Goal: Task Accomplishment & Management: Use online tool/utility

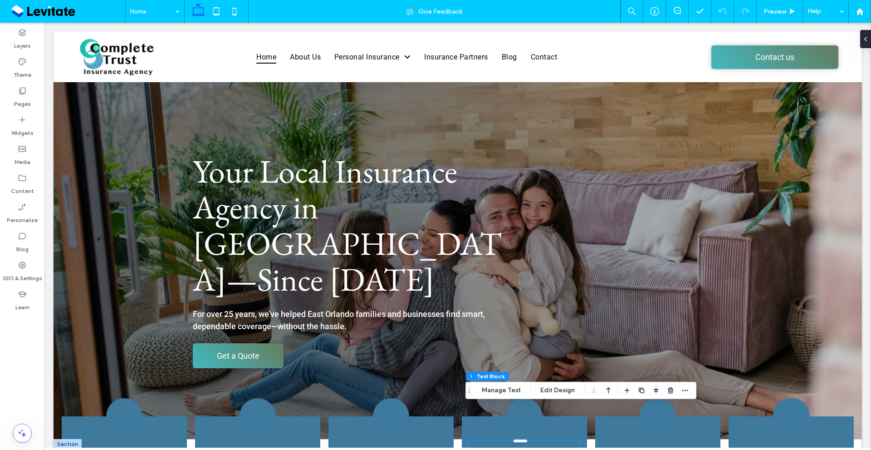
click at [16, 384] on div "Layers Theme Pages Widgets Media Content Personalize Blog SEO & Settings Learn" at bounding box center [22, 236] width 44 height 427
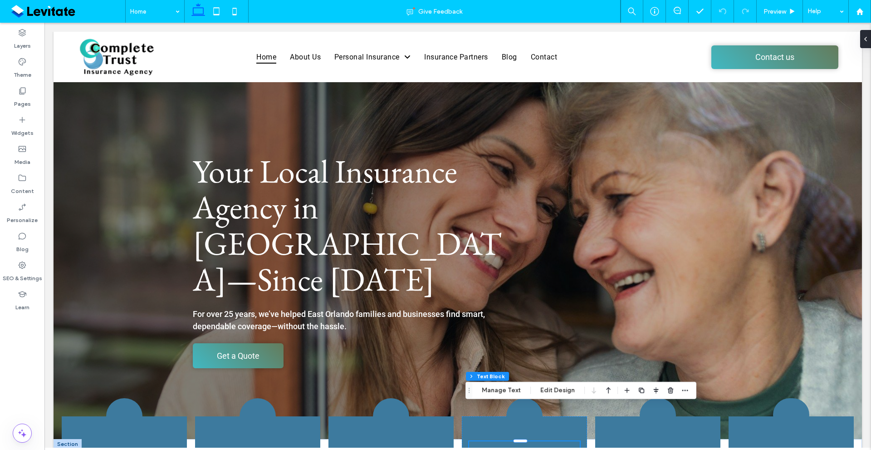
click at [0, 350] on div "Layers Theme Pages Widgets Media Content Personalize Blog SEO & Settings Learn" at bounding box center [22, 236] width 44 height 427
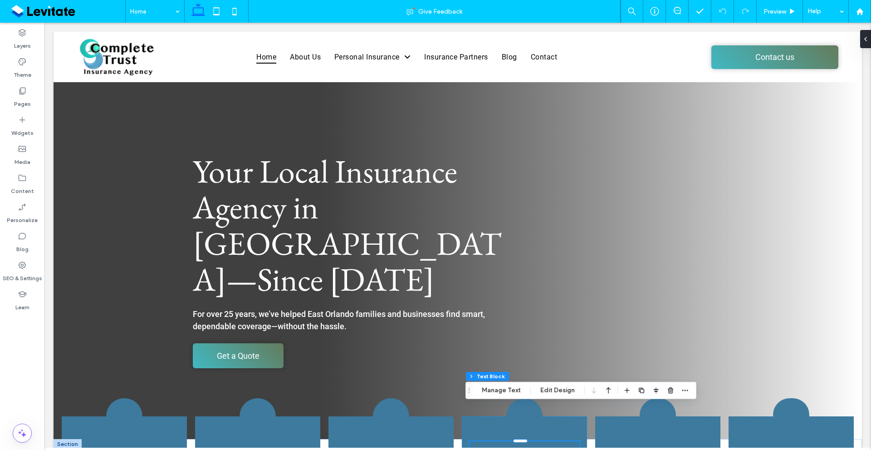
click at [0, 360] on div "Layers Theme Pages Widgets Media Content Personalize Blog SEO & Settings Learn" at bounding box center [22, 236] width 44 height 427
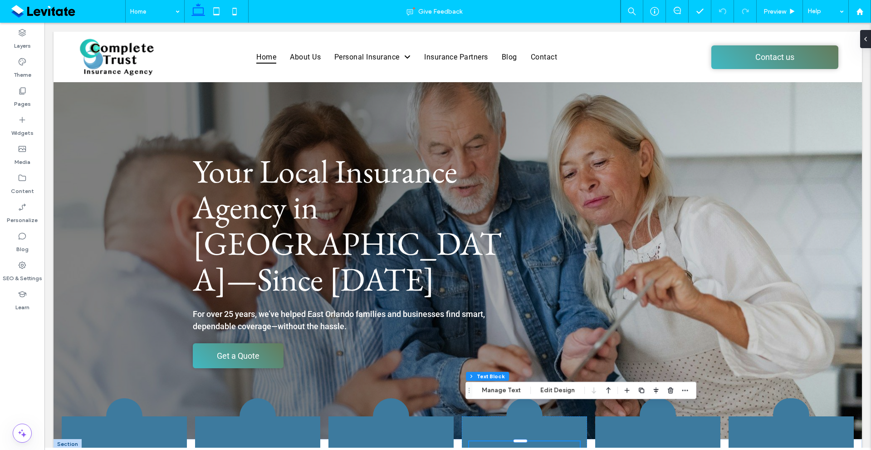
click at [35, 339] on div "Layers Theme Pages Widgets Media Content Personalize Blog SEO & Settings Learn" at bounding box center [22, 236] width 44 height 427
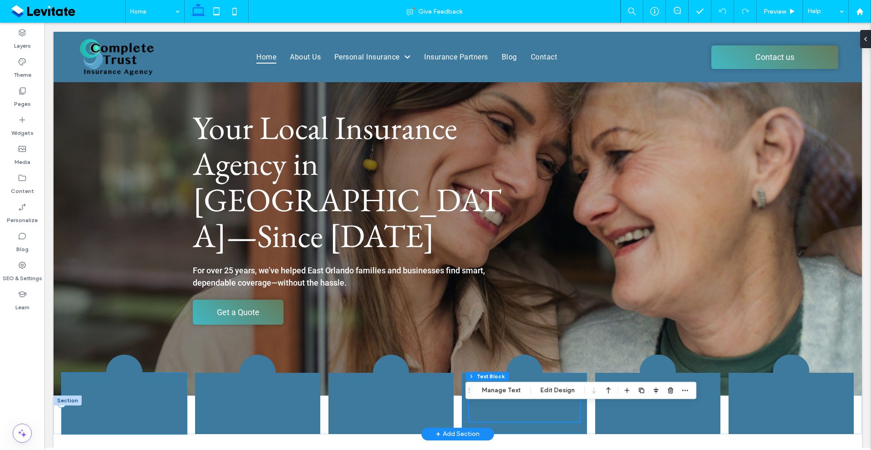
scroll to position [45, 0]
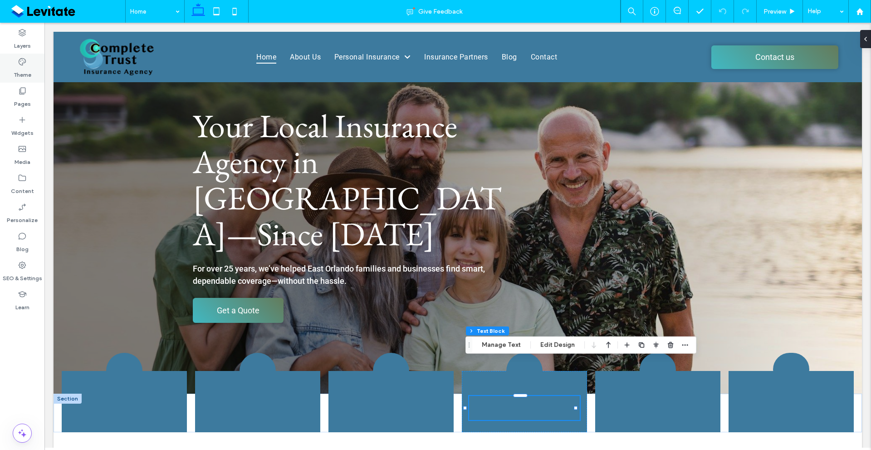
click at [20, 61] on use at bounding box center [22, 61] width 7 height 7
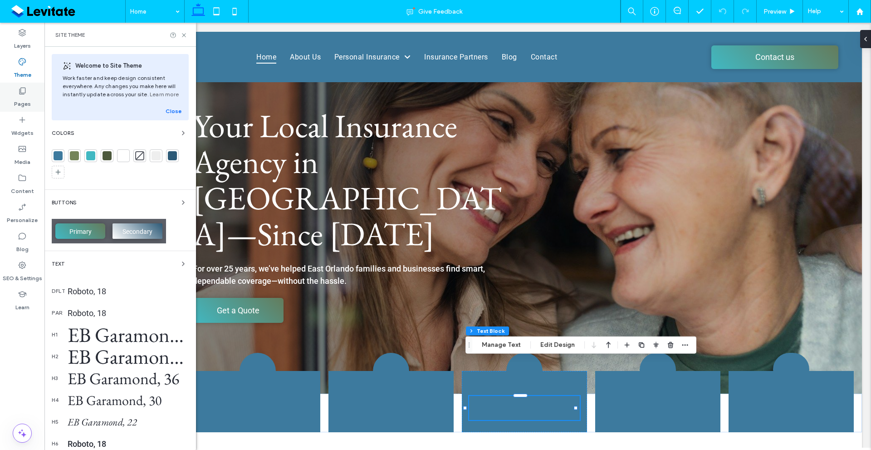
click at [21, 98] on label "Pages" at bounding box center [22, 101] width 17 height 13
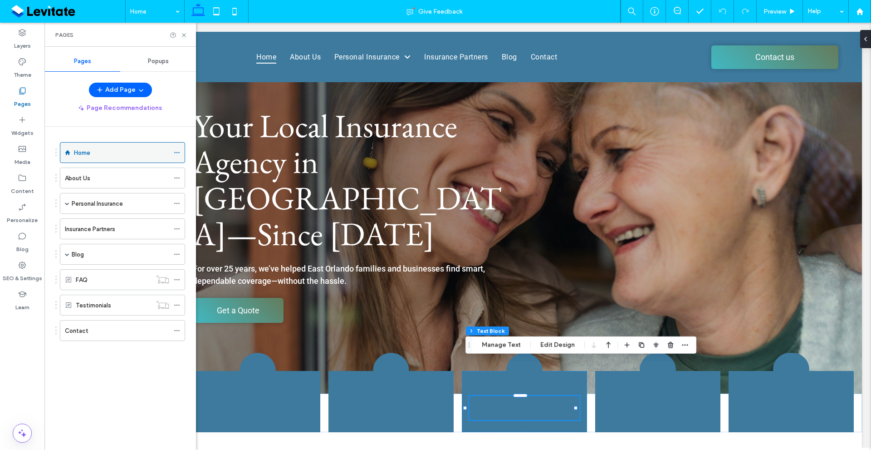
click at [174, 151] on icon at bounding box center [177, 152] width 6 height 6
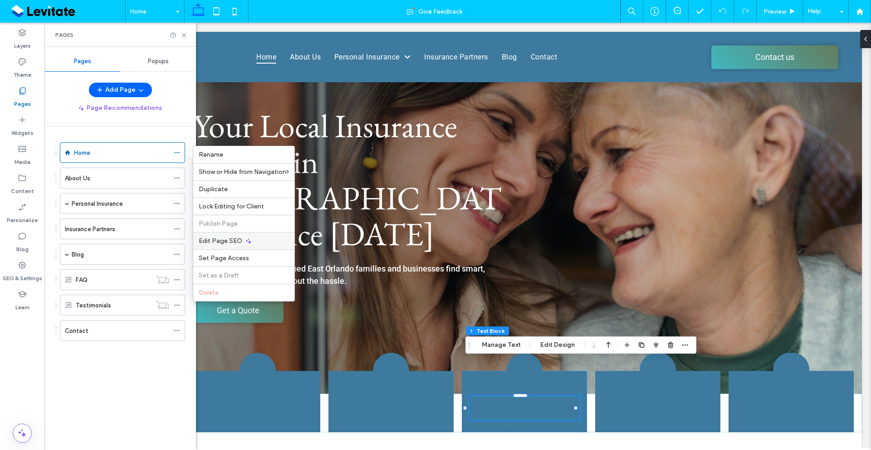
click at [238, 237] on span "Edit Page SEO" at bounding box center [221, 241] width 44 height 8
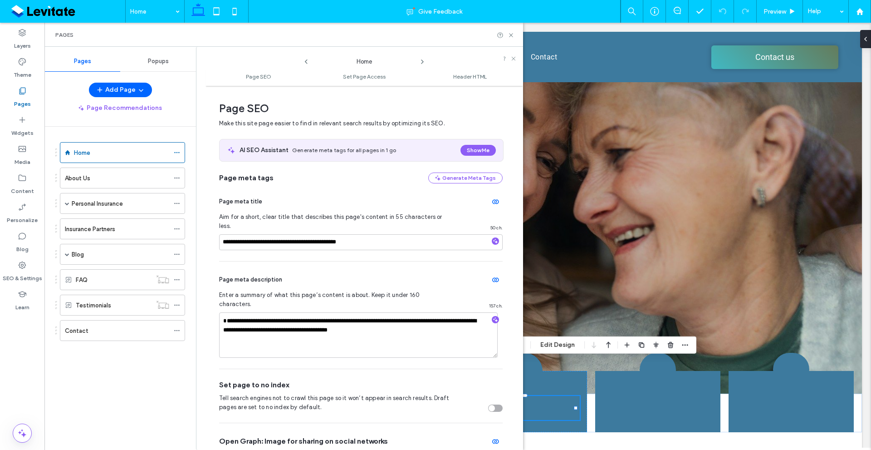
scroll to position [5, 0]
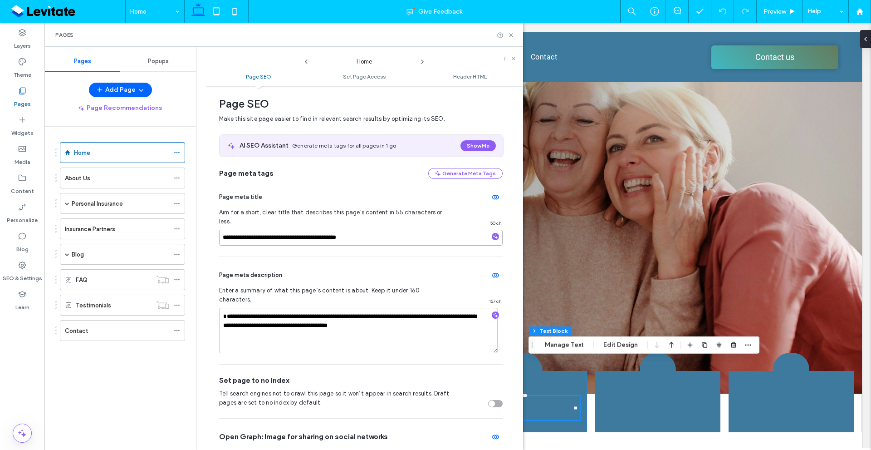
click at [368, 230] on input "**********" at bounding box center [361, 238] width 284 height 16
paste input "****"
type input "**********"
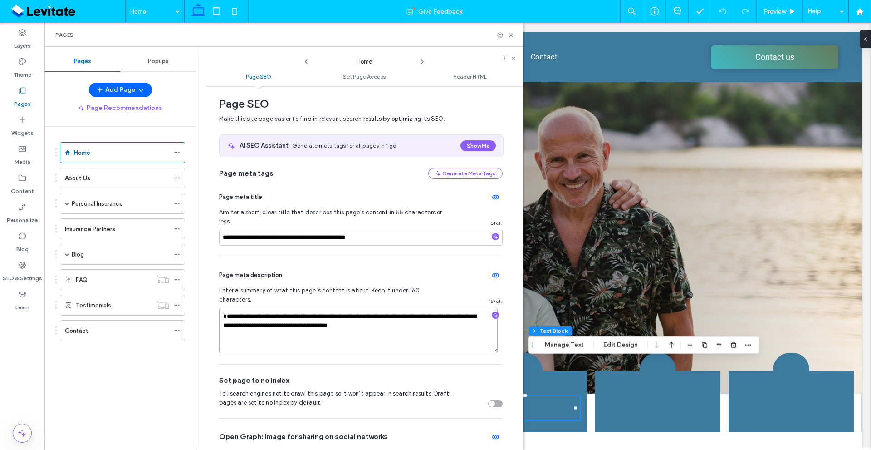
click at [280, 308] on textarea "**********" at bounding box center [358, 330] width 279 height 45
paste textarea "******"
type textarea "**********"
click at [302, 268] on div "Page meta description" at bounding box center [361, 275] width 284 height 15
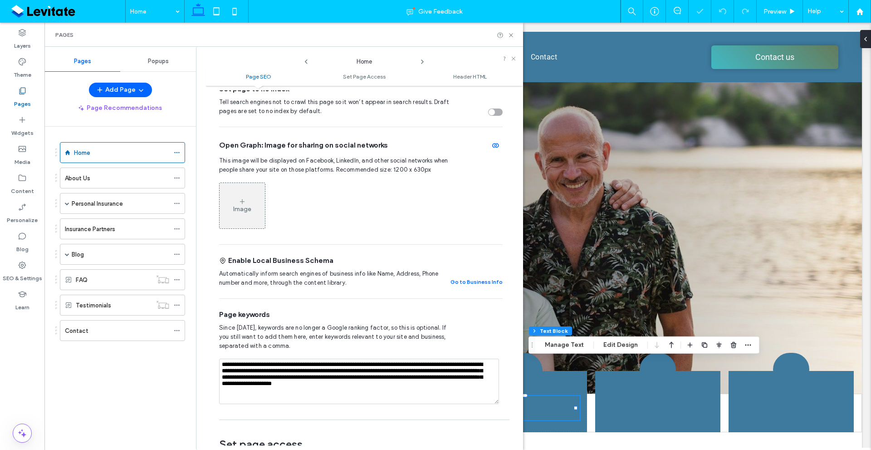
scroll to position [322, 0]
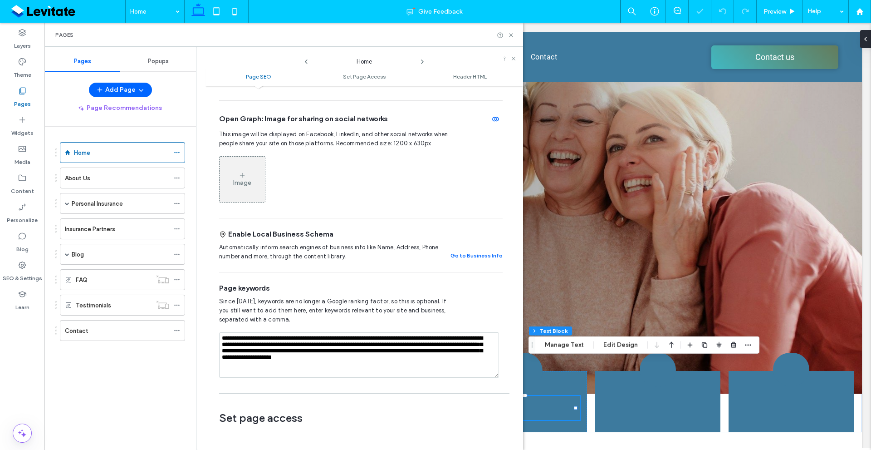
click at [360, 332] on textarea "**********" at bounding box center [359, 354] width 280 height 45
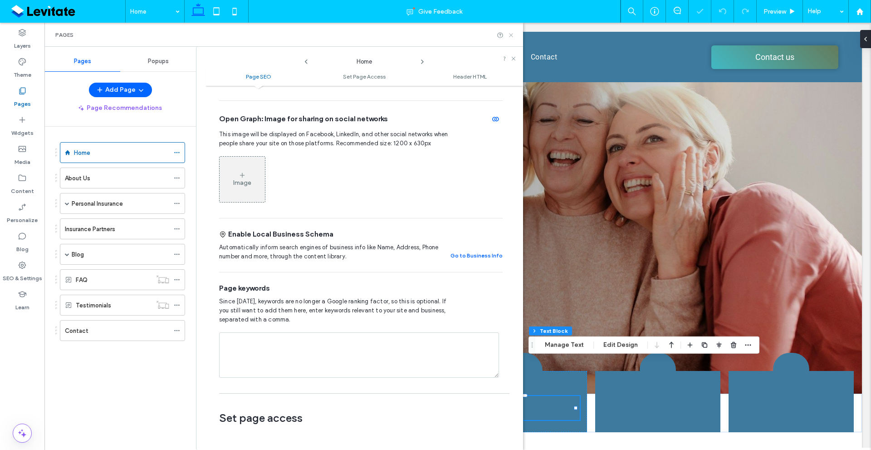
click at [509, 38] on icon at bounding box center [511, 35] width 7 height 7
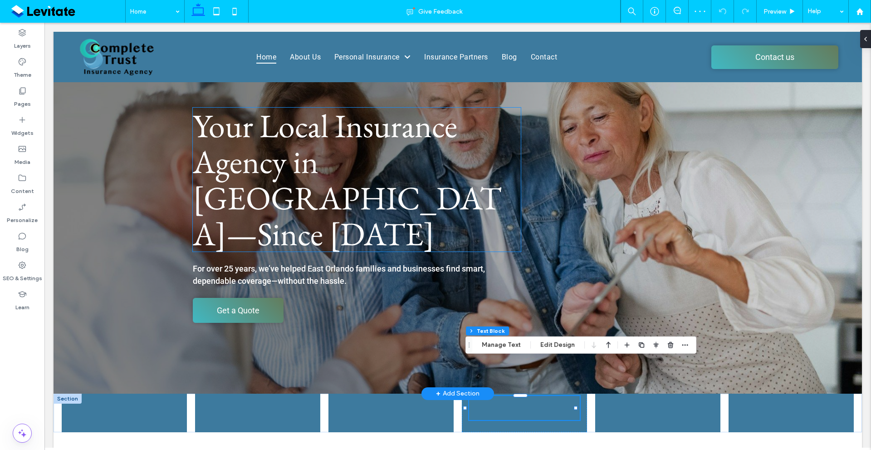
click at [372, 138] on span "Your Local Insurance Agency in [GEOGRAPHIC_DATA]—Since [DATE]" at bounding box center [347, 179] width 309 height 151
click at [372, 138] on div "Your Local Insurance Agency in [GEOGRAPHIC_DATA]—Since [DATE]" at bounding box center [357, 180] width 328 height 144
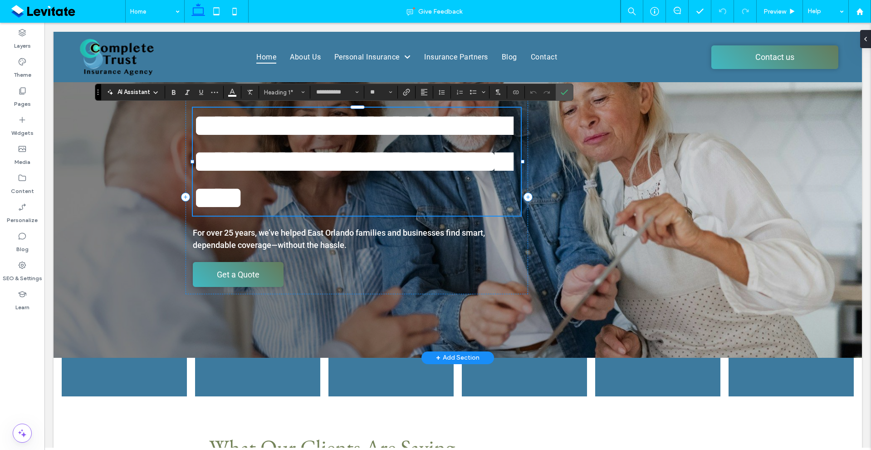
type input "******"
type input "**"
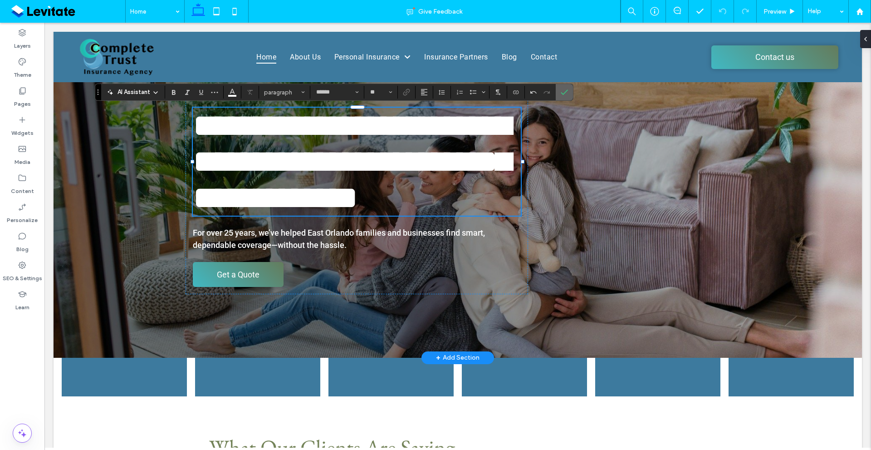
click at [569, 94] on label "Confirm" at bounding box center [565, 92] width 14 height 16
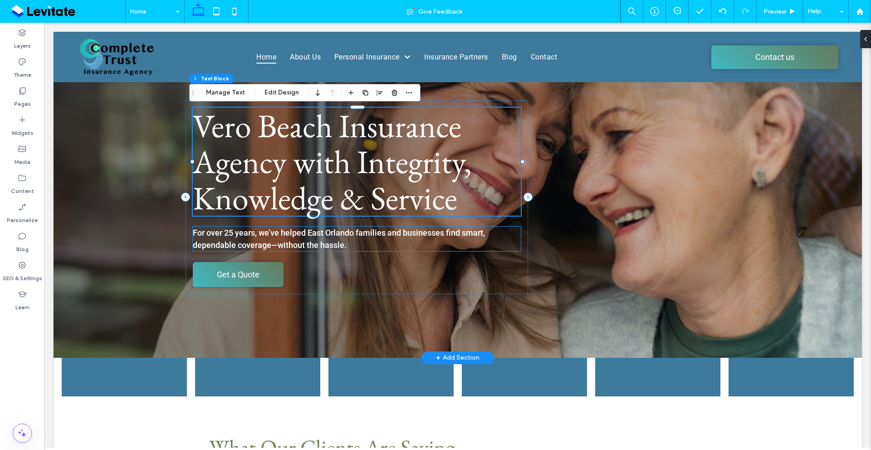
click at [353, 240] on h6 "For over 25 years, we’ve helped East Orlando families and businesses find smart…" at bounding box center [357, 238] width 328 height 25
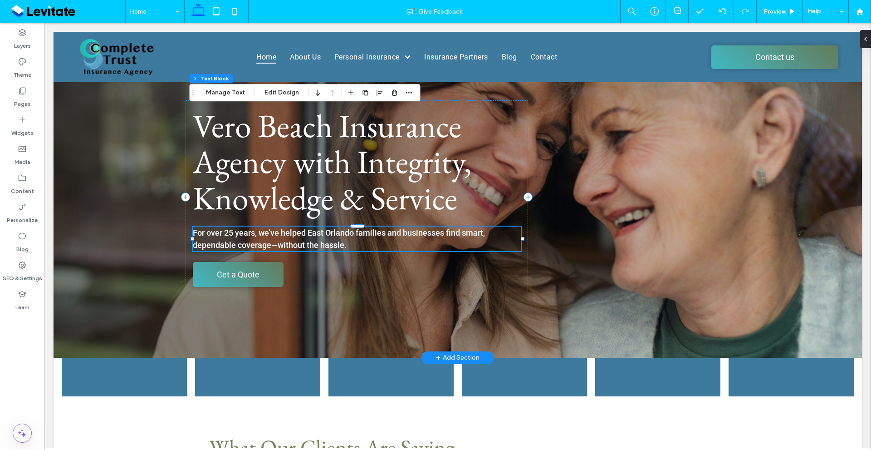
click at [353, 240] on h6 "For over 25 years, we’ve helped East Orlando families and businesses find smart…" at bounding box center [357, 238] width 328 height 25
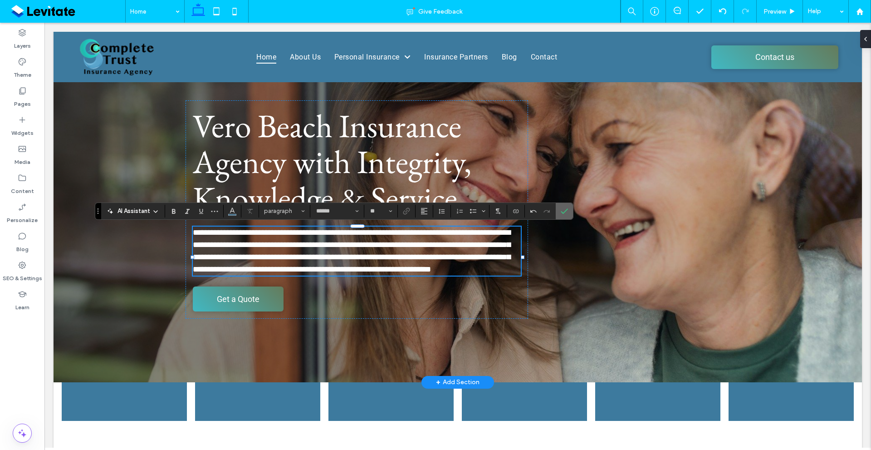
click at [562, 217] on span "Confirm" at bounding box center [563, 211] width 4 height 16
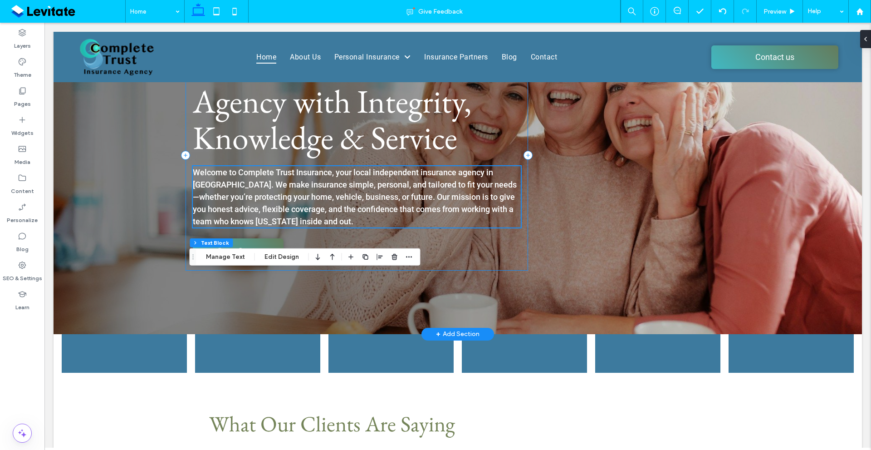
scroll to position [136, 0]
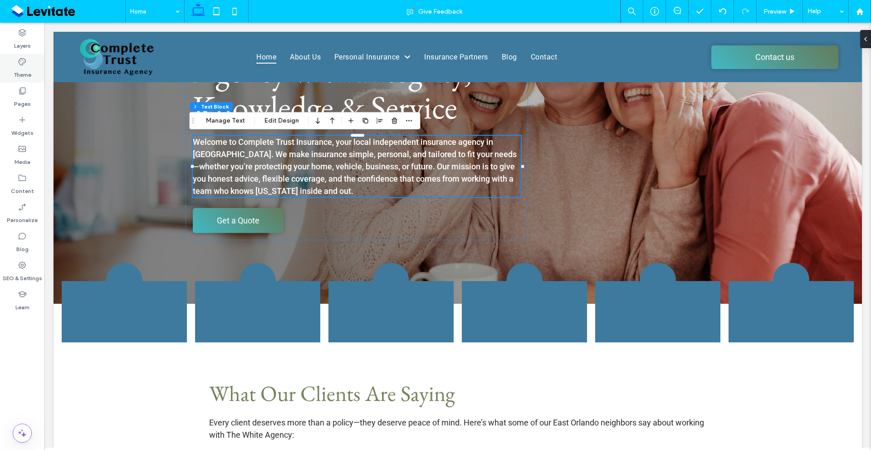
click at [21, 67] on label "Theme" at bounding box center [23, 72] width 18 height 13
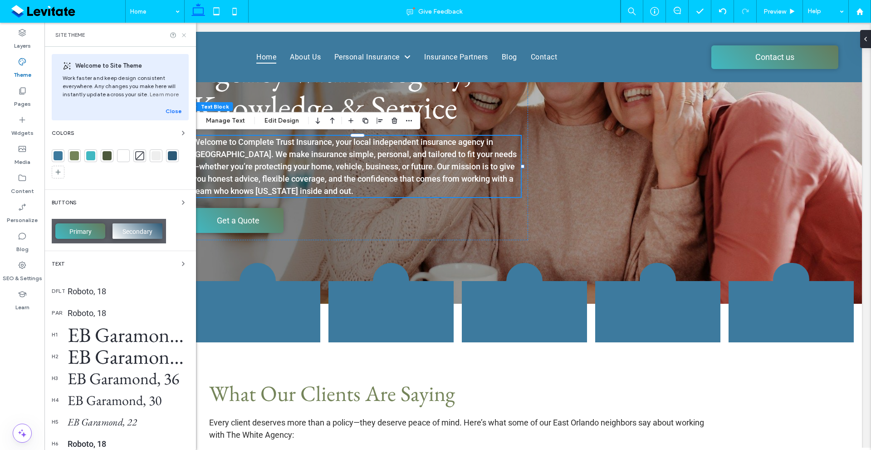
drag, startPoint x: 184, startPoint y: 36, endPoint x: 130, endPoint y: 328, distance: 296.9
click at [184, 36] on icon at bounding box center [184, 35] width 7 height 7
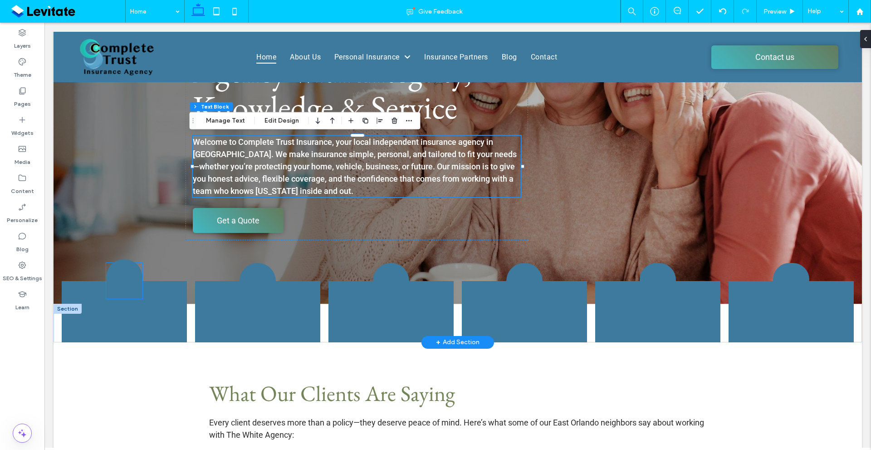
click at [120, 280] on icon at bounding box center [124, 275] width 29 height 29
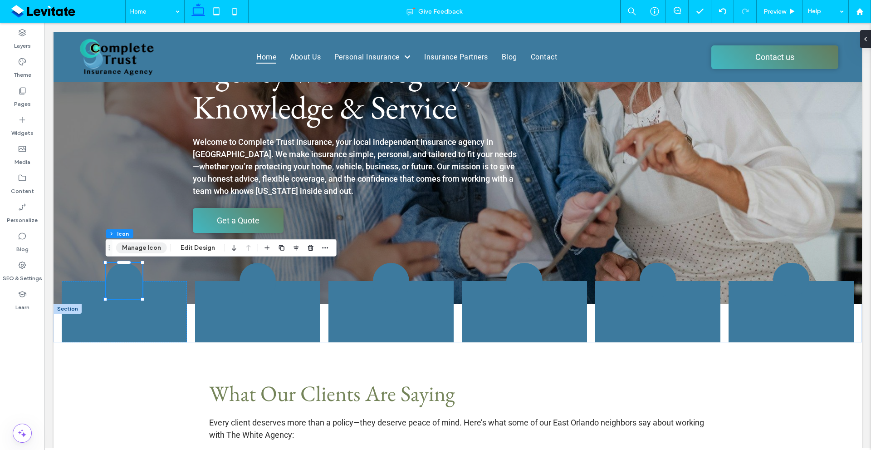
click at [142, 246] on button "Manage Icon" at bounding box center [141, 247] width 51 height 11
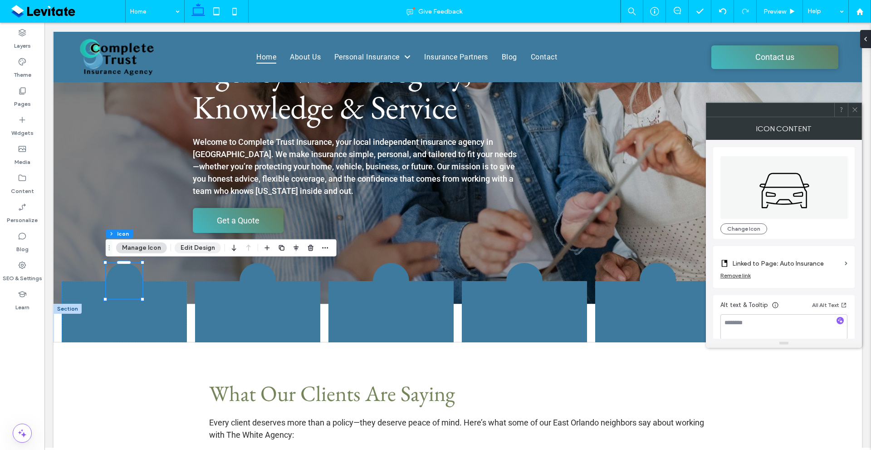
click at [202, 244] on button "Edit Design" at bounding box center [198, 247] width 46 height 11
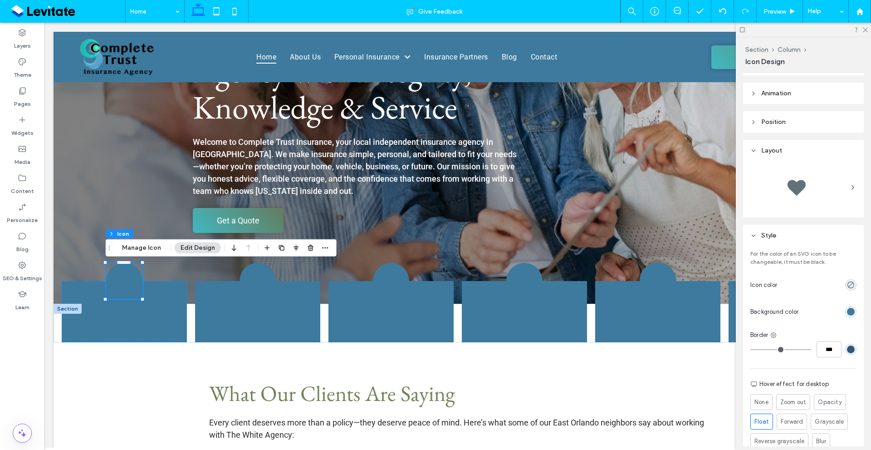
scroll to position [91, 0]
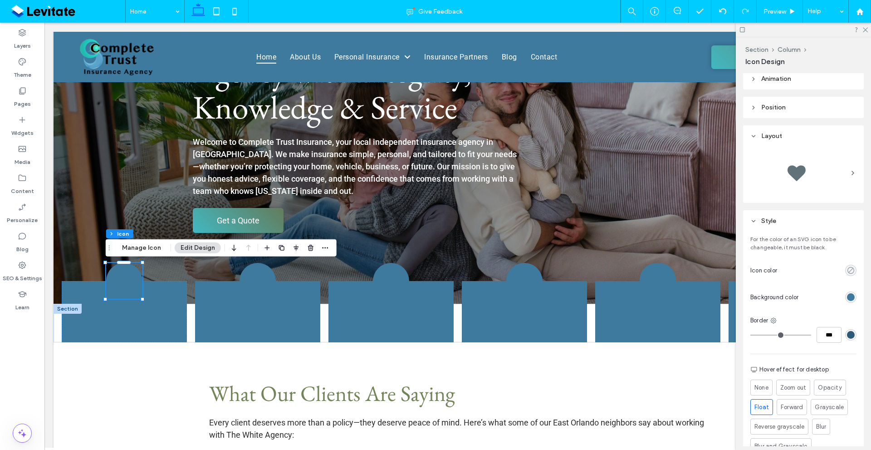
click at [847, 272] on icon "rgba(0, 0, 0, 0)" at bounding box center [851, 270] width 8 height 8
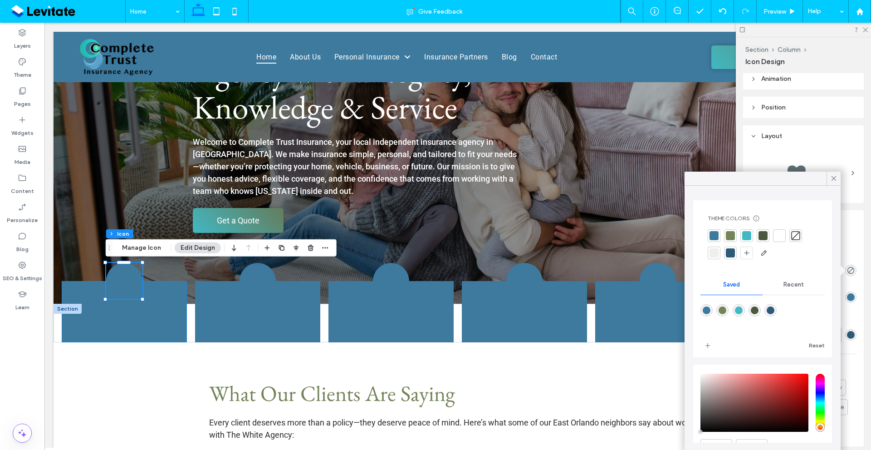
click at [780, 232] on div at bounding box center [779, 235] width 9 height 9
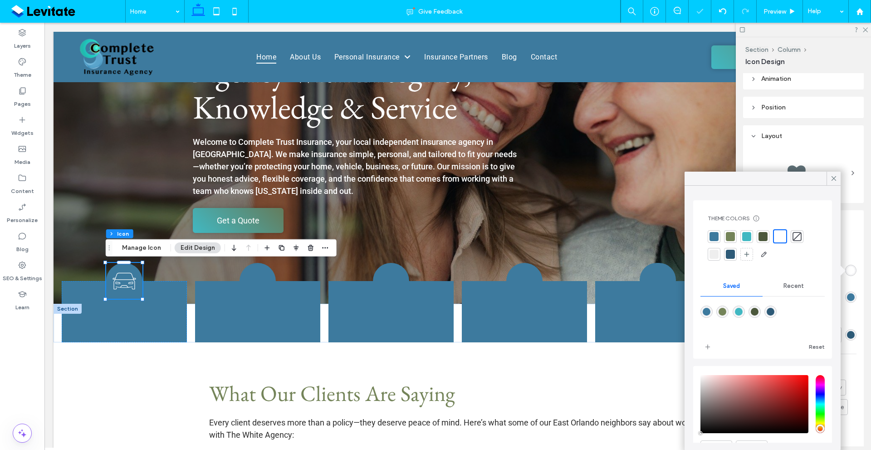
click at [750, 235] on div at bounding box center [747, 236] width 9 height 9
click at [741, 235] on div at bounding box center [748, 236] width 14 height 14
click at [735, 235] on div at bounding box center [730, 236] width 13 height 13
click at [830, 179] on div at bounding box center [834, 179] width 14 height 14
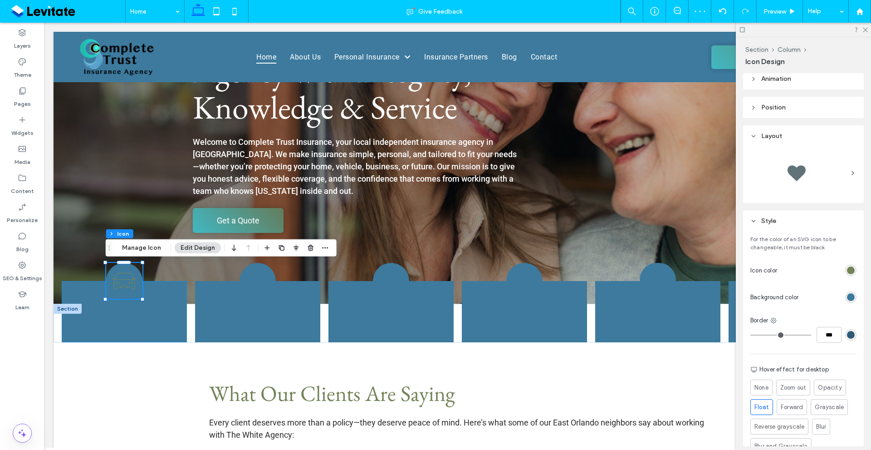
click at [846, 293] on div "rgb(61, 122, 158)" at bounding box center [851, 296] width 11 height 11
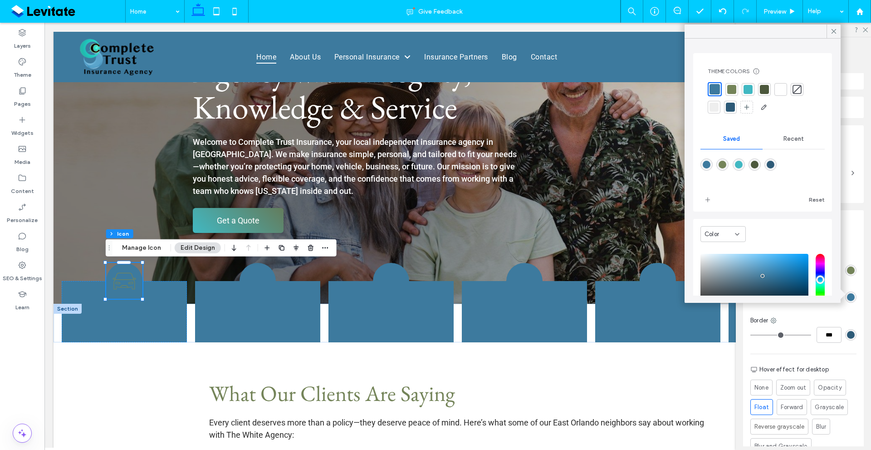
click at [777, 90] on div at bounding box center [781, 89] width 9 height 9
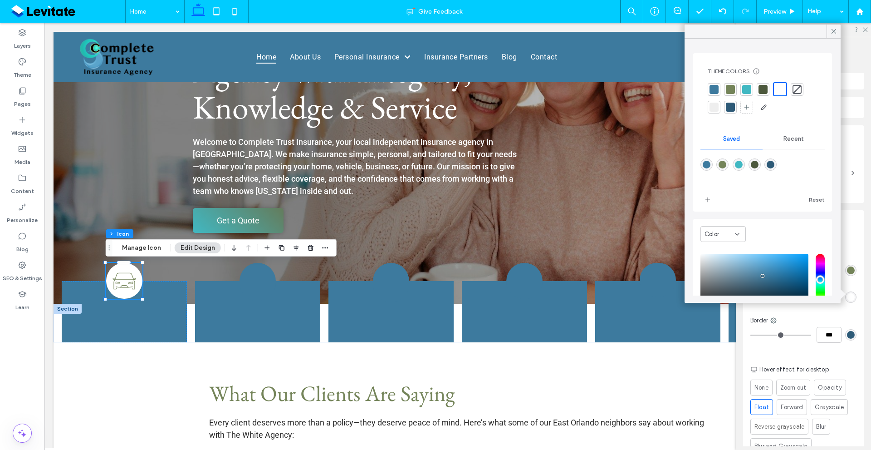
click at [832, 312] on div "For the color of an SVG icon to be changeable, it must be black. Icon color Bac…" at bounding box center [803, 362] width 121 height 263
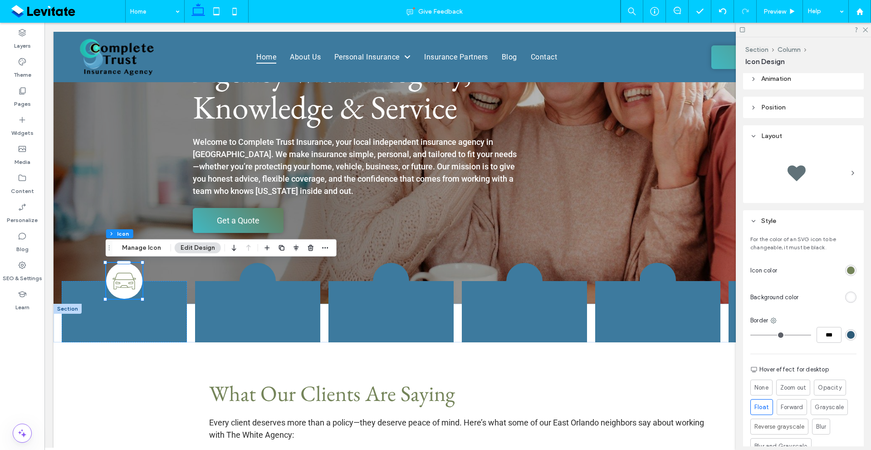
click at [849, 273] on div "rgb(116, 132, 89)" at bounding box center [851, 270] width 8 height 8
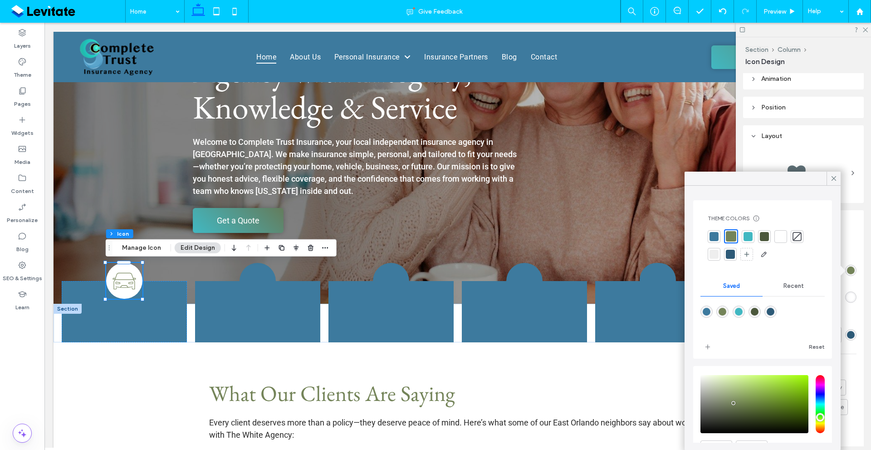
click at [716, 233] on div at bounding box center [714, 236] width 9 height 9
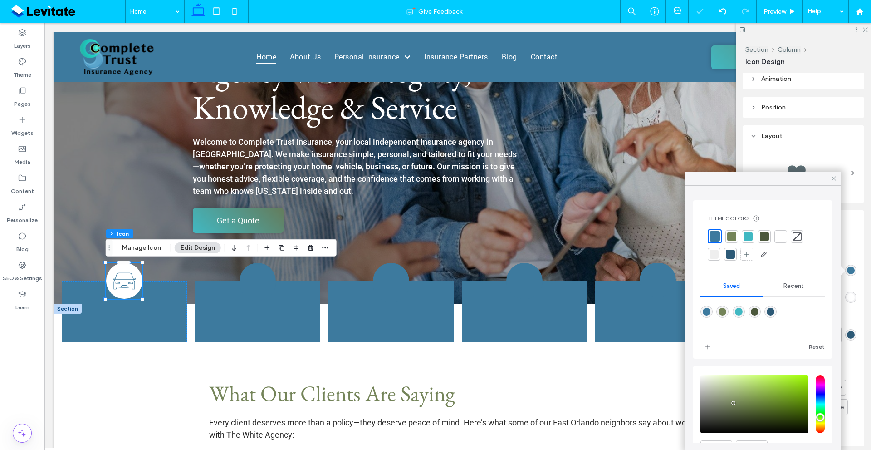
click at [830, 174] on span at bounding box center [834, 179] width 8 height 14
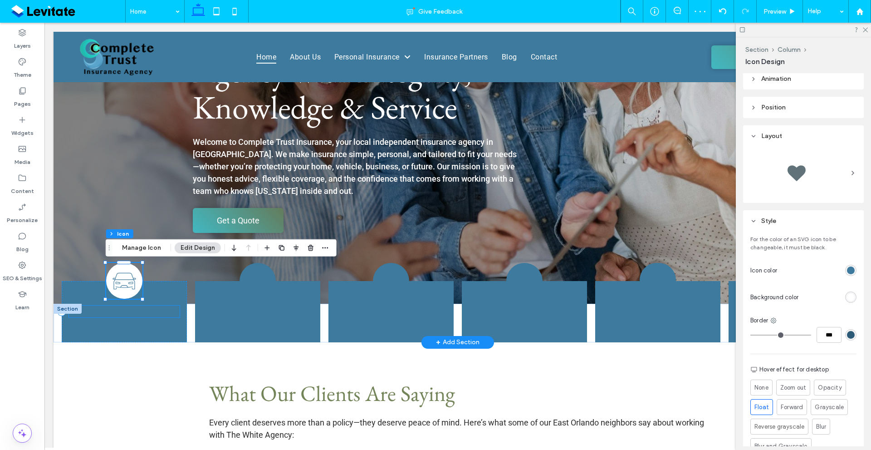
click at [129, 316] on link "Auto Insurance" at bounding box center [124, 311] width 67 height 14
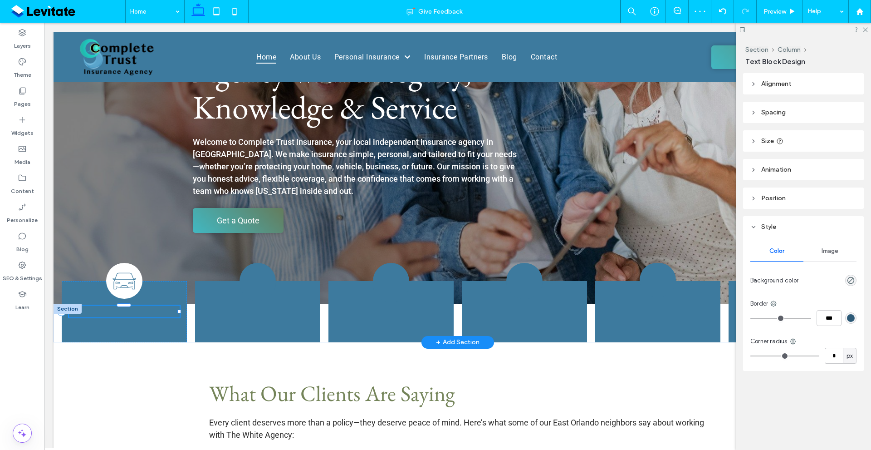
type input "**********"
type input "**"
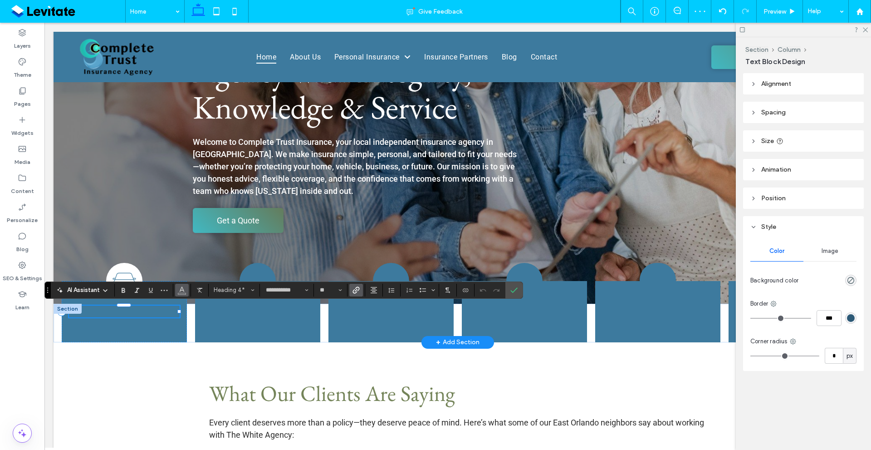
click at [180, 296] on button "Color" at bounding box center [182, 290] width 14 height 13
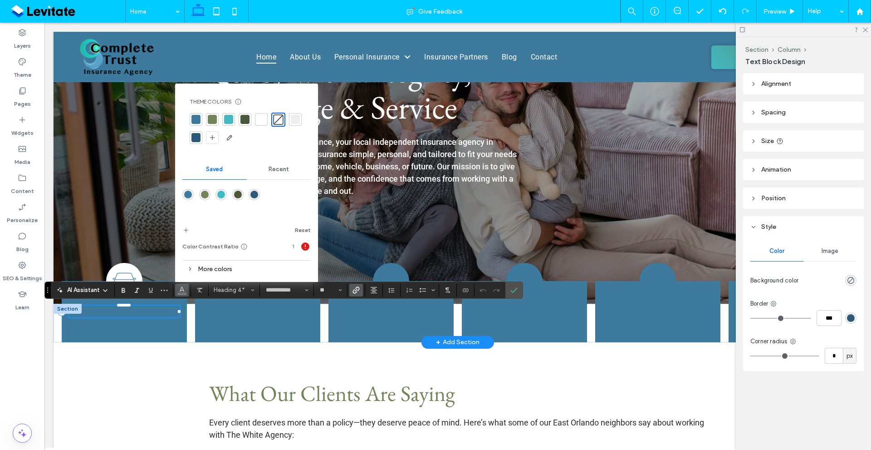
click at [217, 267] on div "More colors" at bounding box center [246, 269] width 128 height 12
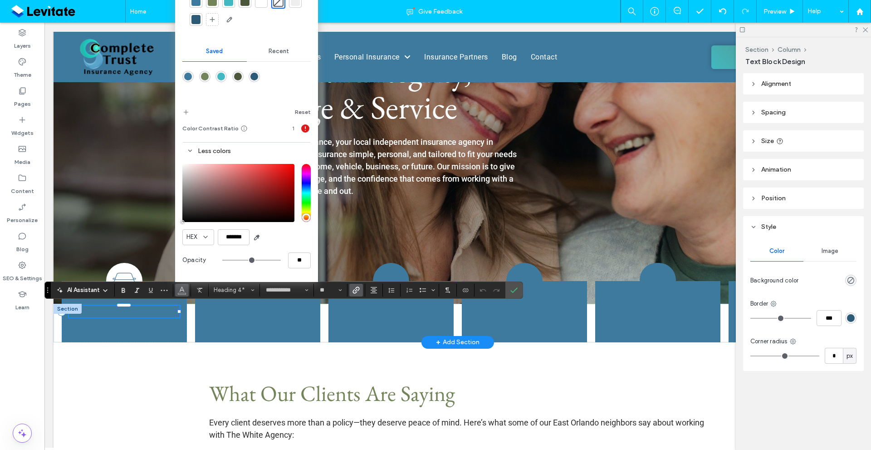
click at [260, 6] on div at bounding box center [261, 1] width 9 height 9
type input "*******"
type input "***"
type input "****"
drag, startPoint x: 510, startPoint y: 290, endPoint x: 465, endPoint y: 267, distance: 50.3
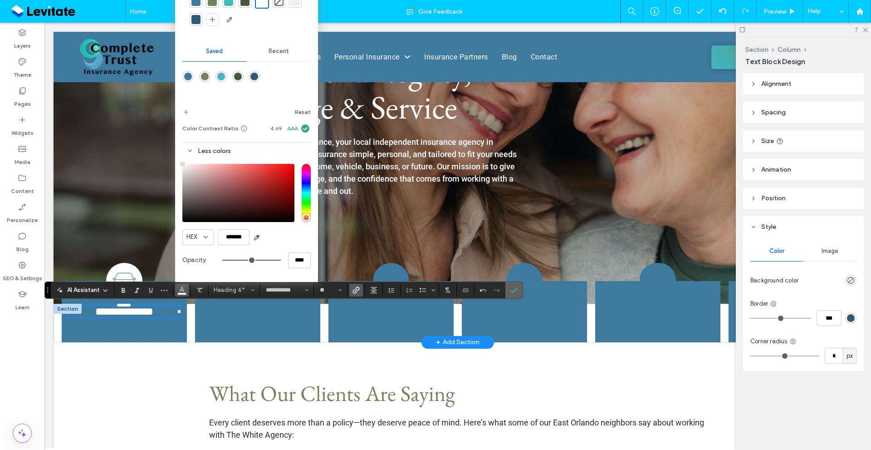
click at [511, 290] on icon "Confirm" at bounding box center [514, 289] width 7 height 7
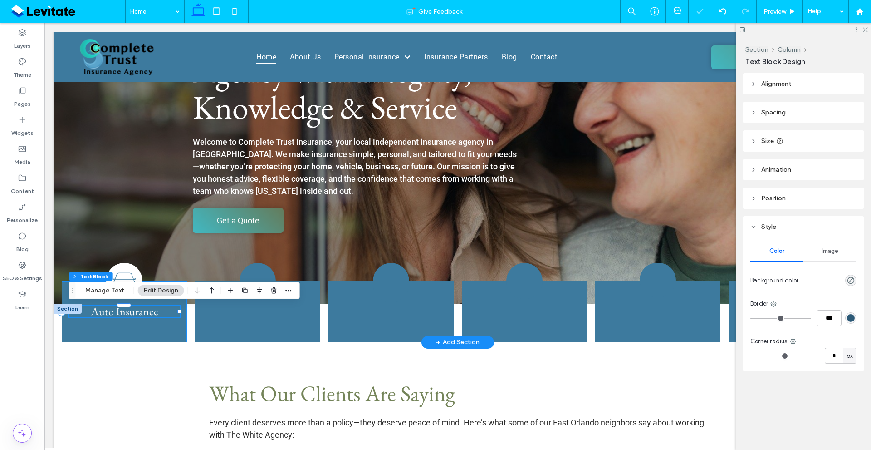
click at [120, 326] on div "Auto Insurance" at bounding box center [125, 311] width 126 height 61
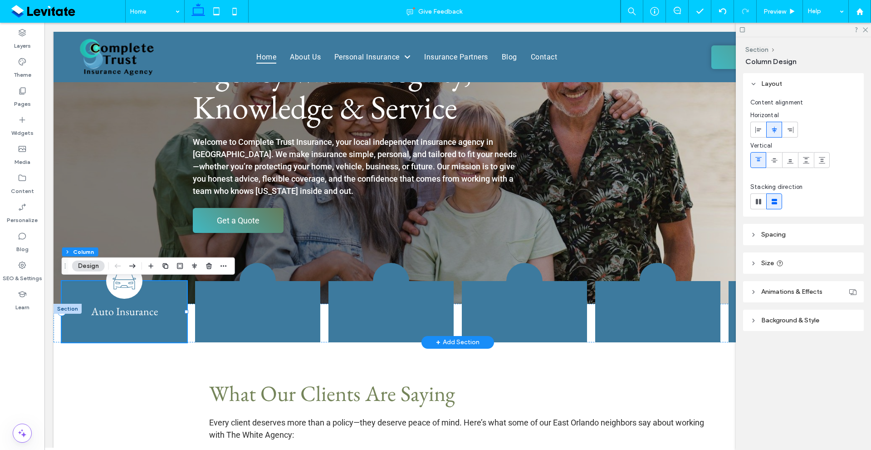
click at [154, 327] on div "Auto Insurance" at bounding box center [125, 311] width 126 height 61
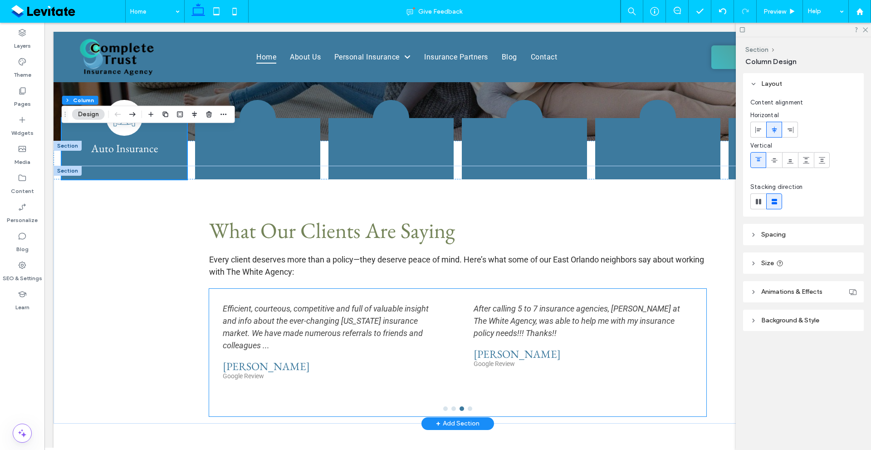
scroll to position [272, 0]
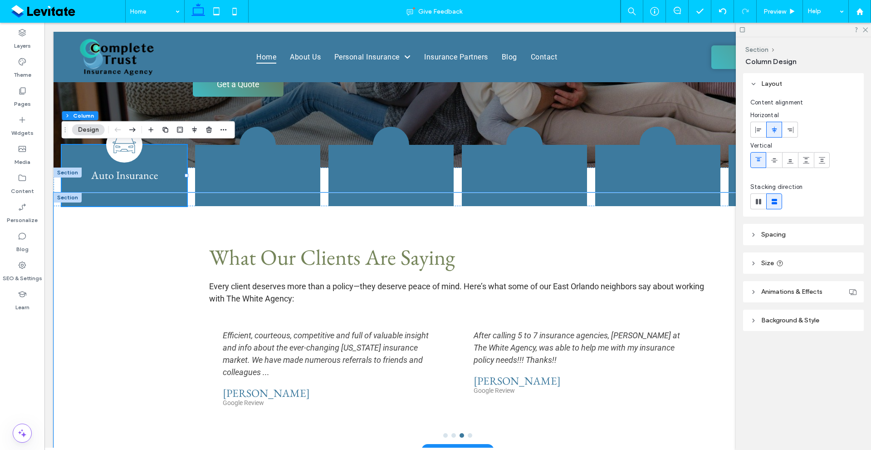
click at [123, 243] on div "What Our Clients Are Saying Every client deserves more than a policy—they deser…" at bounding box center [458, 321] width 809 height 258
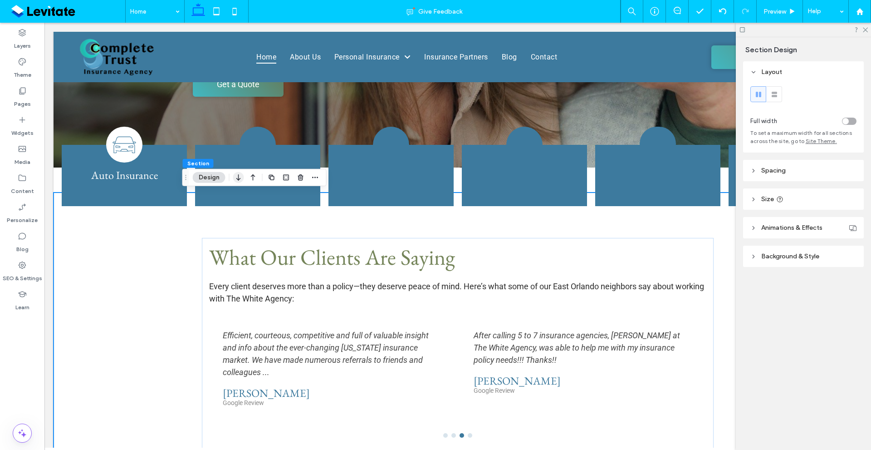
click at [241, 178] on icon "button" at bounding box center [238, 177] width 11 height 16
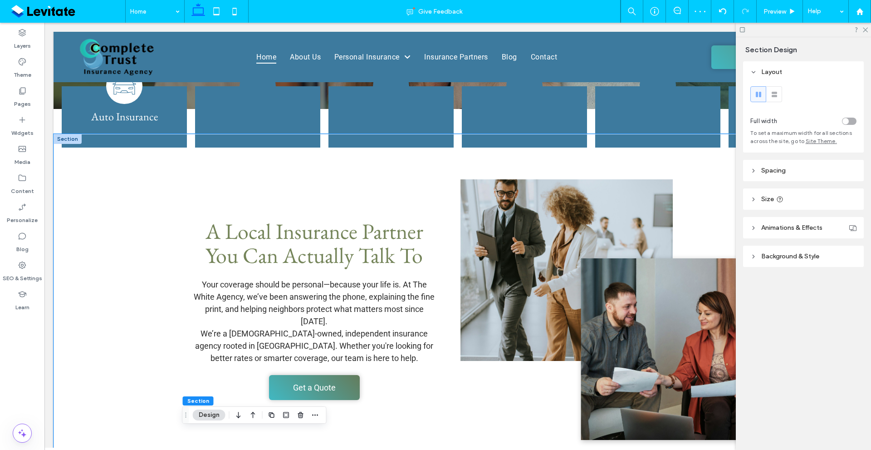
scroll to position [259, 0]
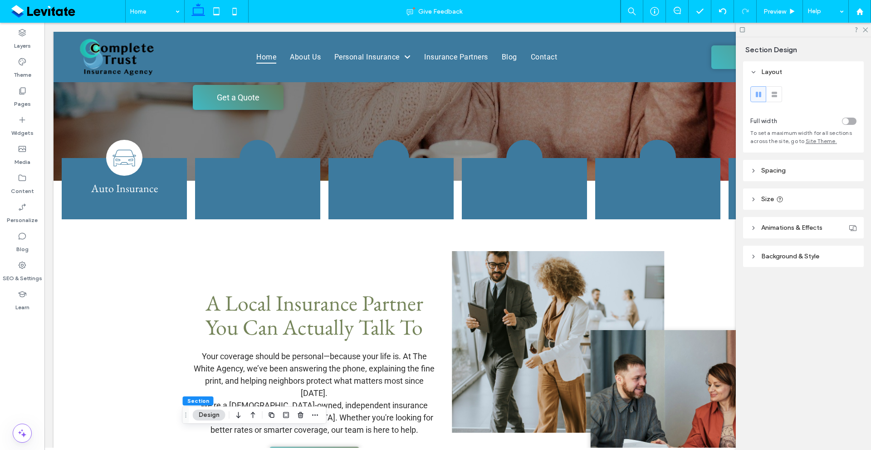
click at [0, 373] on div "Layers Theme Pages Widgets Media Content Personalize Blog SEO & Settings Learn" at bounding box center [22, 236] width 44 height 427
click at [260, 162] on icon at bounding box center [257, 158] width 29 height 29
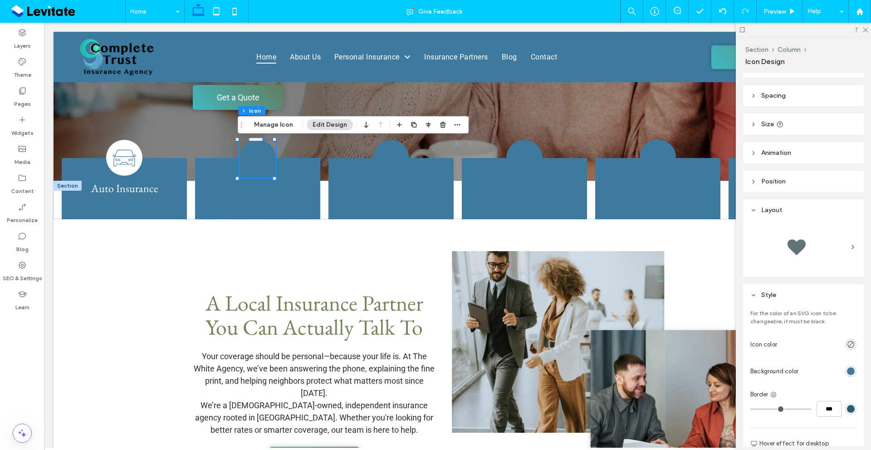
scroll to position [136, 0]
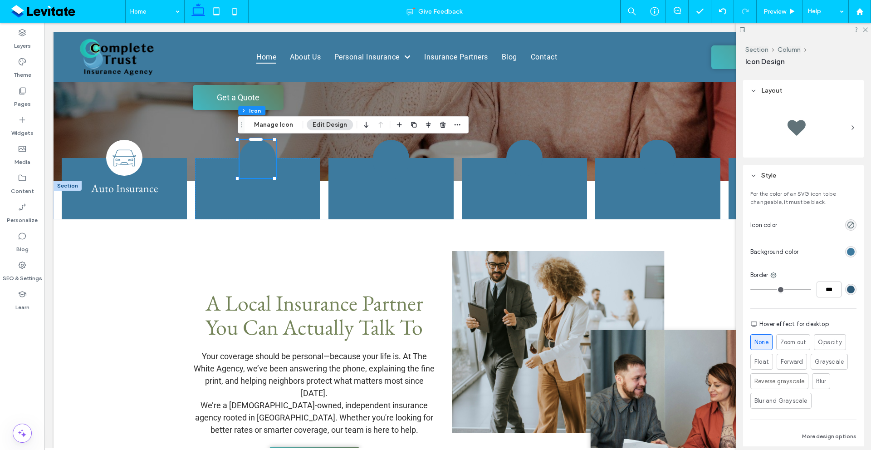
click at [847, 252] on div "rgb(61, 122, 158)" at bounding box center [851, 252] width 8 height 8
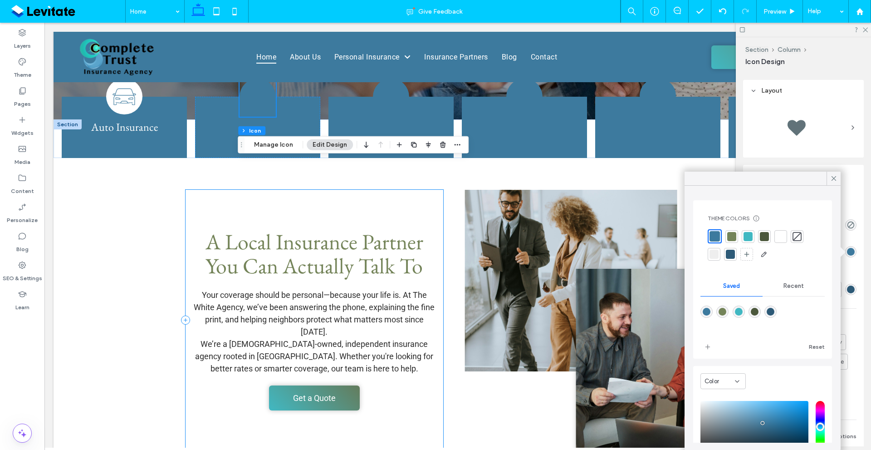
scroll to position [123, 0]
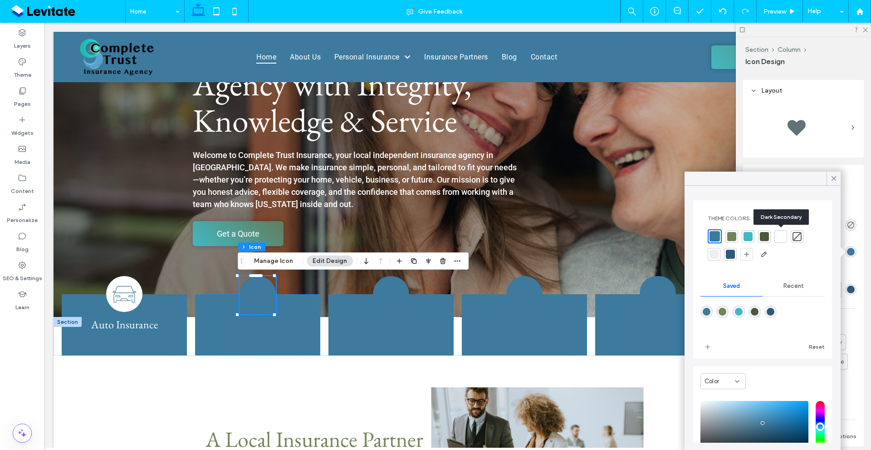
click at [777, 239] on div at bounding box center [781, 236] width 9 height 9
click at [787, 286] on span "Recent" at bounding box center [794, 285] width 20 height 7
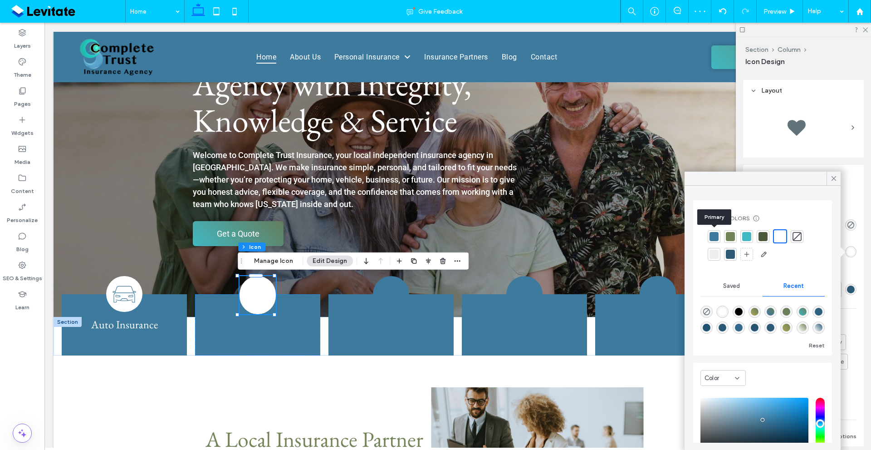
click at [713, 234] on div at bounding box center [714, 236] width 9 height 9
click at [784, 234] on div at bounding box center [781, 236] width 9 height 9
click at [835, 179] on icon at bounding box center [834, 178] width 8 height 8
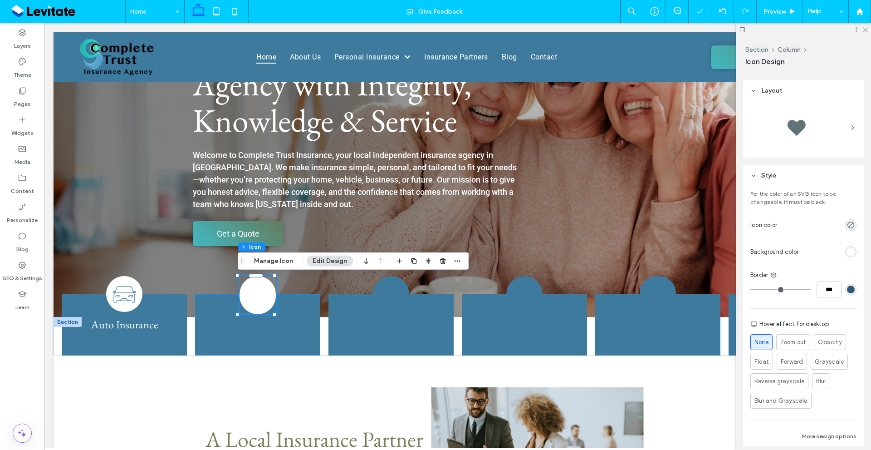
click at [846, 229] on div "rgba(0, 0, 0, 0)" at bounding box center [851, 224] width 11 height 11
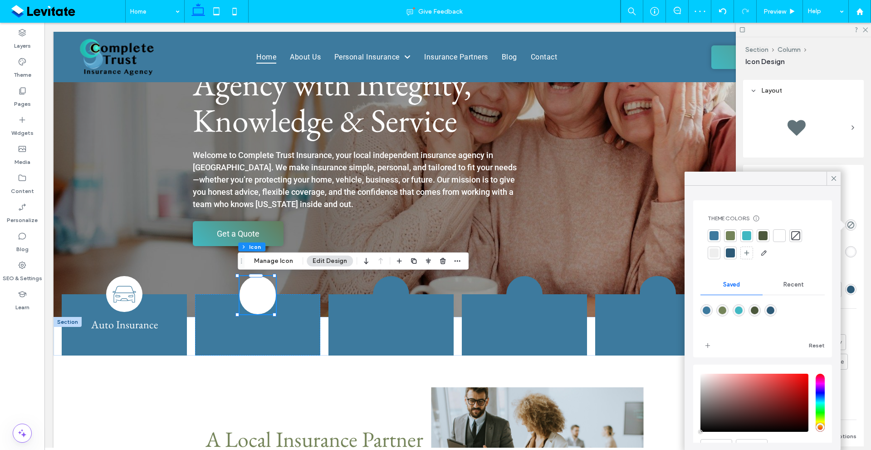
click at [717, 233] on div at bounding box center [714, 235] width 9 height 9
click at [836, 174] on span at bounding box center [834, 179] width 8 height 14
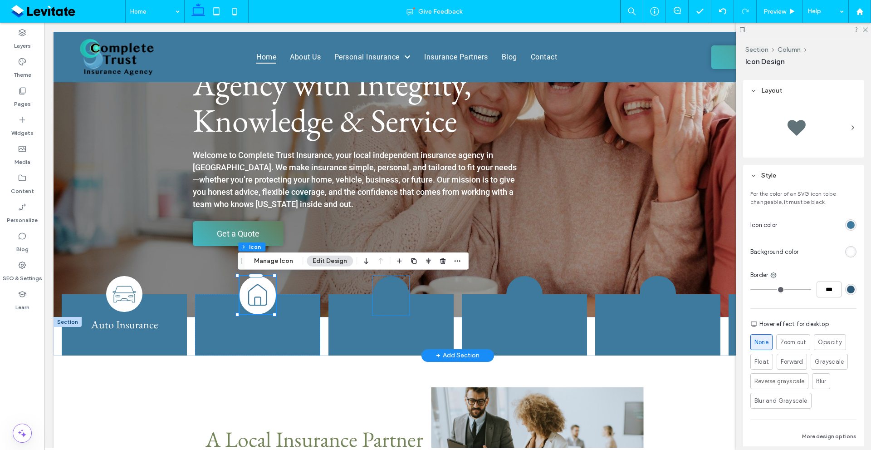
click at [391, 306] on icon at bounding box center [390, 298] width 26 height 26
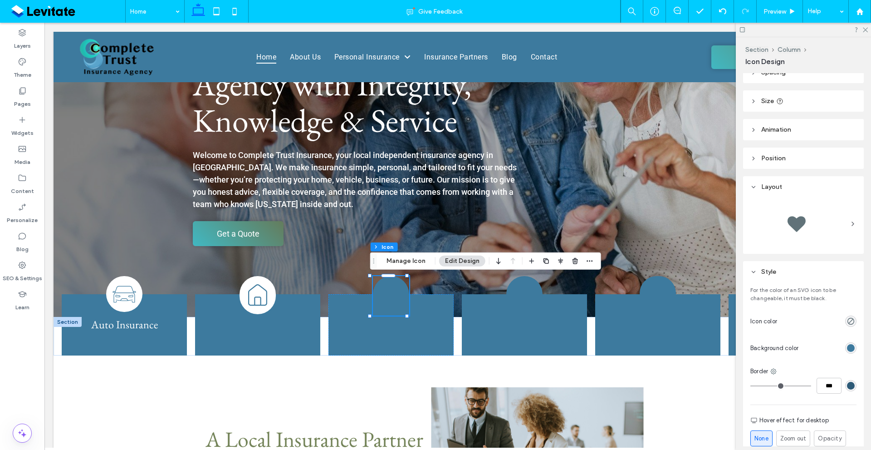
scroll to position [45, 0]
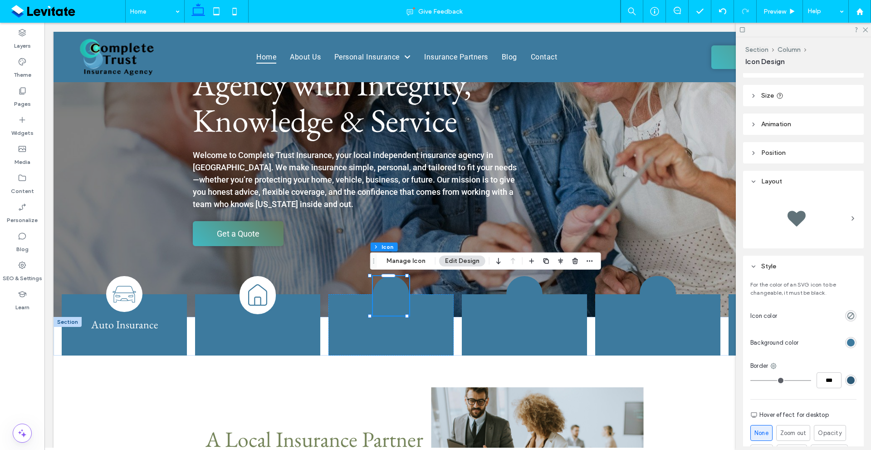
click at [847, 341] on div "rgb(61, 122, 158)" at bounding box center [851, 343] width 8 height 8
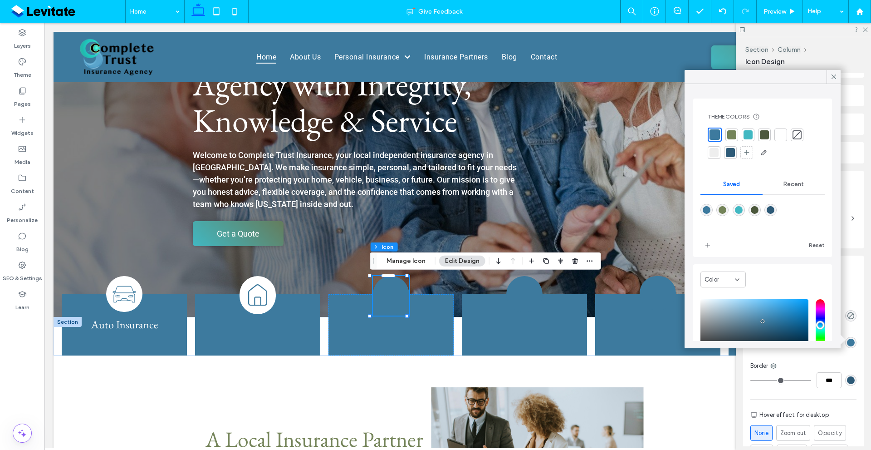
click at [782, 131] on div at bounding box center [781, 134] width 9 height 9
click at [848, 315] on use "rgba(0, 0, 0, 0)" at bounding box center [851, 315] width 7 height 7
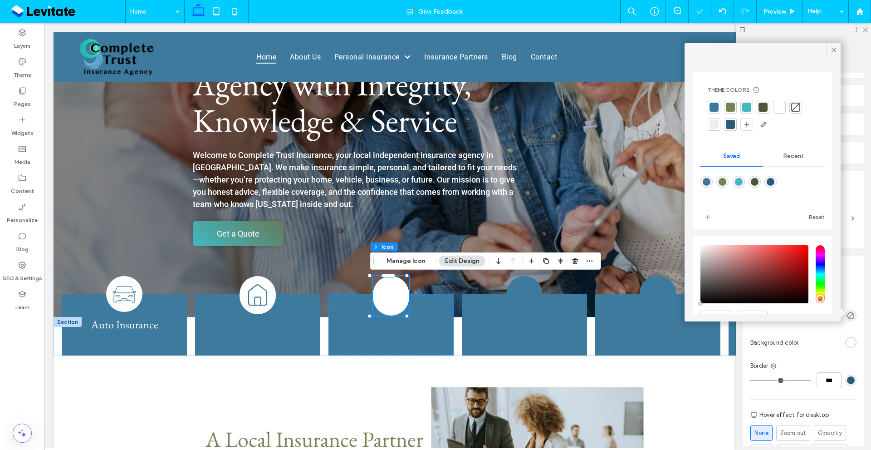
click at [711, 101] on div at bounding box center [714, 107] width 13 height 13
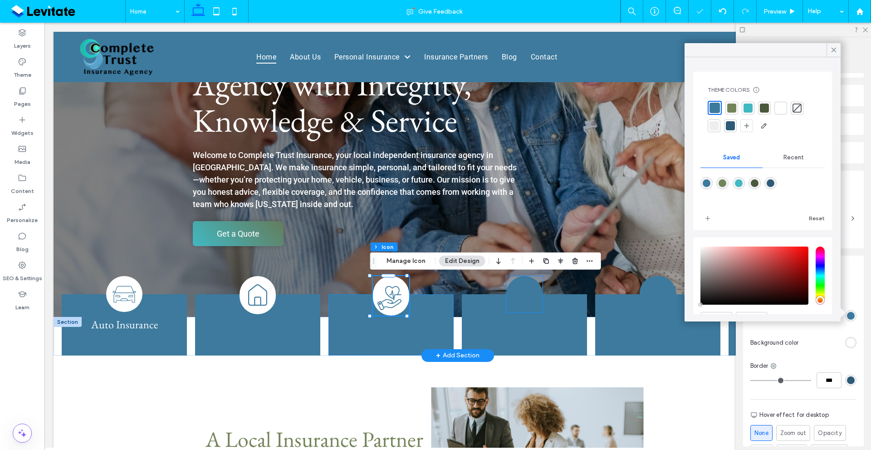
click at [522, 301] on icon at bounding box center [524, 294] width 23 height 23
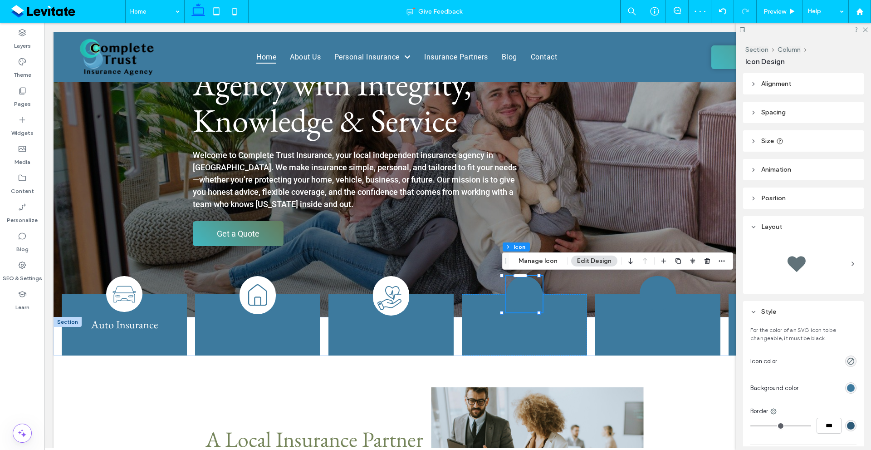
click at [847, 386] on div "rgb(61, 122, 158)" at bounding box center [851, 388] width 8 height 8
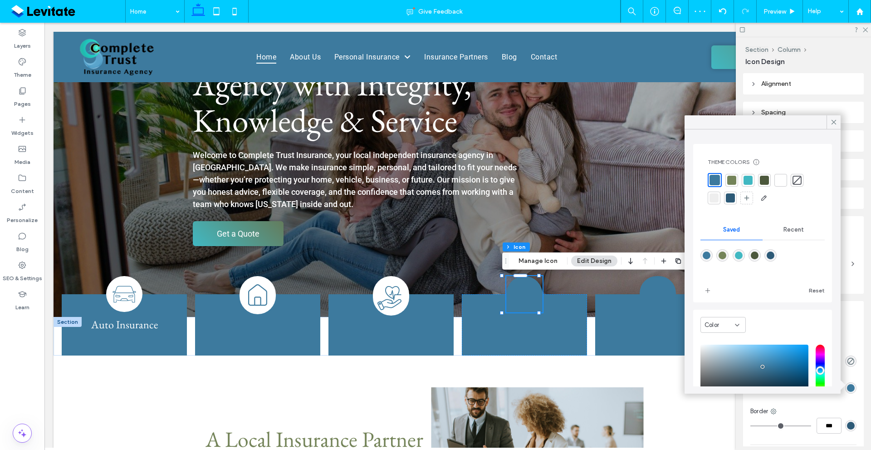
click at [782, 181] on div at bounding box center [781, 180] width 9 height 9
click at [849, 362] on icon "rgba(0, 0, 0, 0)" at bounding box center [851, 361] width 8 height 8
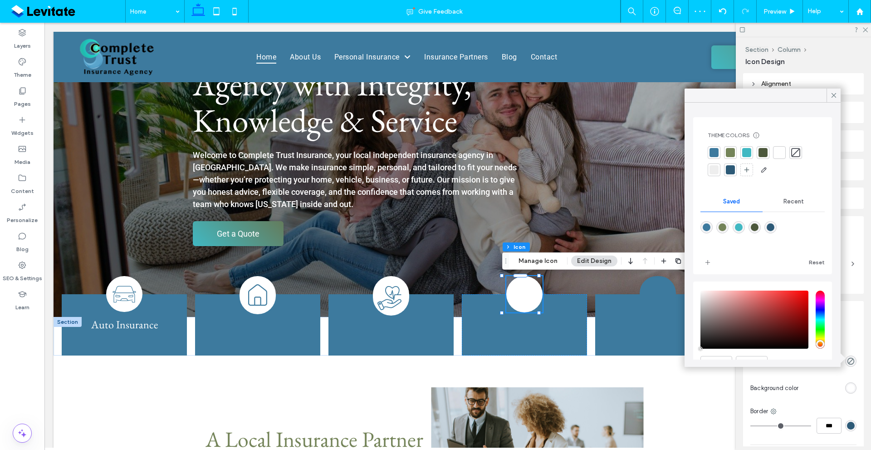
click at [714, 150] on div at bounding box center [714, 152] width 9 height 9
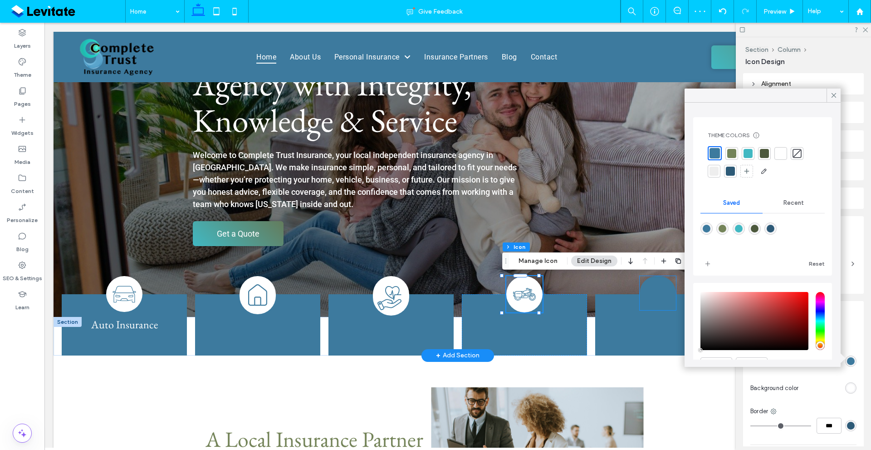
click at [649, 298] on icon at bounding box center [658, 294] width 23 height 23
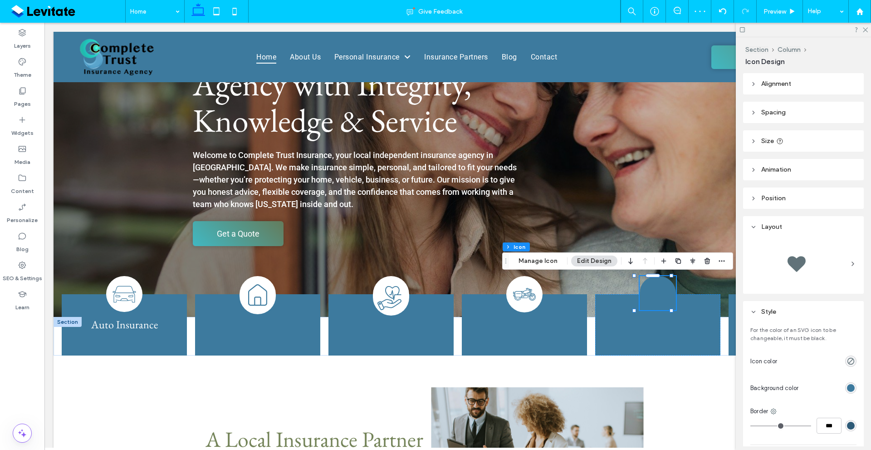
click at [847, 386] on div "rgb(61, 122, 158)" at bounding box center [851, 388] width 8 height 8
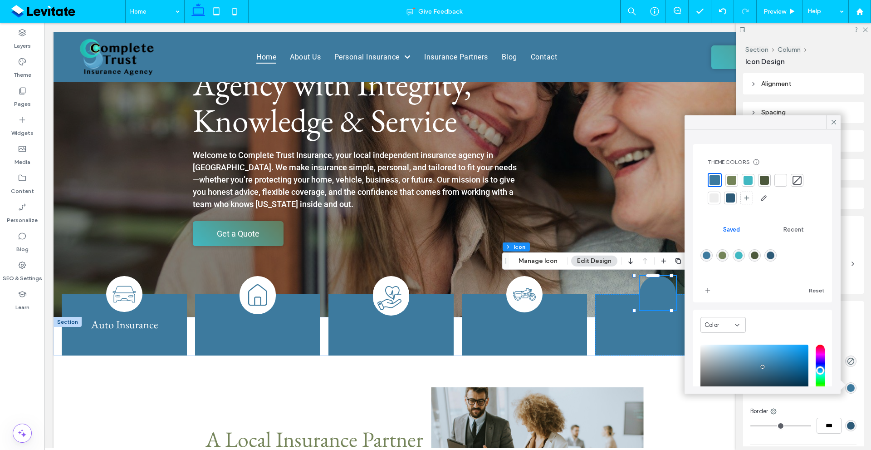
click at [782, 183] on div at bounding box center [781, 180] width 9 height 9
click at [849, 360] on icon "rgba(0, 0, 0, 0)" at bounding box center [851, 361] width 8 height 8
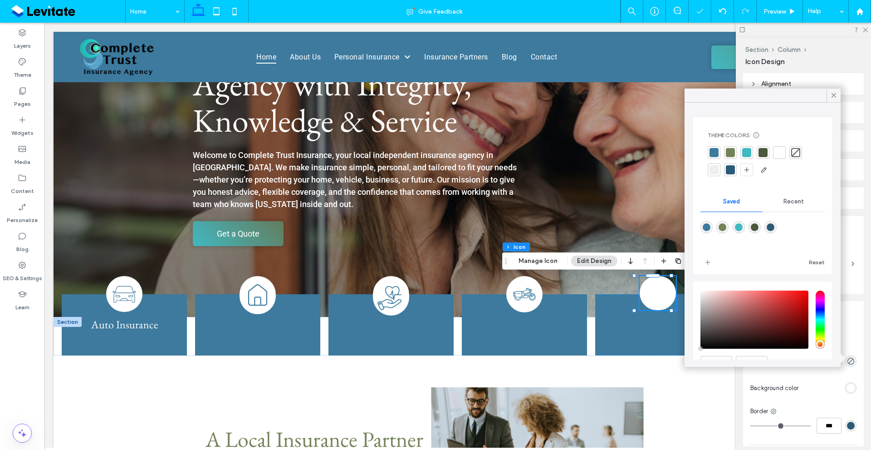
click at [717, 153] on div at bounding box center [714, 152] width 9 height 9
click at [831, 98] on icon at bounding box center [834, 95] width 8 height 8
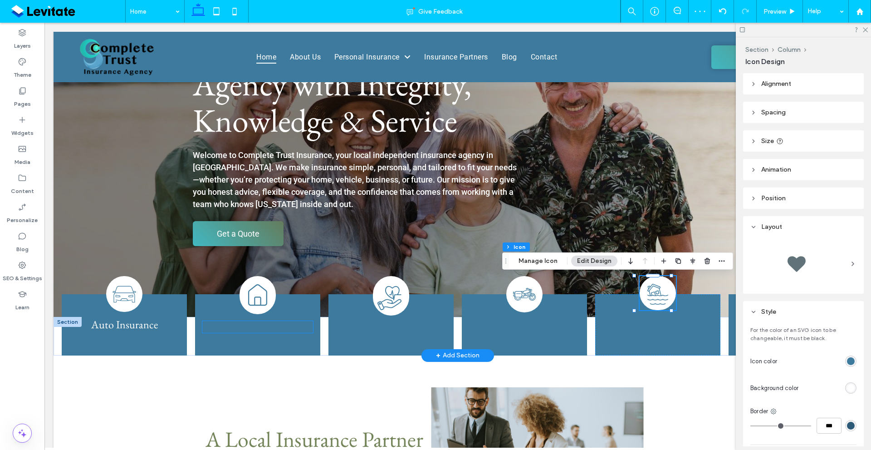
click at [251, 327] on span "Homeowners Insurance" at bounding box center [257, 327] width 101 height 14
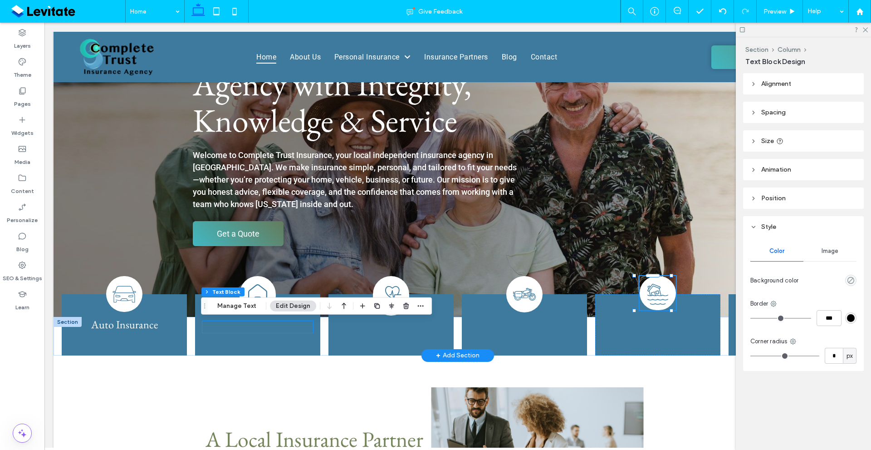
click at [251, 327] on div "Homeowners Insurance" at bounding box center [257, 327] width 111 height 12
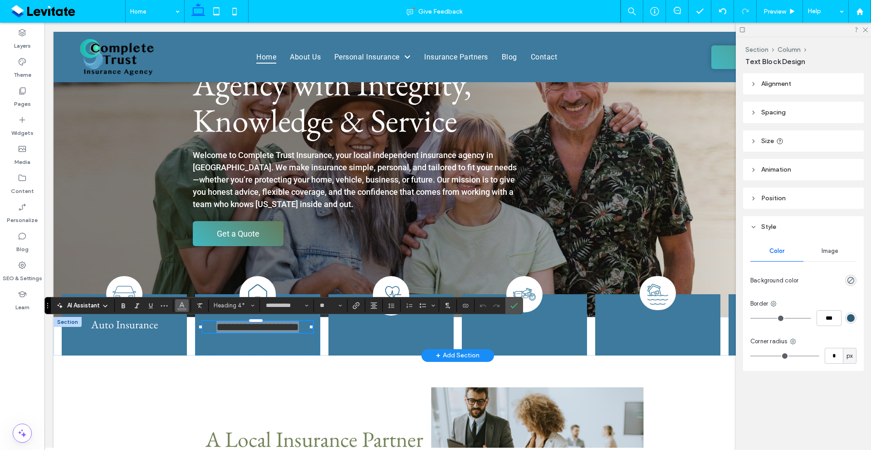
click at [186, 305] on button "Color" at bounding box center [182, 305] width 14 height 13
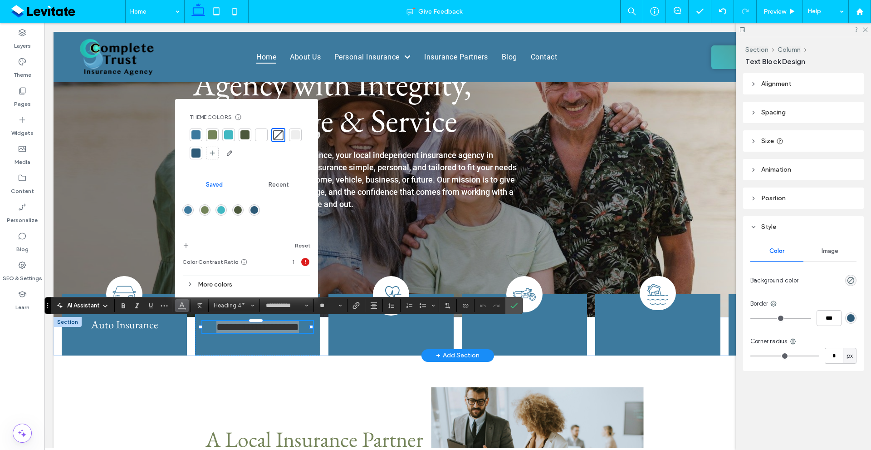
click at [259, 132] on div at bounding box center [261, 134] width 9 height 9
click at [401, 330] on span "Life Insurance" at bounding box center [391, 328] width 60 height 14
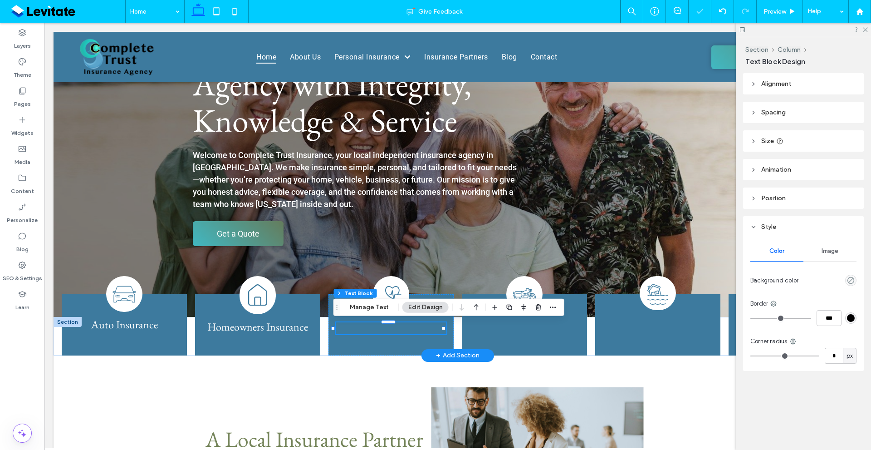
click at [401, 330] on div "Life Insurance" at bounding box center [391, 328] width 111 height 12
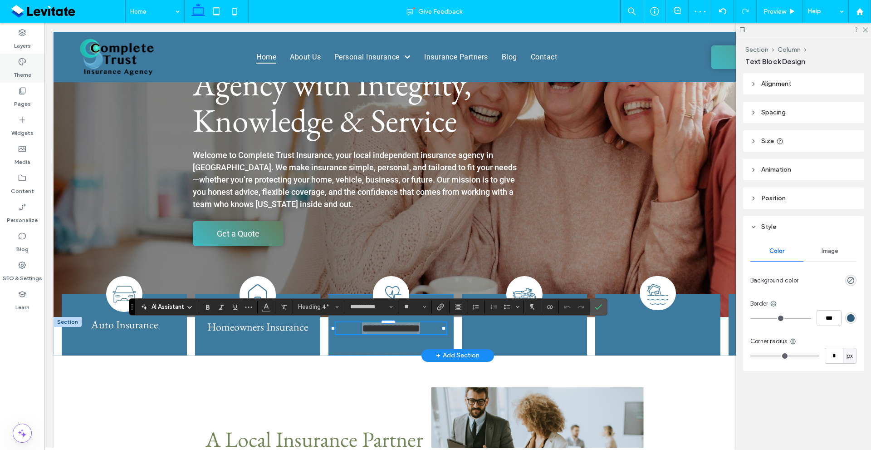
click at [14, 62] on div "Theme" at bounding box center [22, 68] width 44 height 29
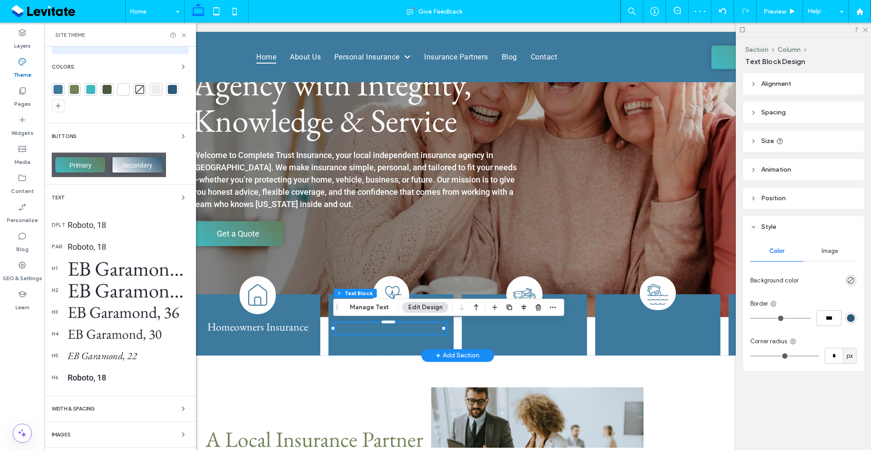
scroll to position [90, 0]
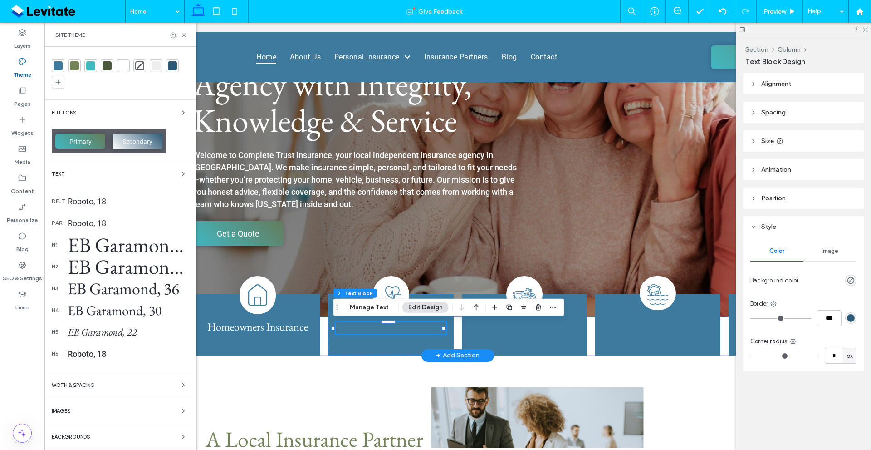
click at [139, 311] on div "EB Garamond, 30" at bounding box center [128, 310] width 121 height 18
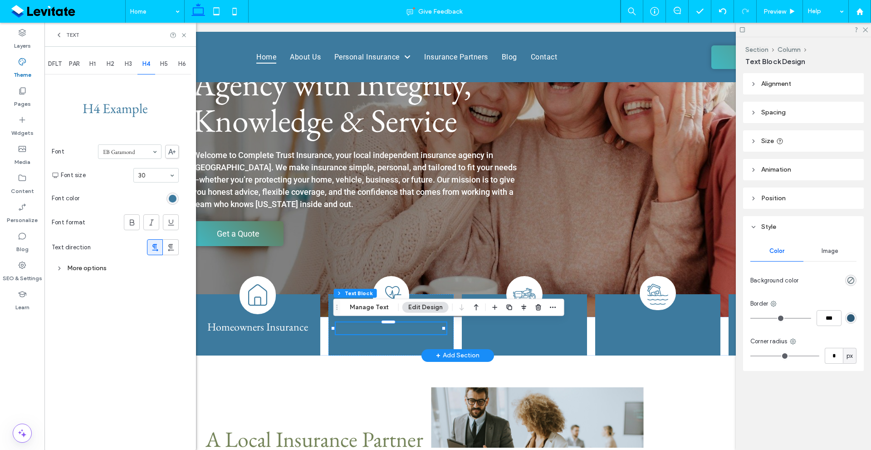
scroll to position [0, 0]
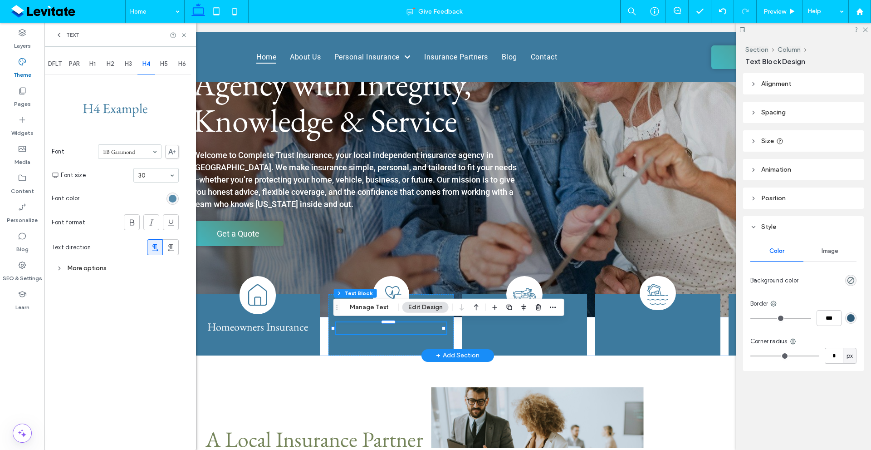
click at [172, 198] on div "rgb(61, 122, 158)" at bounding box center [173, 199] width 8 height 8
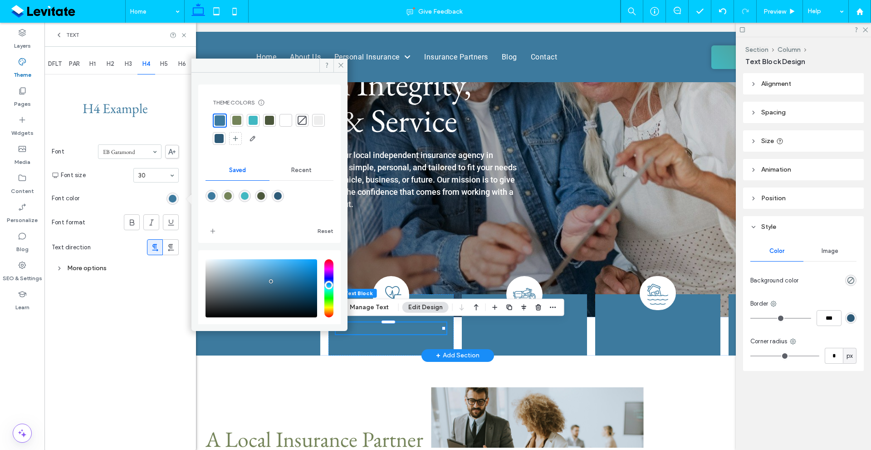
click at [282, 118] on div at bounding box center [285, 120] width 9 height 9
click at [182, 33] on icon at bounding box center [184, 35] width 7 height 7
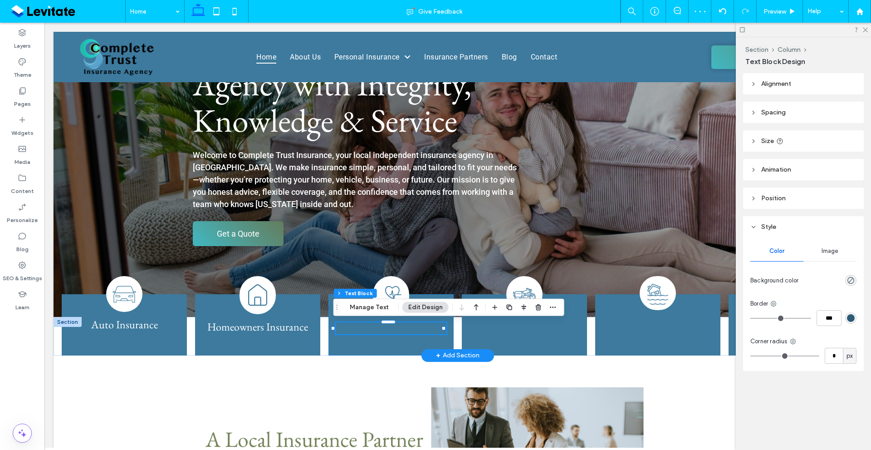
click at [403, 326] on span "Life Insurance" at bounding box center [391, 328] width 60 height 14
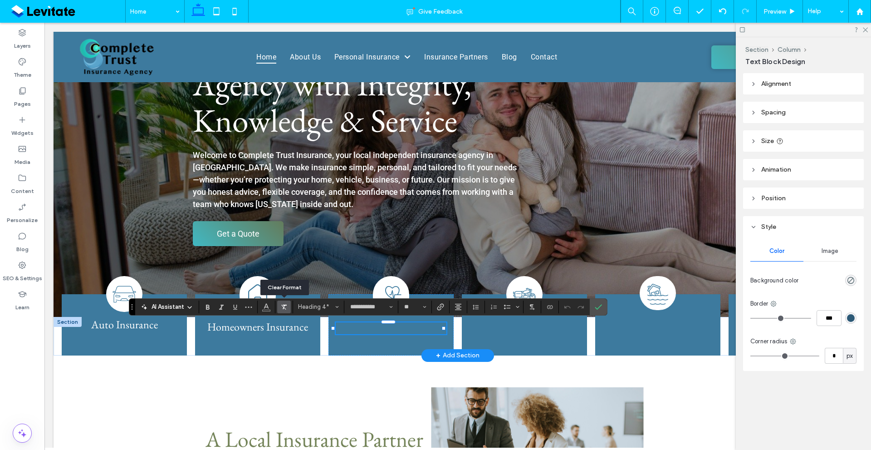
click at [284, 308] on use "Clear Format" at bounding box center [283, 307] width 5 height 5
type input "**"
click at [456, 306] on icon "Alignment" at bounding box center [458, 306] width 7 height 7
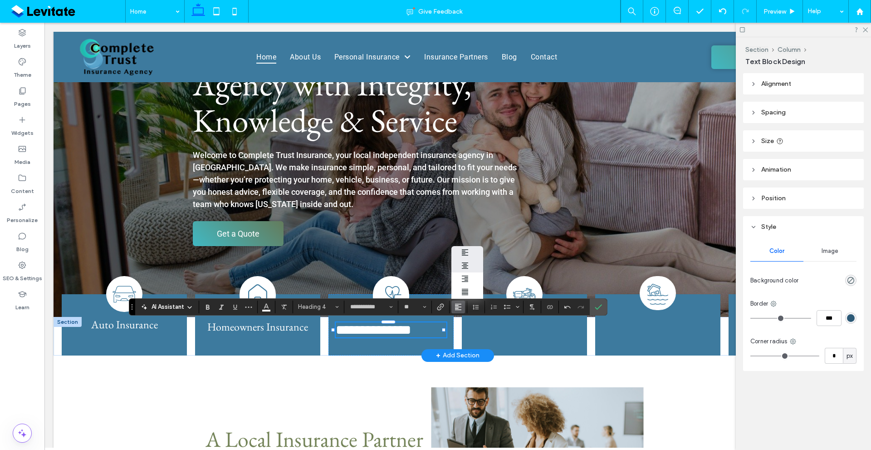
click at [464, 262] on icon "ui.textEditor.alignment.center" at bounding box center [465, 265] width 7 height 7
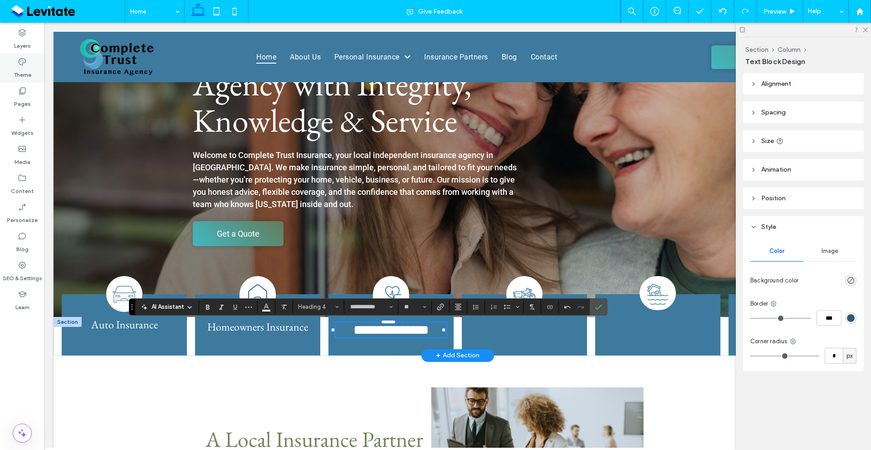
click at [15, 57] on div "Theme" at bounding box center [22, 68] width 44 height 29
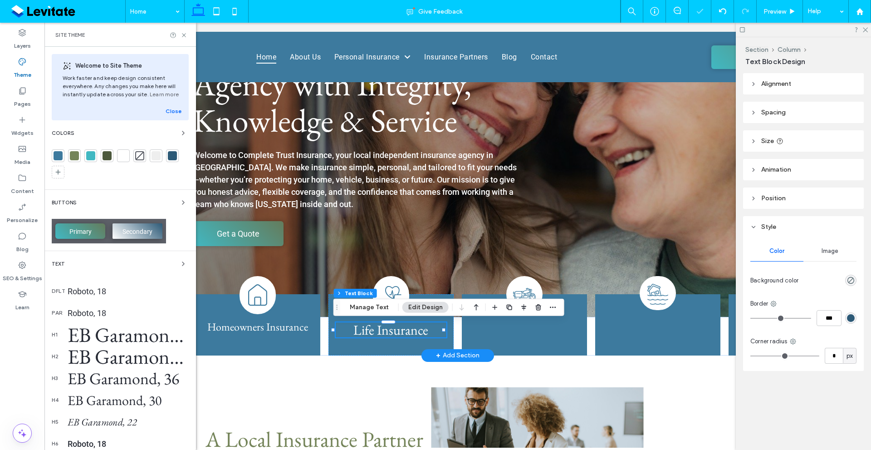
click at [162, 394] on div "EB Garamond, 30" at bounding box center [128, 400] width 121 height 18
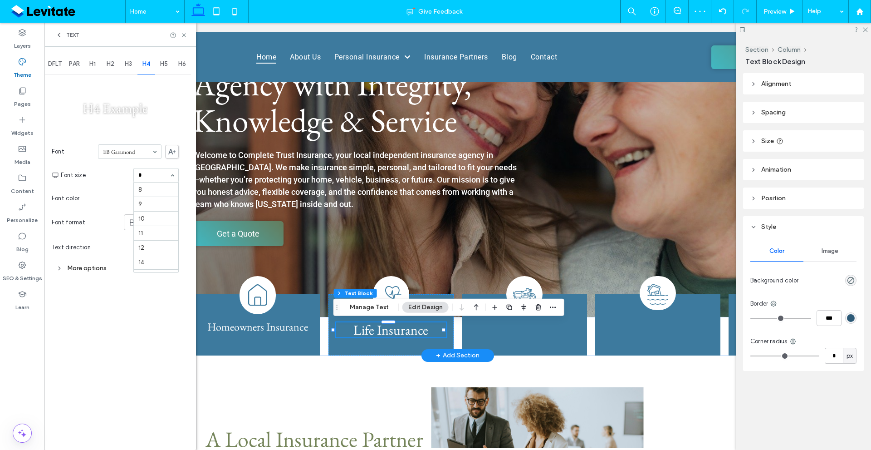
type input "**"
click at [187, 37] on icon at bounding box center [184, 35] width 7 height 7
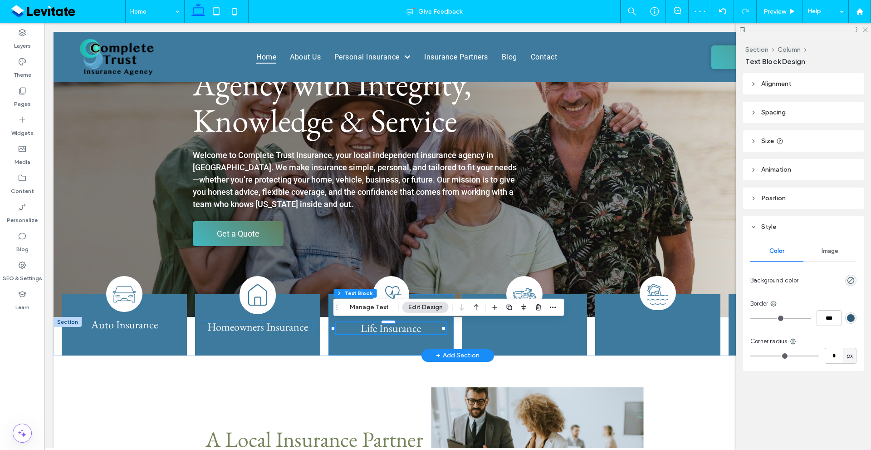
click at [236, 327] on span "Homeowners Insurance" at bounding box center [257, 327] width 101 height 14
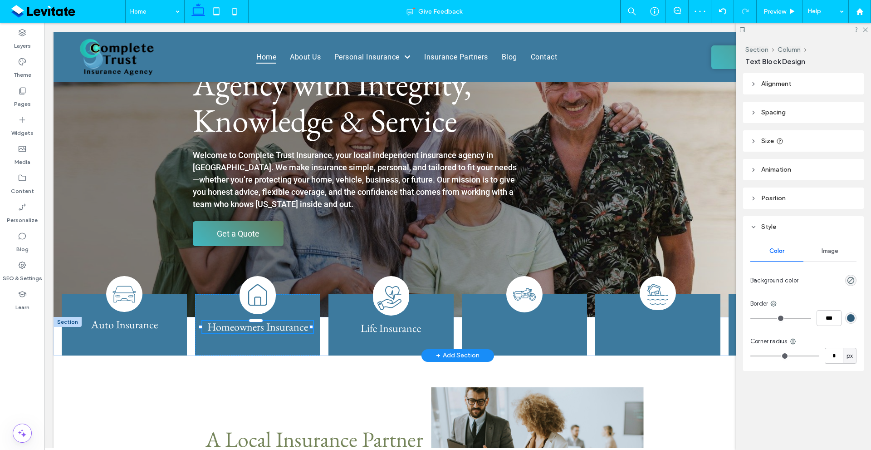
type input "**********"
type input "**"
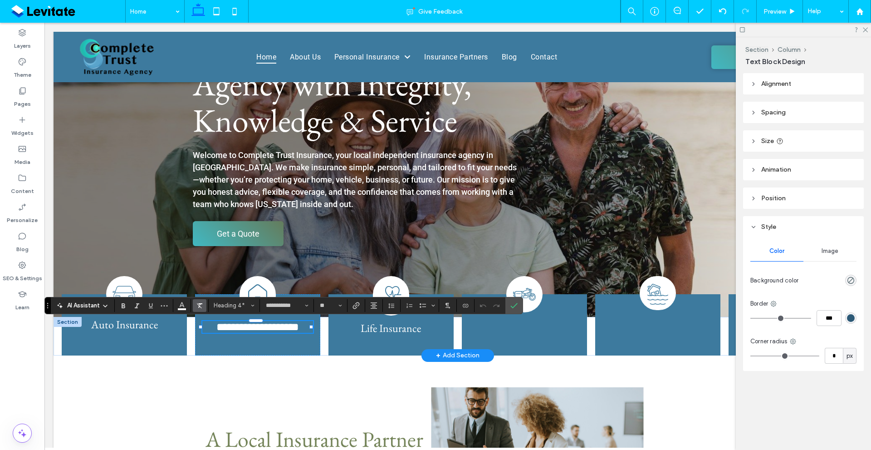
click at [197, 302] on icon "Clear Format" at bounding box center [199, 305] width 7 height 7
click at [146, 325] on link "Auto Insurance" at bounding box center [124, 324] width 67 height 14
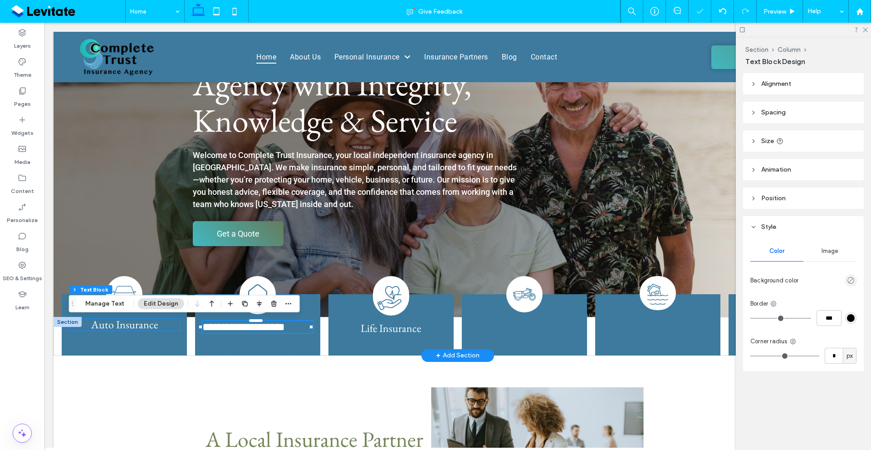
click at [146, 325] on div "Auto Insurance" at bounding box center [124, 325] width 111 height 12
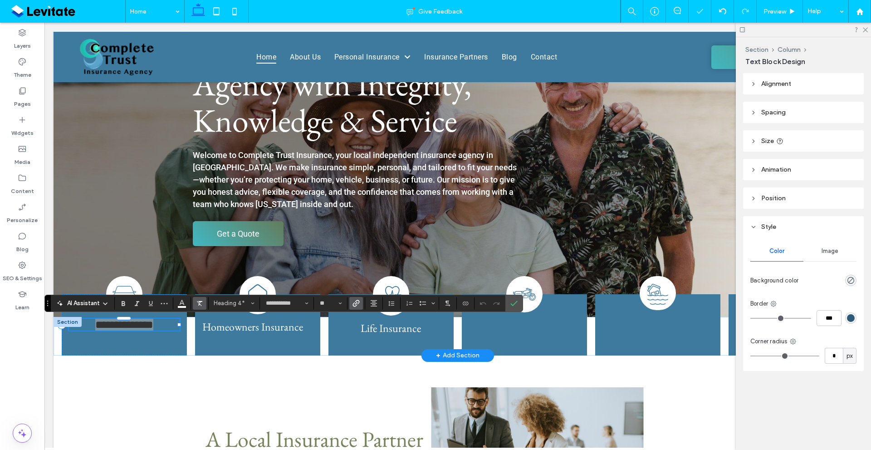
click at [198, 305] on icon "Clear Format" at bounding box center [199, 303] width 7 height 7
click at [375, 303] on use "Alignment" at bounding box center [374, 303] width 6 height 6
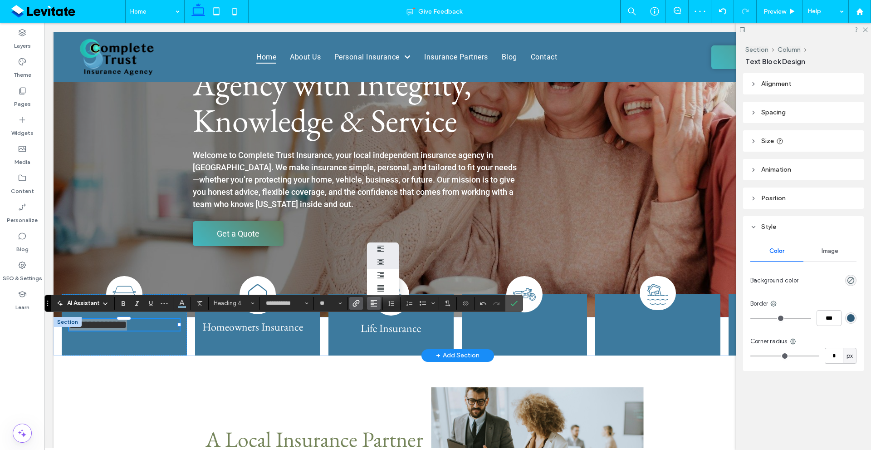
click at [382, 258] on icon "ui.textEditor.alignment.center" at bounding box center [380, 261] width 7 height 7
click at [281, 325] on span "Homeowners Insurance" at bounding box center [252, 327] width 101 height 14
click at [281, 325] on div "Homeowners Insurance" at bounding box center [257, 327] width 111 height 12
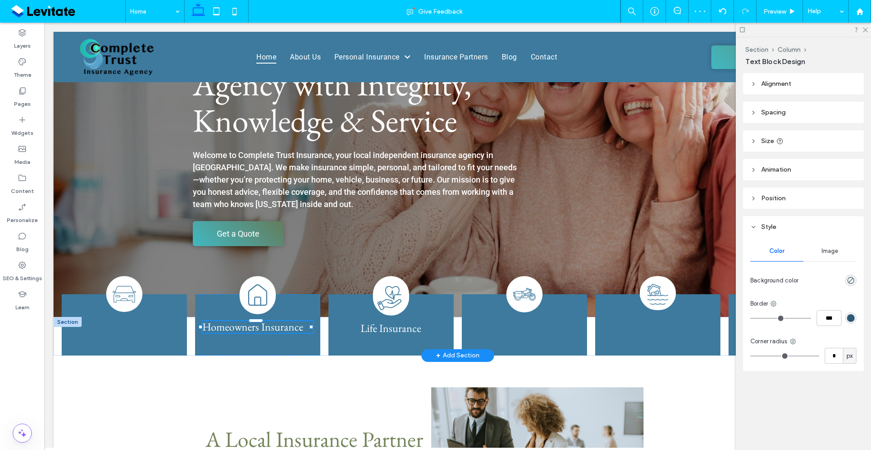
type input "**********"
type input "**"
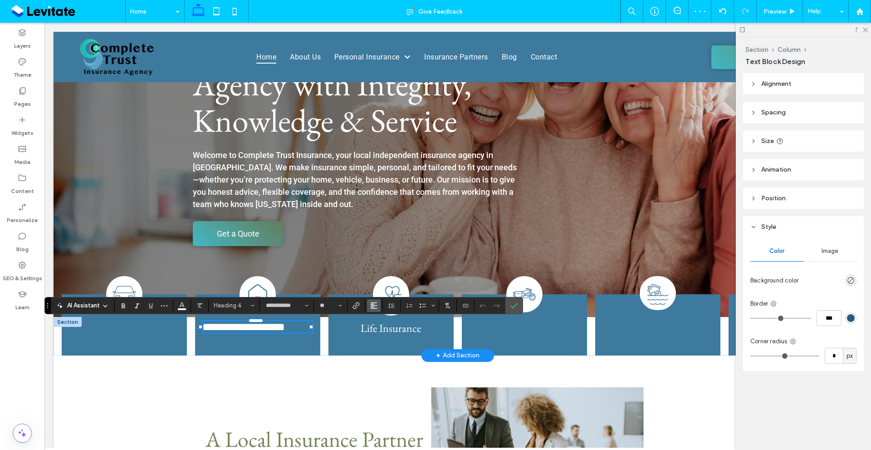
click at [374, 303] on use "Alignment" at bounding box center [374, 305] width 6 height 6
drag, startPoint x: 381, startPoint y: 258, endPoint x: 336, endPoint y: 236, distance: 49.7
click at [381, 261] on icon "ui.textEditor.alignment.center" at bounding box center [380, 264] width 7 height 7
click at [124, 329] on link "Auto Insurance" at bounding box center [124, 324] width 67 height 14
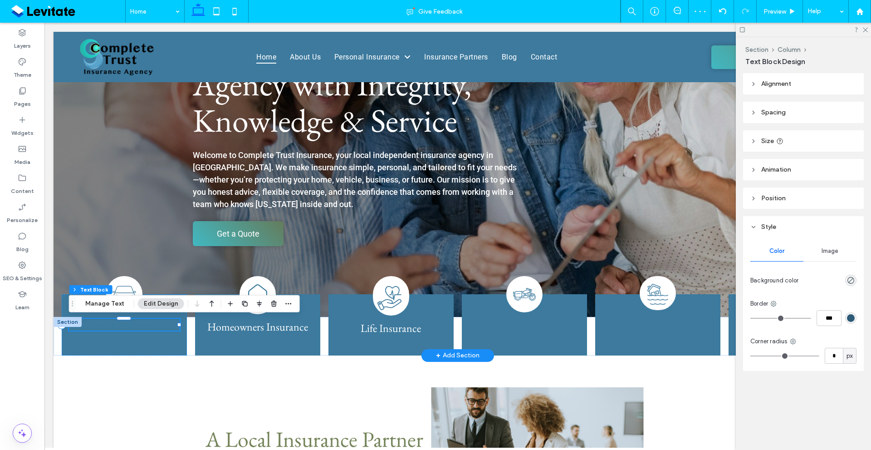
click at [134, 330] on div at bounding box center [124, 330] width 110 height 0
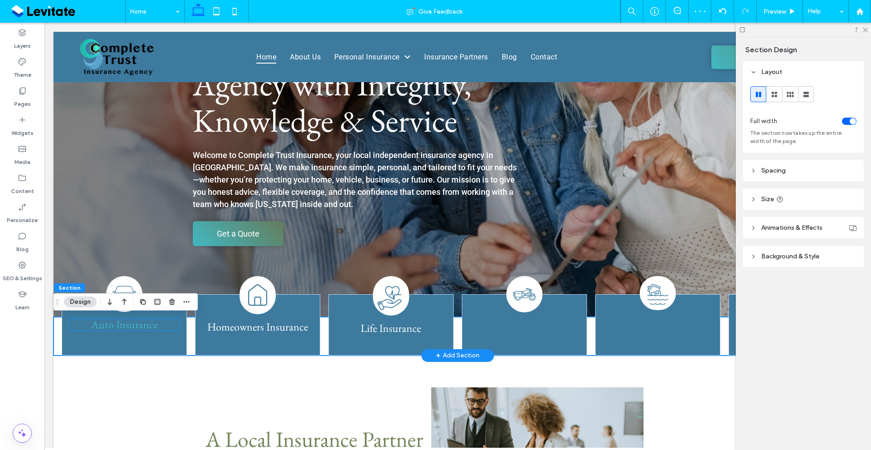
click at [136, 321] on link "Auto Insurance" at bounding box center [124, 324] width 67 height 14
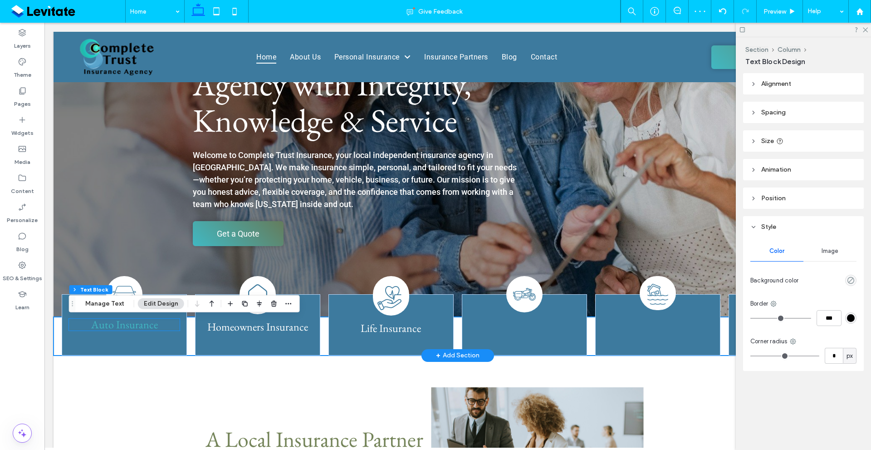
click at [136, 321] on link "Auto Insurance" at bounding box center [124, 324] width 67 height 14
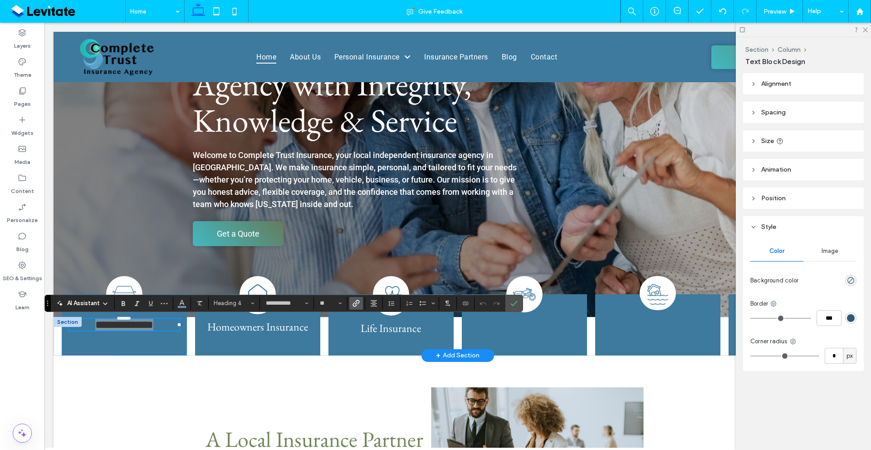
click at [221, 295] on div "**********" at bounding box center [283, 303] width 479 height 17
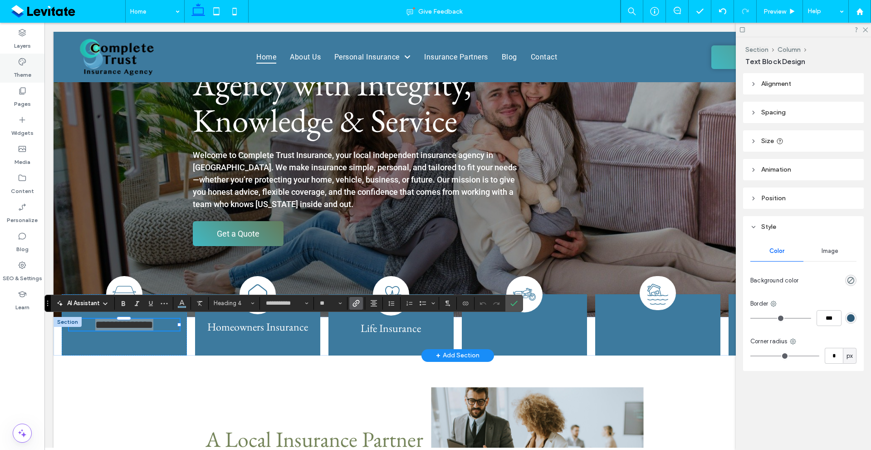
click at [25, 61] on icon at bounding box center [22, 61] width 9 height 9
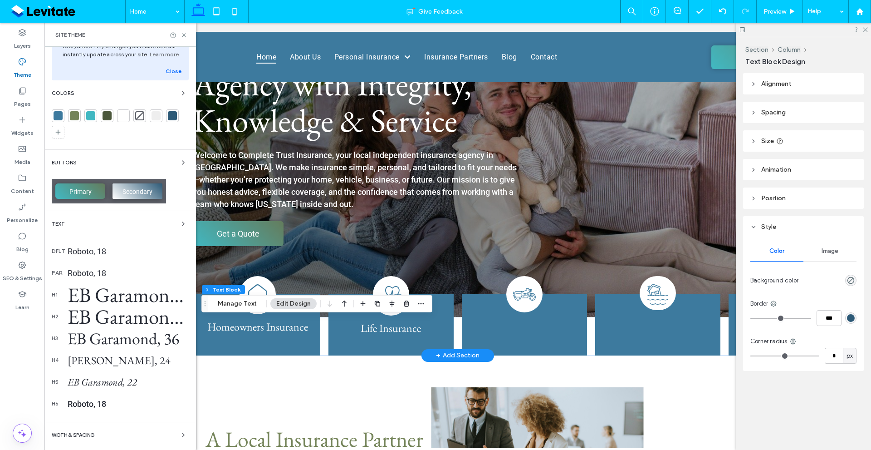
scroll to position [45, 0]
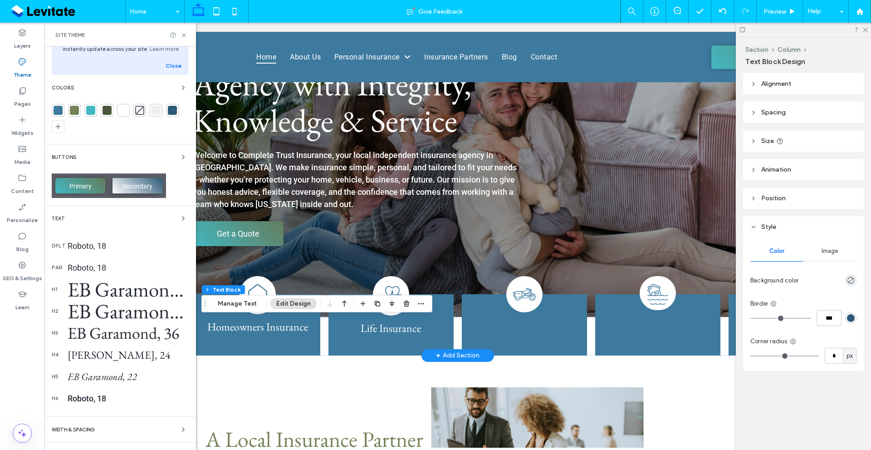
click at [133, 357] on div "[PERSON_NAME], 24" at bounding box center [128, 355] width 121 height 14
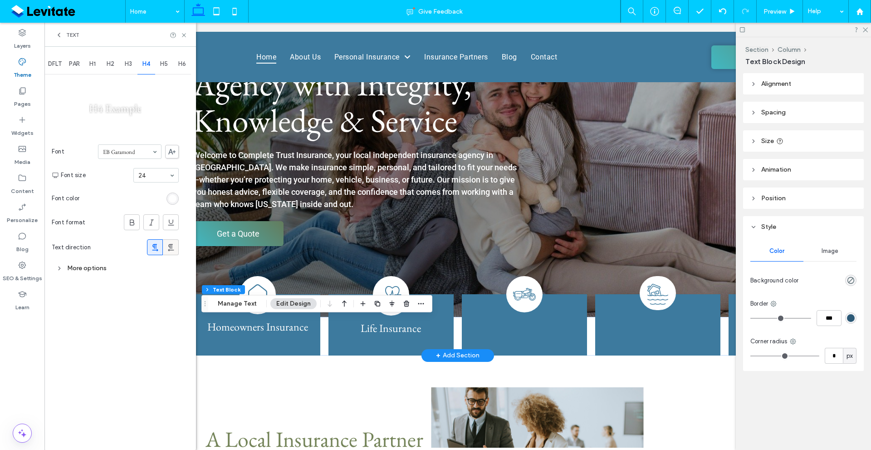
scroll to position [0, 0]
click at [177, 198] on div "rgb(255, 255, 255)" at bounding box center [173, 198] width 12 height 12
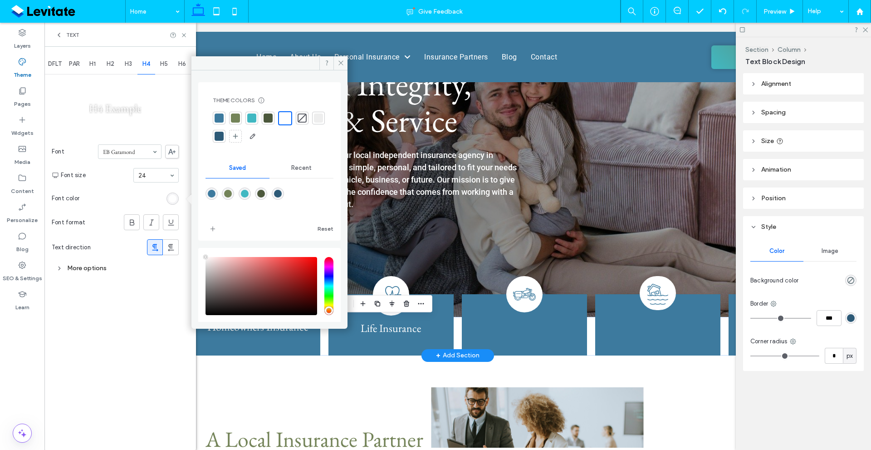
click at [280, 118] on div at bounding box center [285, 118] width 10 height 10
click at [183, 35] on icon at bounding box center [184, 35] width 7 height 7
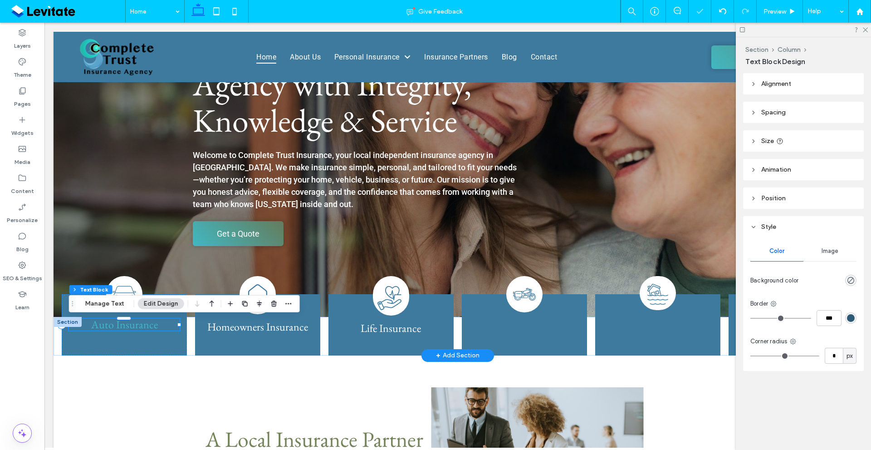
click at [140, 325] on link "Auto Insurance" at bounding box center [124, 324] width 67 height 14
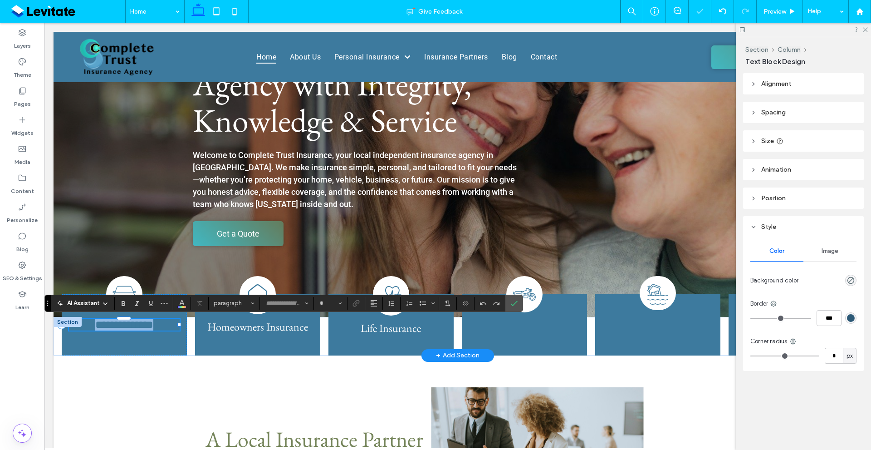
type input "**********"
type input "**"
click at [140, 325] on link "**********" at bounding box center [124, 324] width 58 height 11
click at [189, 307] on section at bounding box center [182, 303] width 18 height 13
click at [187, 305] on button "Color" at bounding box center [182, 303] width 14 height 13
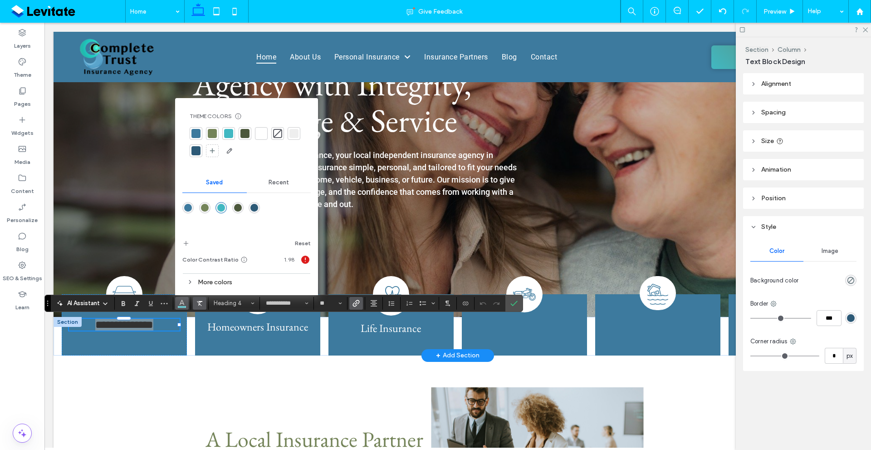
click at [199, 300] on icon "Clear Format" at bounding box center [199, 303] width 7 height 7
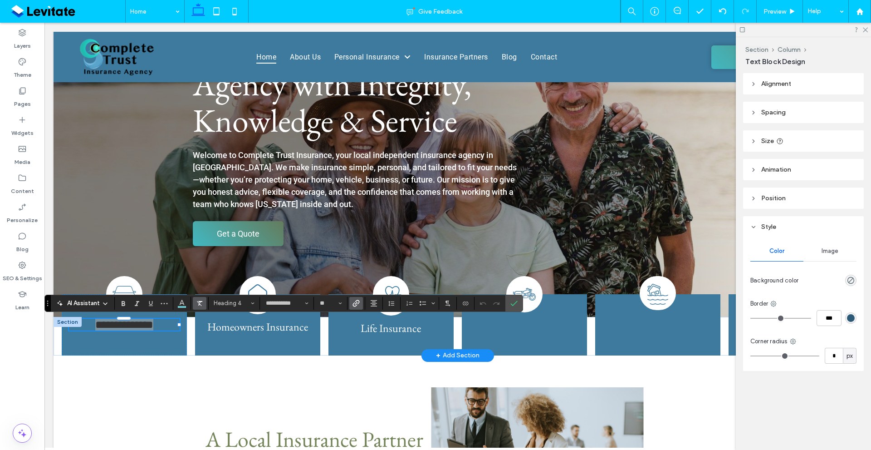
click at [200, 305] on use "Clear Format" at bounding box center [199, 303] width 5 height 5
click at [243, 304] on span "Heading 4" at bounding box center [231, 303] width 35 height 7
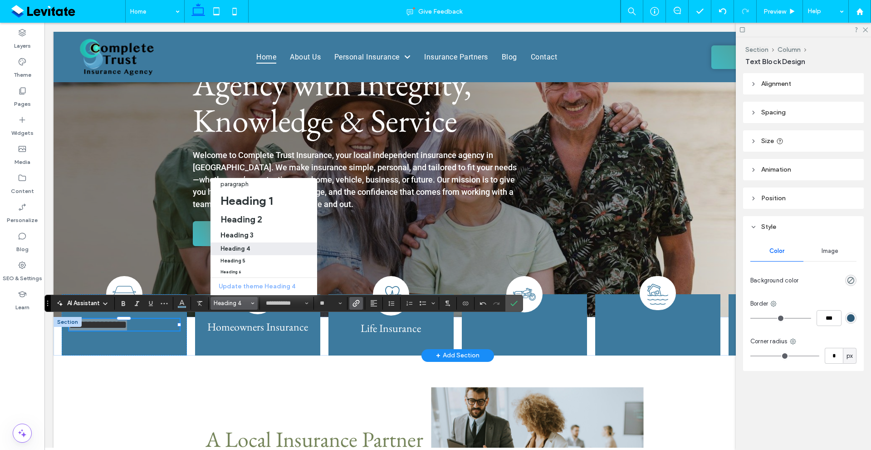
click at [248, 245] on h4 "Heading 4" at bounding box center [236, 248] width 30 height 7
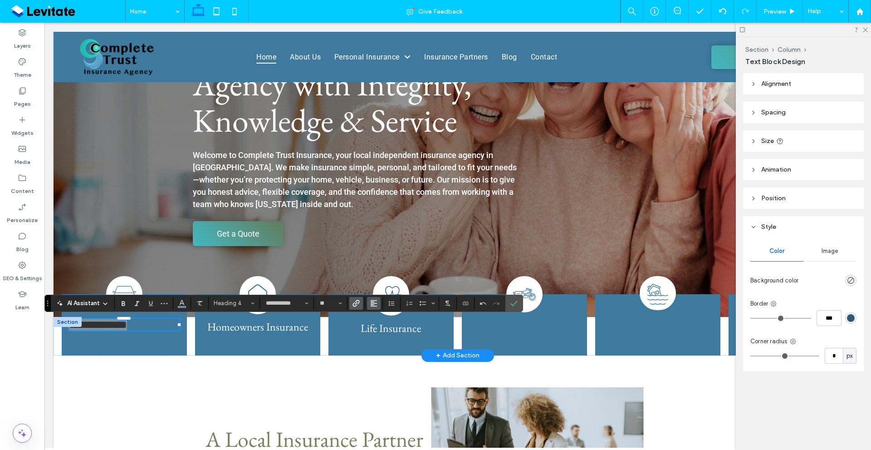
click at [373, 302] on icon "Alignment" at bounding box center [373, 303] width 7 height 7
click at [378, 259] on use "ui.textEditor.alignment.center" at bounding box center [381, 262] width 6 height 6
click at [177, 302] on button "Color" at bounding box center [182, 303] width 14 height 13
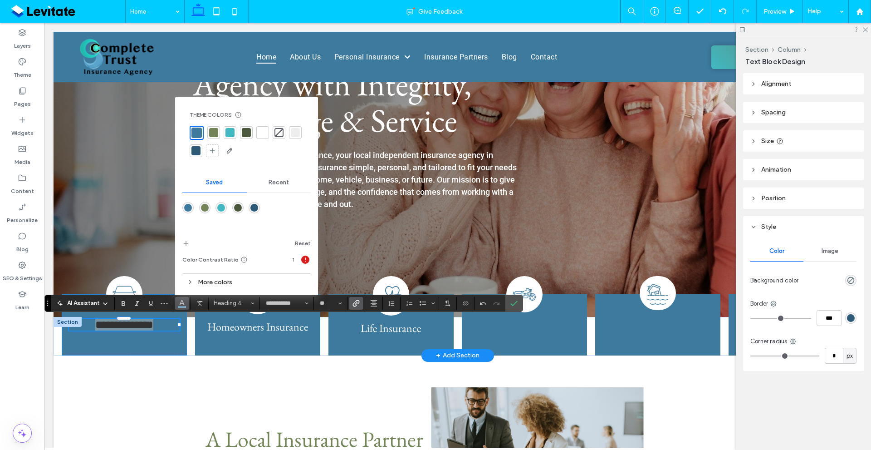
click at [271, 129] on div at bounding box center [247, 142] width 114 height 32
click at [264, 131] on div at bounding box center [262, 132] width 9 height 9
click at [509, 303] on label "Confirm" at bounding box center [514, 303] width 14 height 16
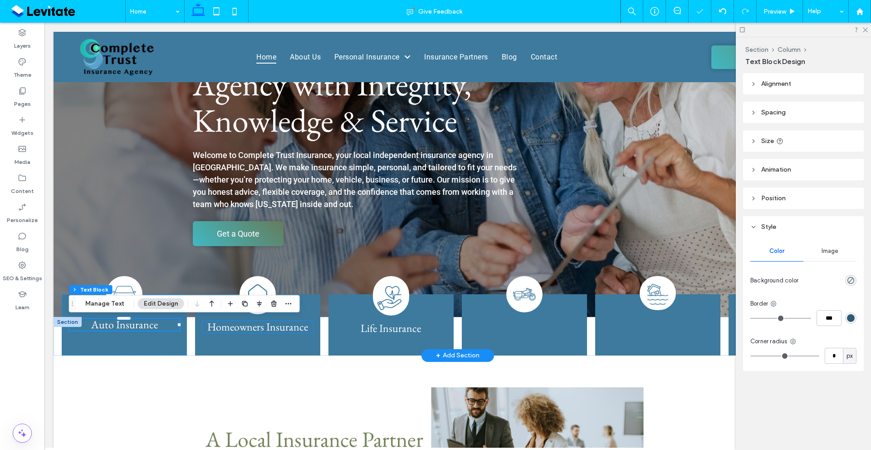
click at [279, 331] on span "Homeowners Insurance" at bounding box center [257, 327] width 101 height 14
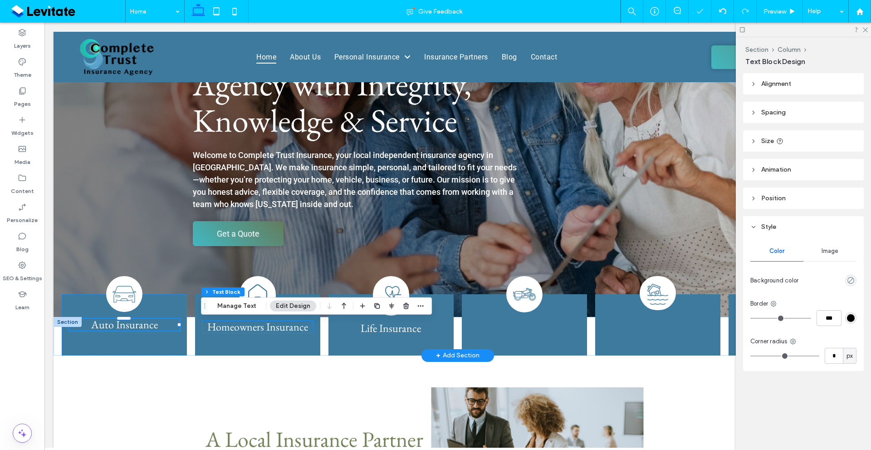
click at [279, 331] on div "Homeowners Insurance" at bounding box center [257, 327] width 111 height 12
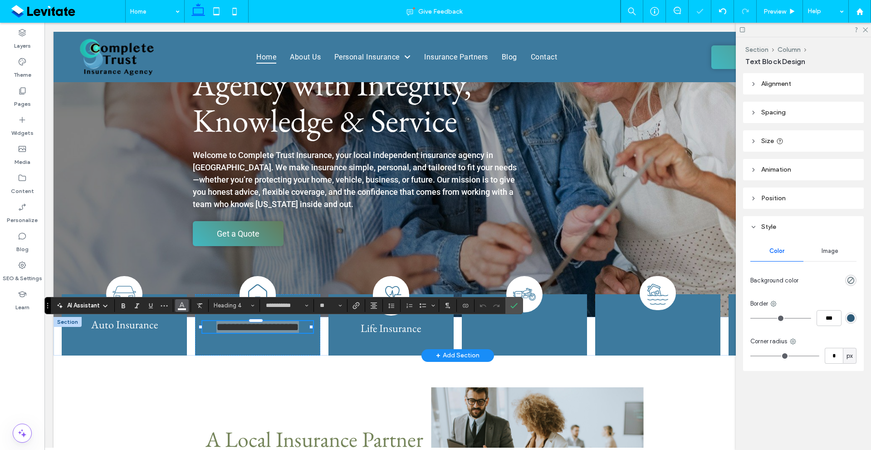
click at [187, 301] on button "Color" at bounding box center [182, 305] width 14 height 13
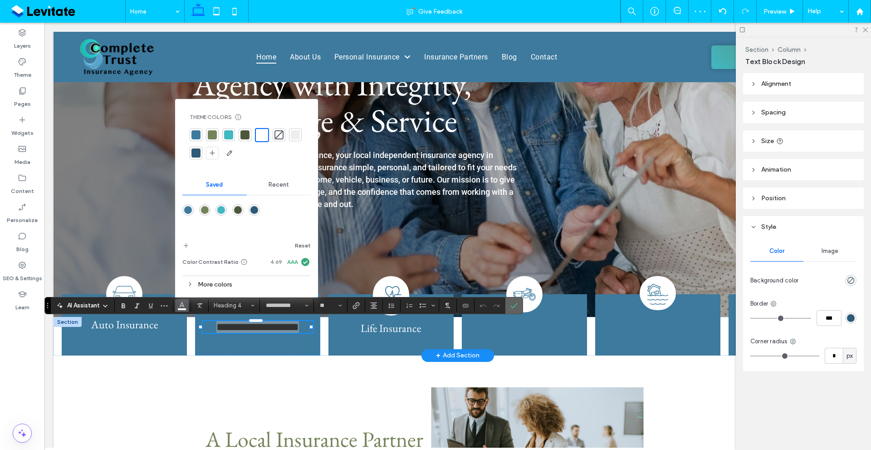
click at [512, 301] on span "Confirm" at bounding box center [513, 305] width 4 height 16
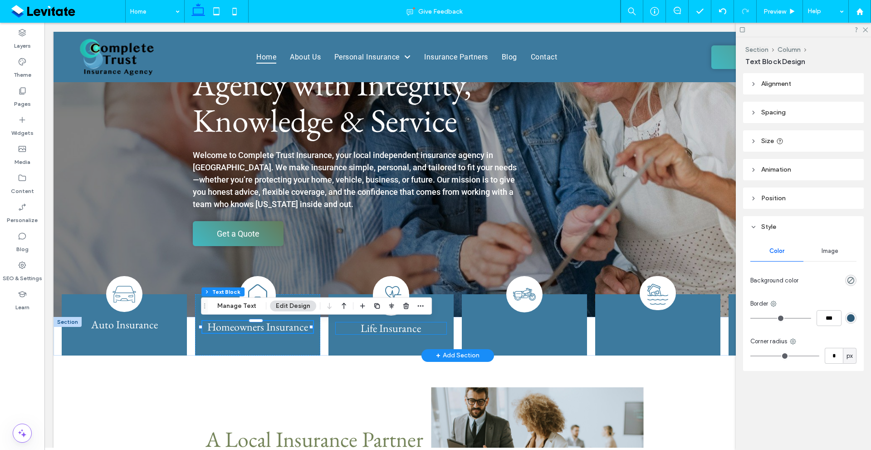
click at [414, 326] on span "Life Insurance" at bounding box center [391, 328] width 60 height 14
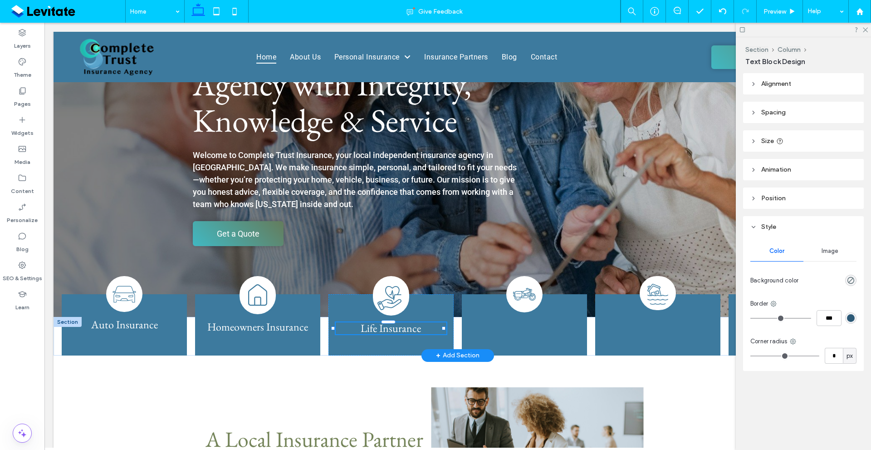
type input "**********"
type input "**"
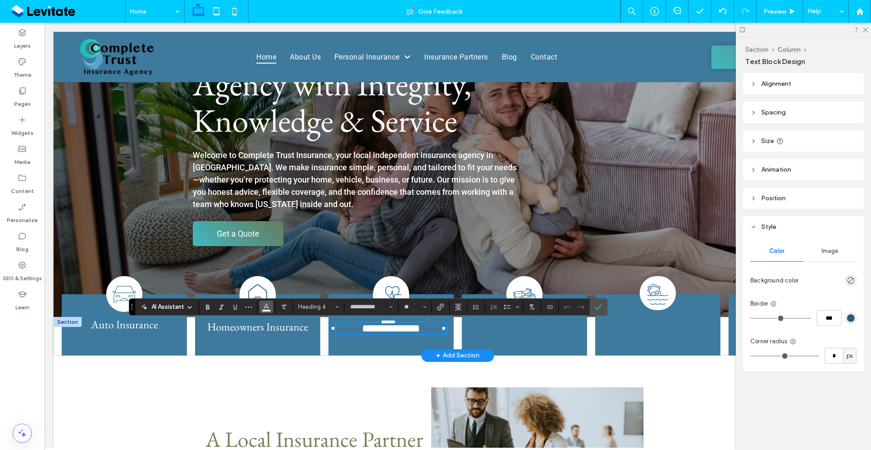
click at [271, 304] on button "Color" at bounding box center [267, 306] width 14 height 13
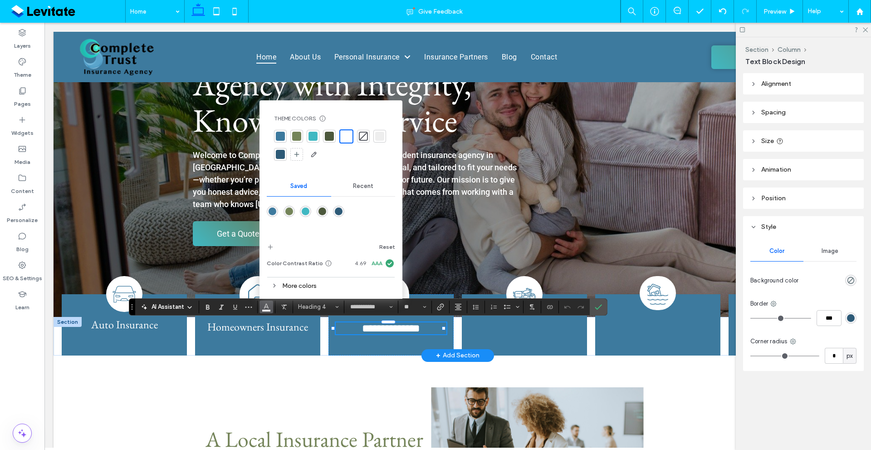
drag, startPoint x: 349, startPoint y: 134, endPoint x: 392, endPoint y: 172, distance: 57.6
click at [348, 134] on div at bounding box center [346, 136] width 10 height 10
drag, startPoint x: 595, startPoint y: 308, endPoint x: 544, endPoint y: 287, distance: 55.0
click at [595, 308] on icon "Confirm" at bounding box center [598, 306] width 7 height 7
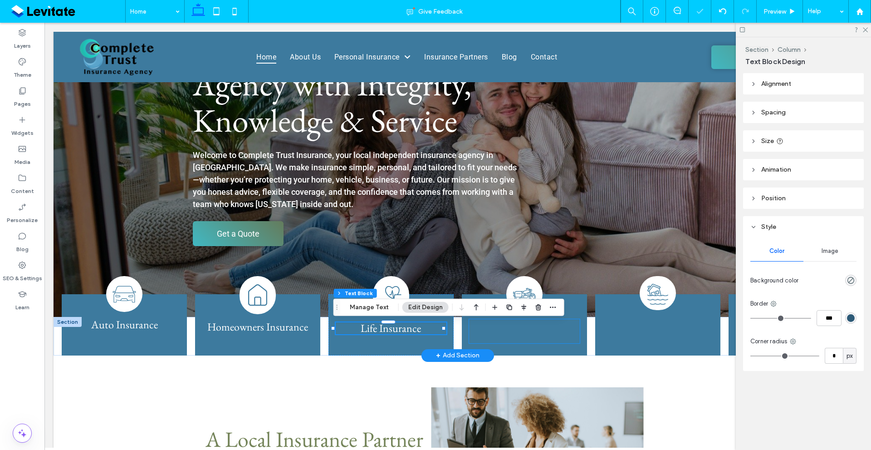
click at [525, 327] on span "Motorcycle & Recreational Insurance" at bounding box center [525, 331] width 98 height 26
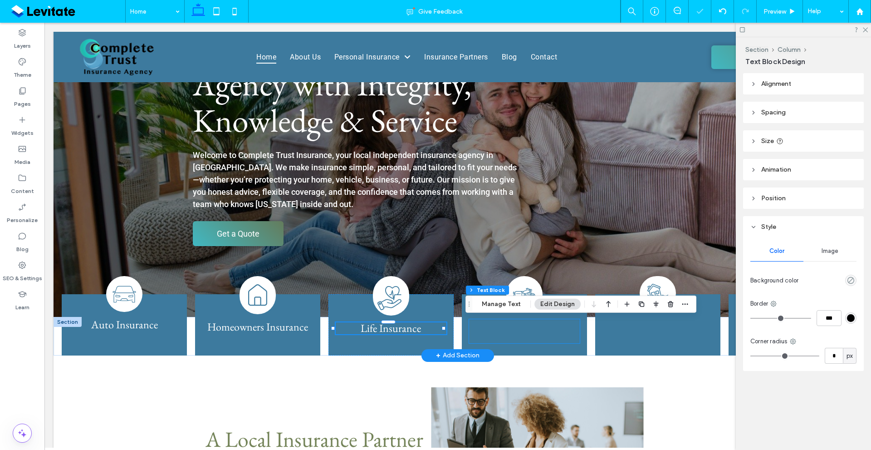
click at [525, 327] on span "Motorcycle & Recreational Insurance" at bounding box center [525, 331] width 98 height 26
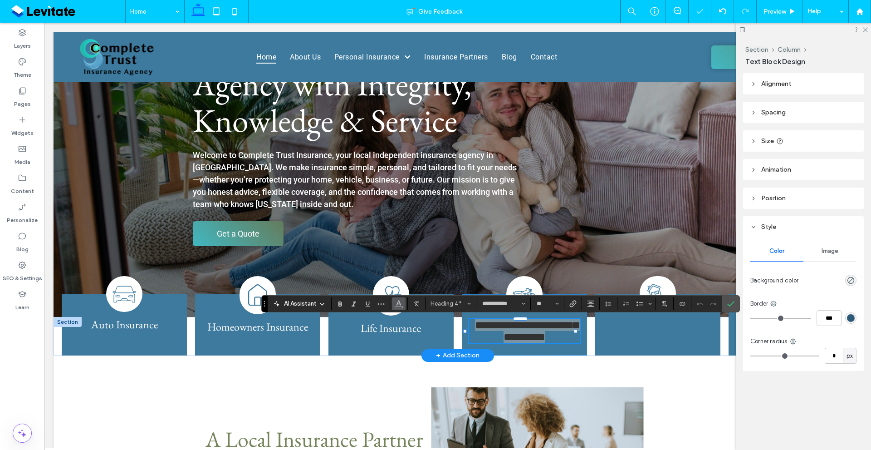
click at [399, 305] on icon "Color" at bounding box center [398, 302] width 7 height 7
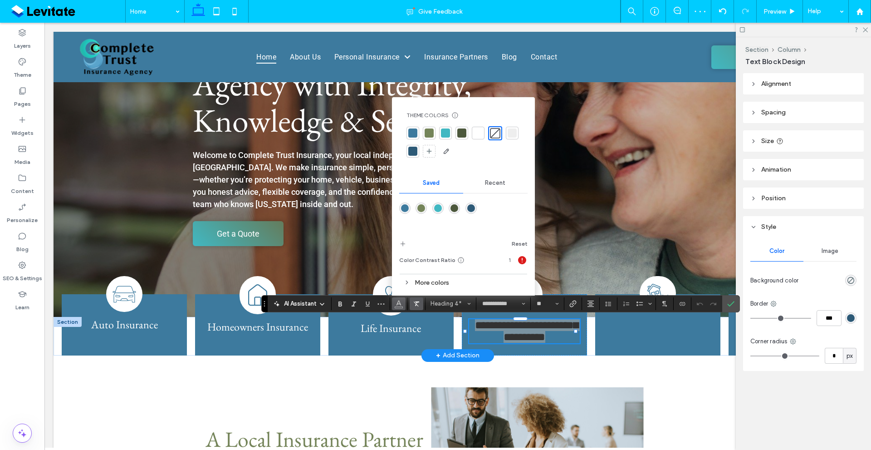
click at [415, 301] on use "Clear Format" at bounding box center [416, 303] width 5 height 5
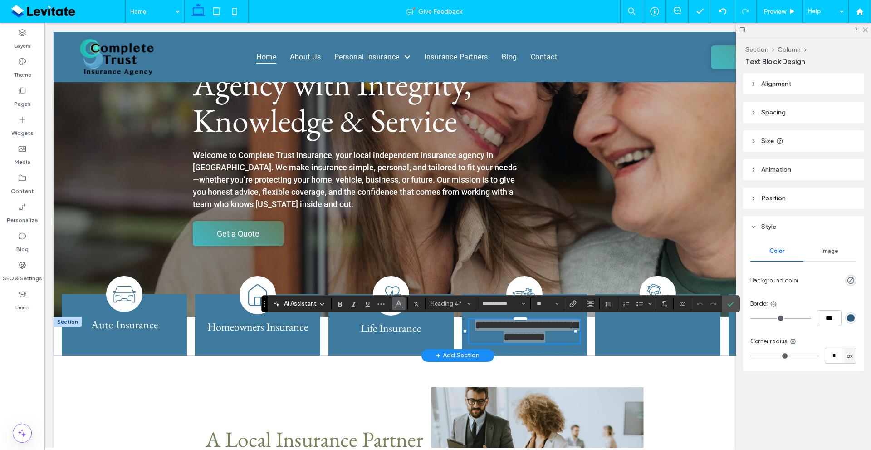
click at [396, 302] on icon "Color" at bounding box center [398, 302] width 7 height 7
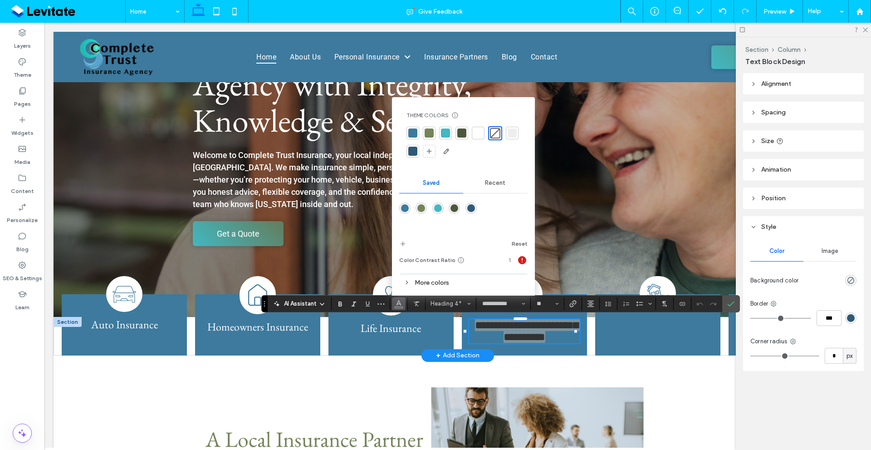
click at [479, 133] on div at bounding box center [478, 132] width 9 height 9
click at [732, 303] on icon "Confirm" at bounding box center [731, 303] width 7 height 7
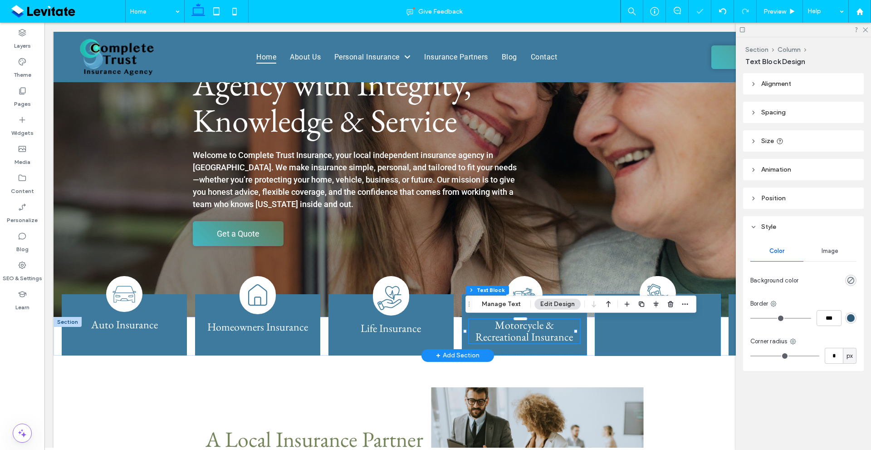
click at [657, 332] on div "Flood Insurance" at bounding box center [658, 324] width 126 height 61
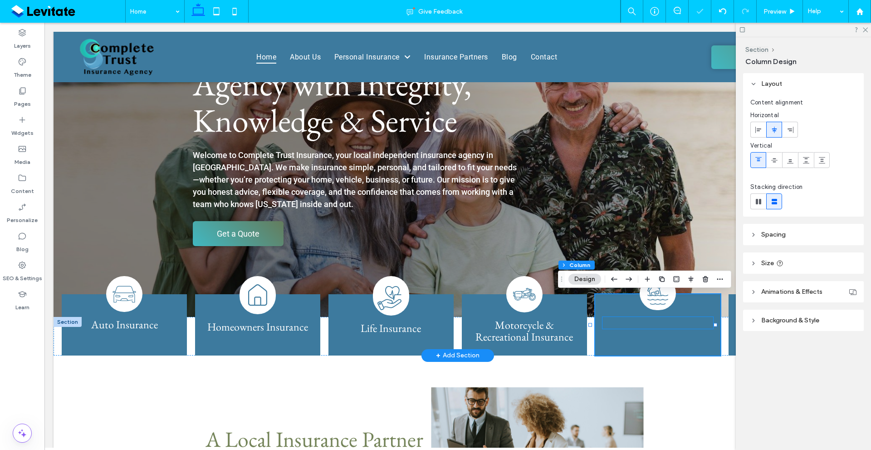
click at [662, 325] on span "Flood Insurance" at bounding box center [658, 322] width 69 height 14
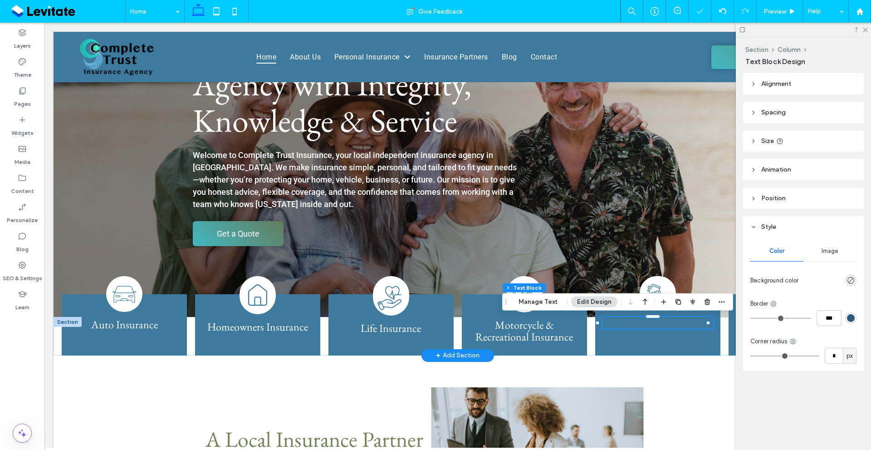
click at [662, 325] on span "Flood Insurance" at bounding box center [658, 322] width 69 height 14
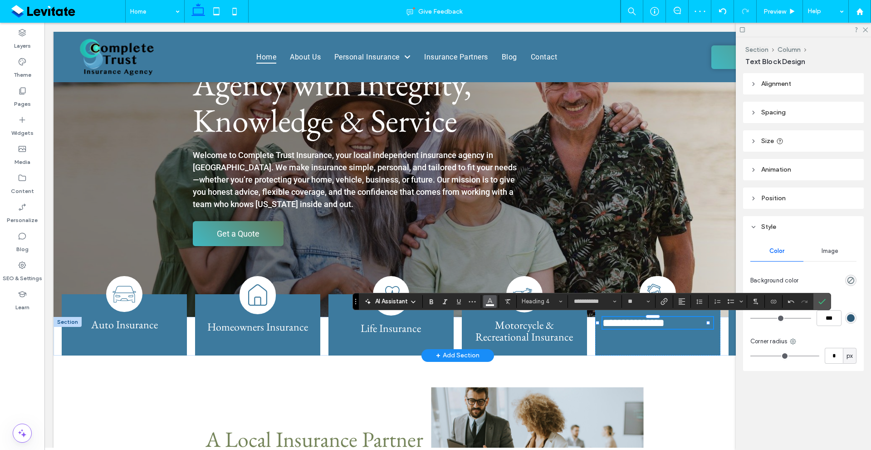
click at [493, 301] on icon "Color" at bounding box center [490, 300] width 7 height 7
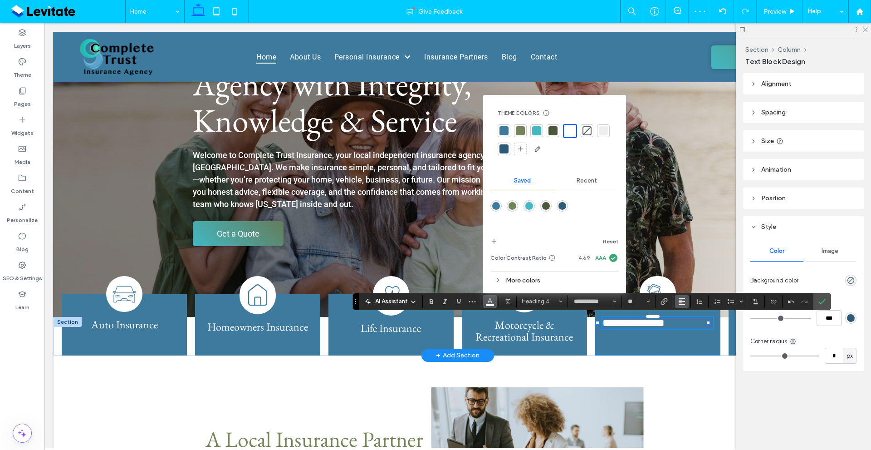
click at [679, 295] on span "Alignment" at bounding box center [682, 301] width 7 height 12
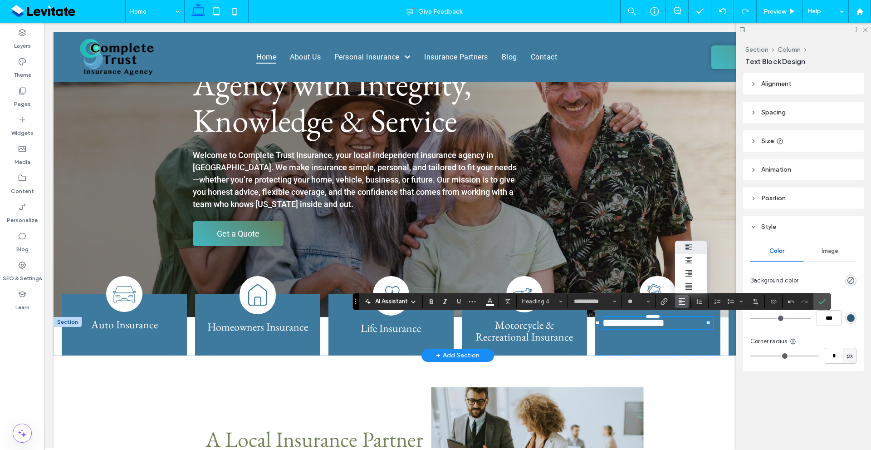
drag, startPoint x: 665, startPoint y: 237, endPoint x: 789, endPoint y: 279, distance: 130.2
click at [694, 256] on div "ui.textEditor.alignment.center" at bounding box center [691, 259] width 12 height 7
click at [821, 296] on span "Confirm" at bounding box center [821, 301] width 4 height 16
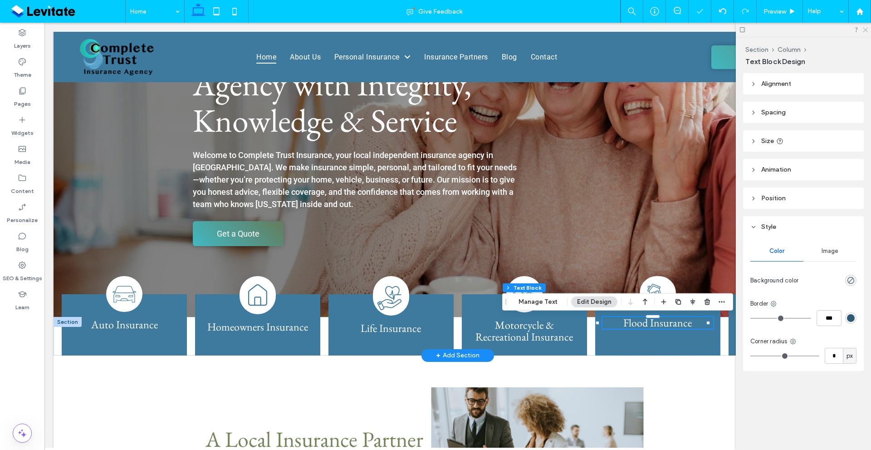
click at [866, 31] on icon at bounding box center [865, 29] width 6 height 6
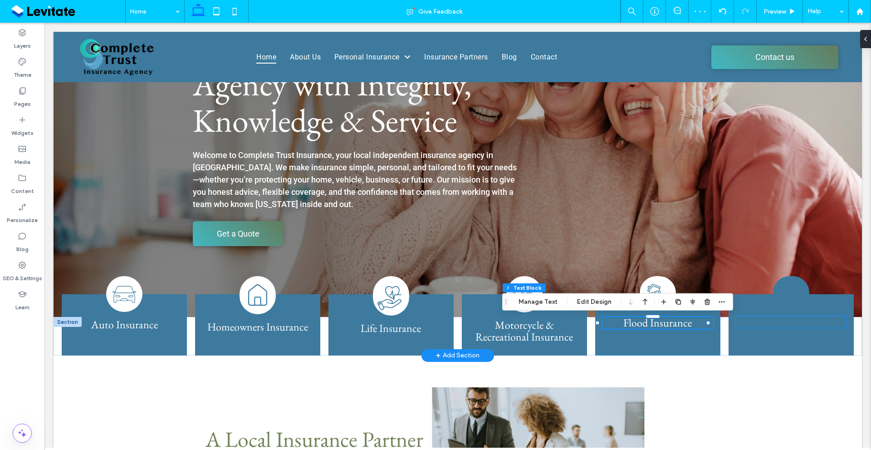
click at [790, 324] on span "Business Insurance" at bounding box center [792, 322] width 80 height 14
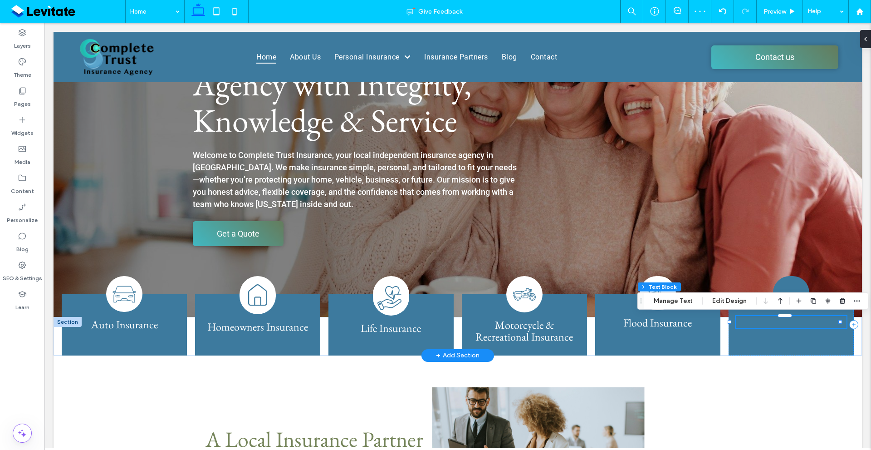
click at [790, 324] on div "Business Insurance" at bounding box center [791, 322] width 111 height 12
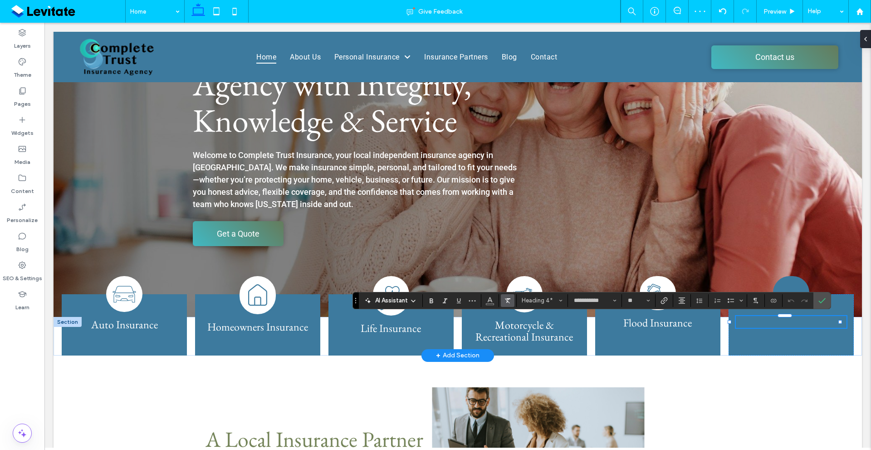
click at [505, 297] on icon "Clear Format" at bounding box center [507, 300] width 7 height 7
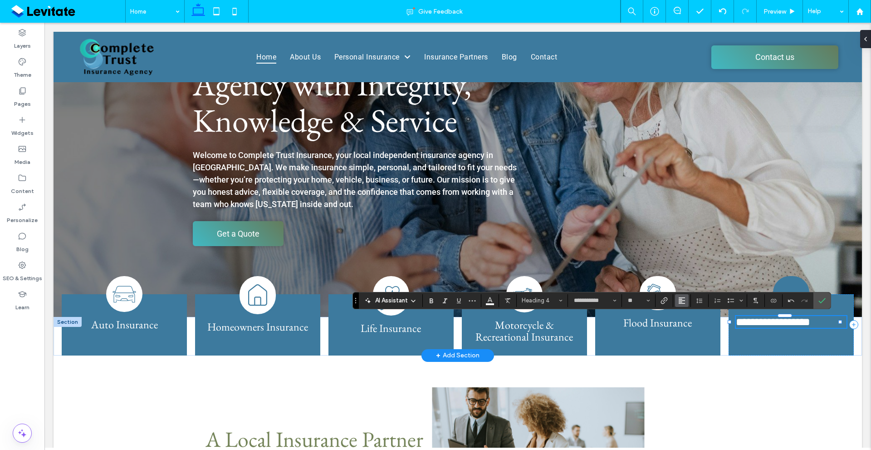
click at [686, 301] on button "Alignment" at bounding box center [682, 300] width 14 height 13
click at [688, 266] on label "ui.textEditor.alignment.right" at bounding box center [691, 272] width 32 height 13
click at [681, 298] on use "Alignment" at bounding box center [682, 300] width 6 height 6
click at [687, 256] on icon "ui.textEditor.alignment.center" at bounding box center [688, 259] width 7 height 7
click at [823, 299] on icon "Confirm" at bounding box center [822, 300] width 7 height 7
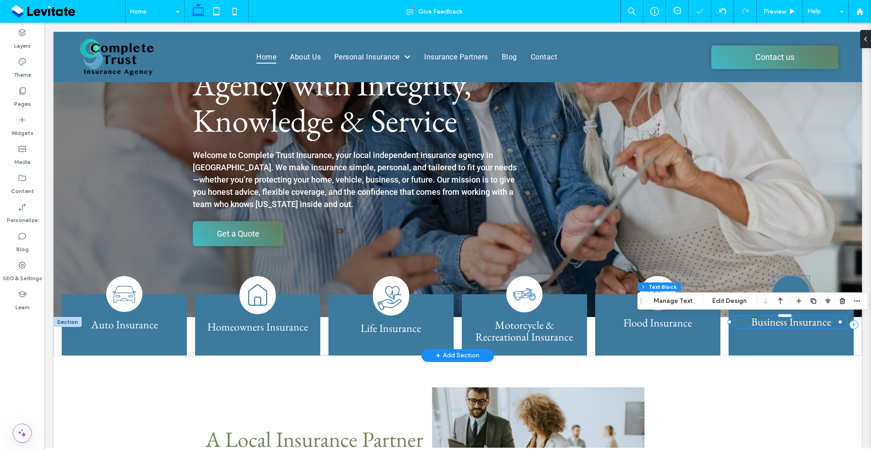
click at [782, 289] on icon at bounding box center [791, 293] width 23 height 23
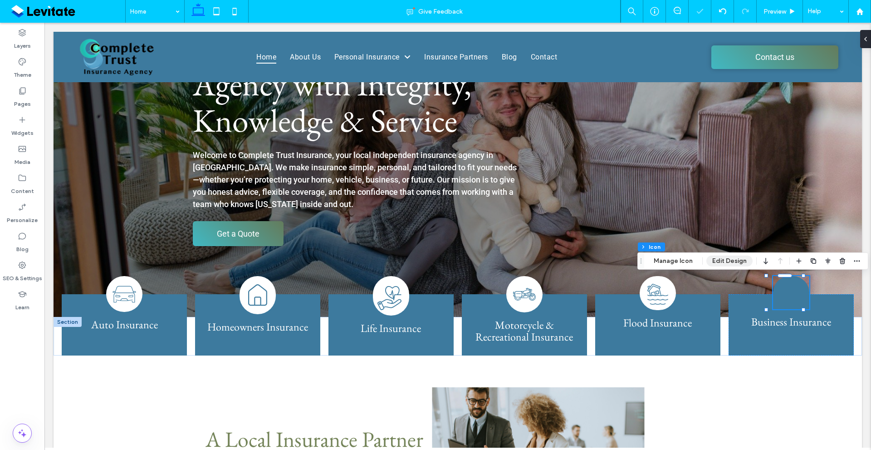
click at [731, 258] on button "Edit Design" at bounding box center [730, 261] width 46 height 11
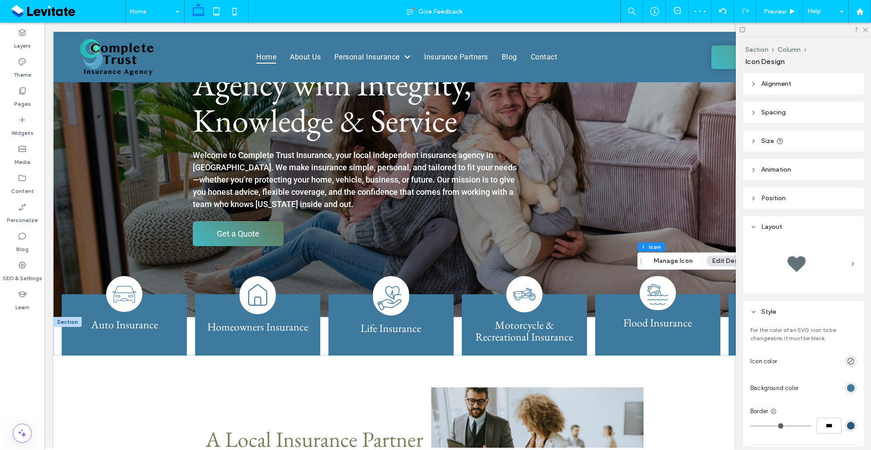
click at [847, 389] on div "rgb(61, 122, 158)" at bounding box center [851, 388] width 8 height 8
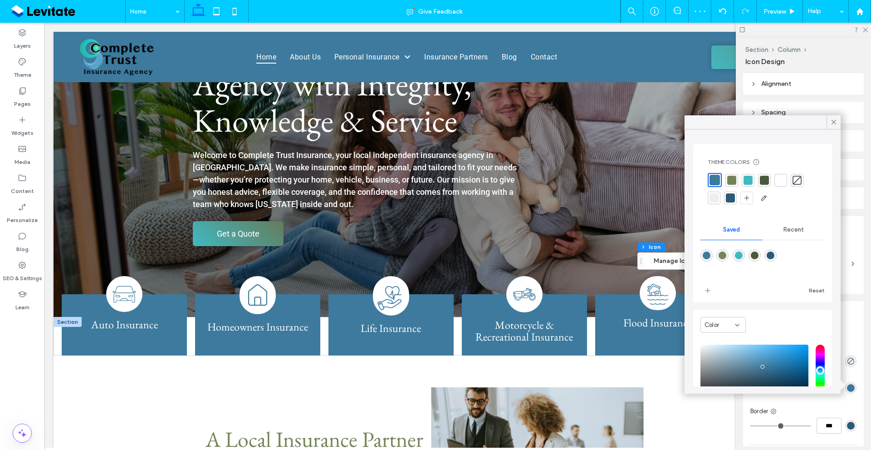
click at [779, 174] on div at bounding box center [781, 180] width 13 height 13
click at [847, 364] on icon "rgba(0, 0, 0, 0)" at bounding box center [851, 361] width 8 height 8
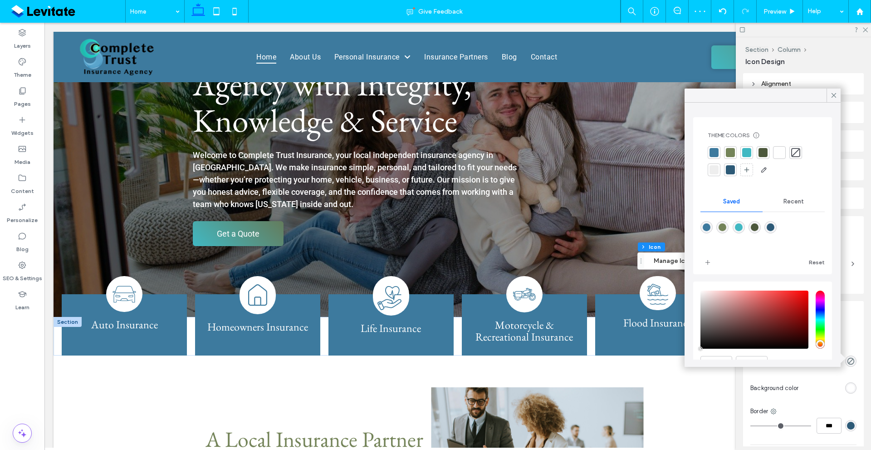
click at [713, 149] on div at bounding box center [714, 152] width 9 height 9
click at [831, 95] on icon at bounding box center [834, 95] width 8 height 8
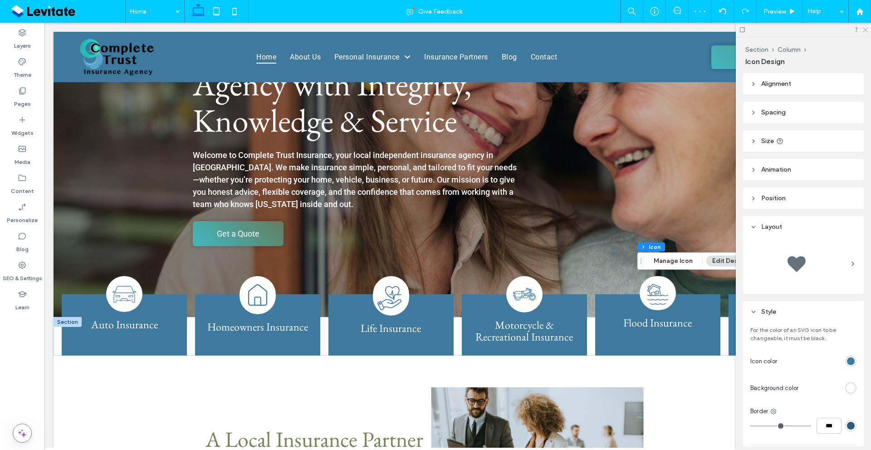
click at [865, 26] on icon at bounding box center [865, 29] width 6 height 6
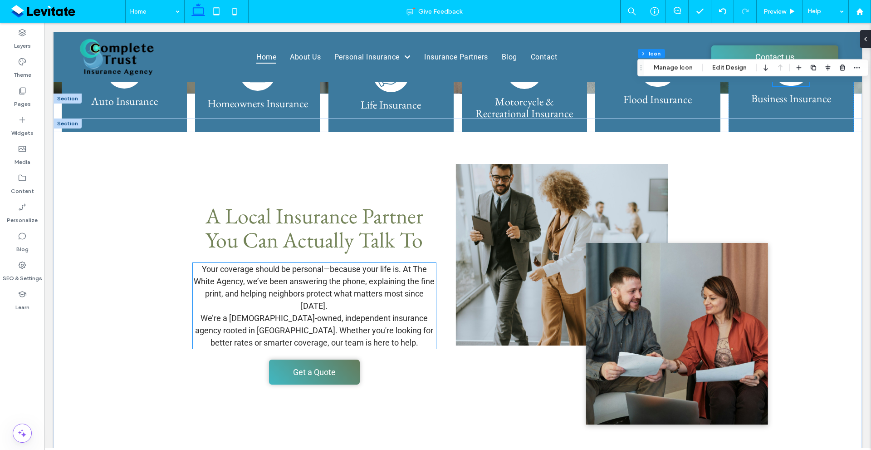
scroll to position [350, 0]
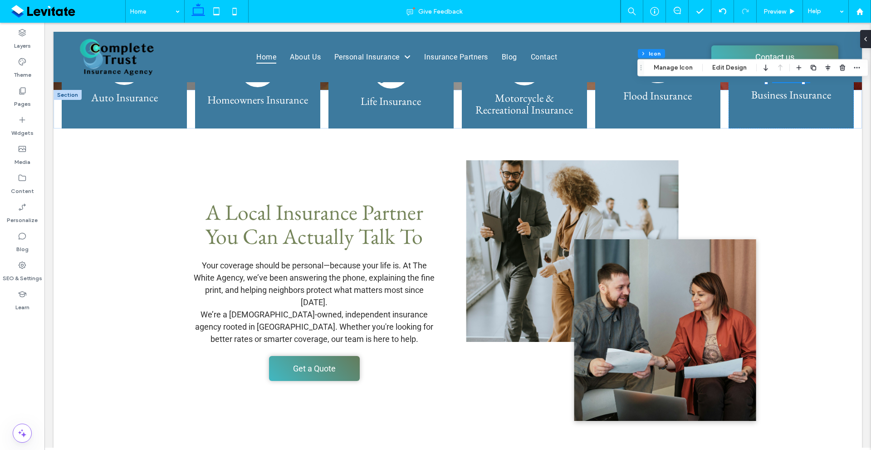
click at [2, 349] on div "Layers Theme Pages Widgets Media Content Personalize Blog SEO & Settings Learn" at bounding box center [22, 236] width 44 height 427
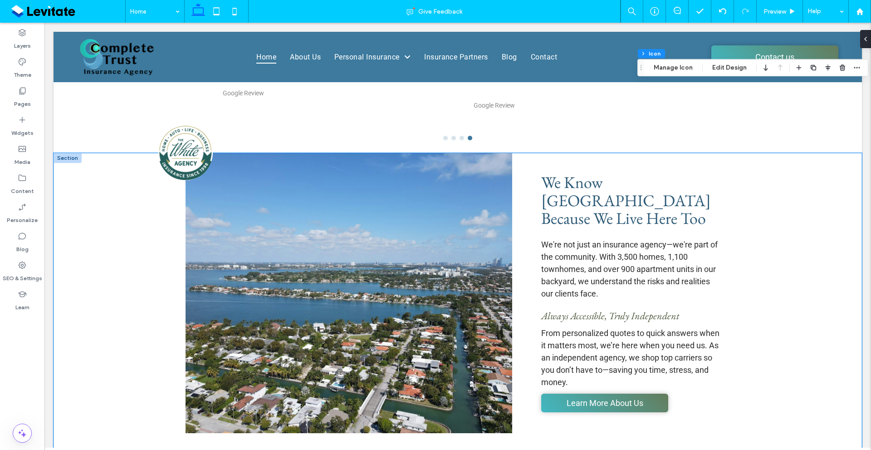
scroll to position [895, 0]
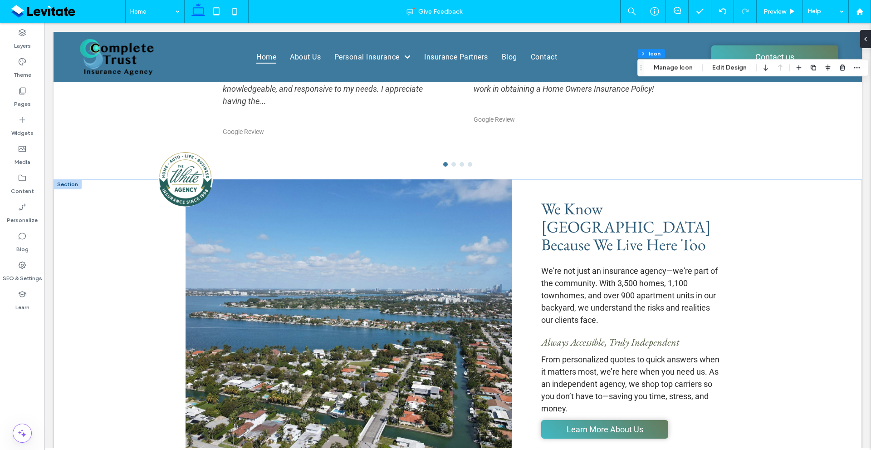
click at [62, 187] on div at bounding box center [68, 184] width 28 height 10
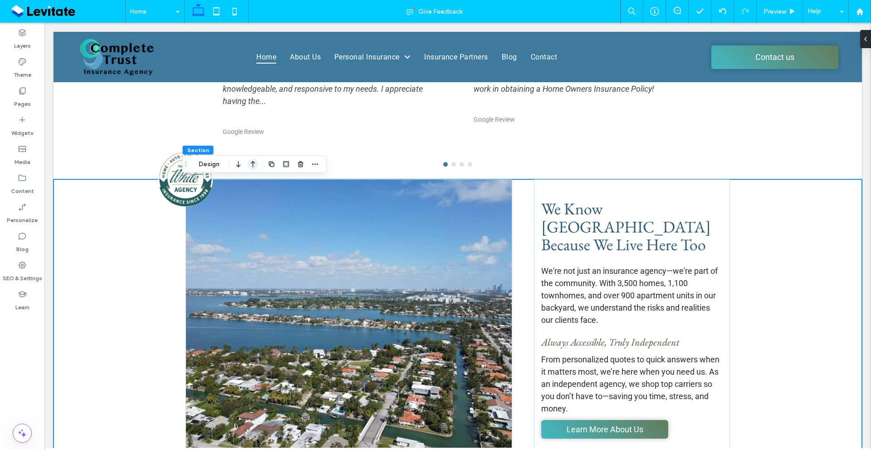
click at [249, 162] on icon "button" at bounding box center [253, 164] width 11 height 16
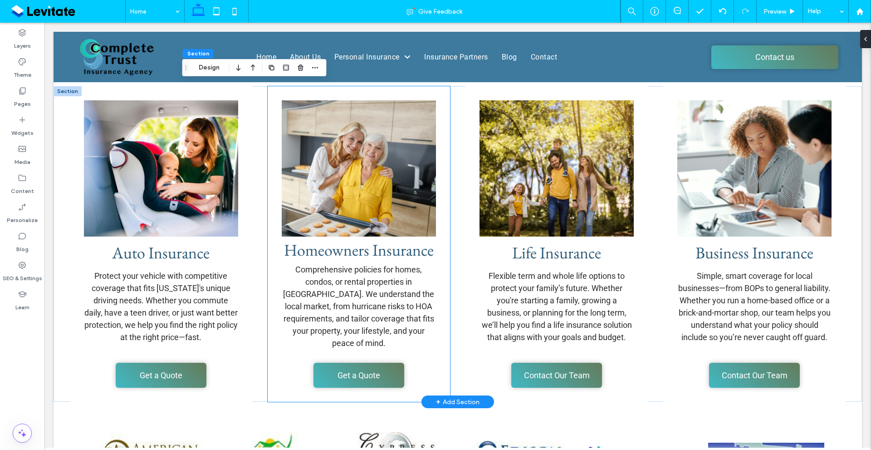
scroll to position [1243, 0]
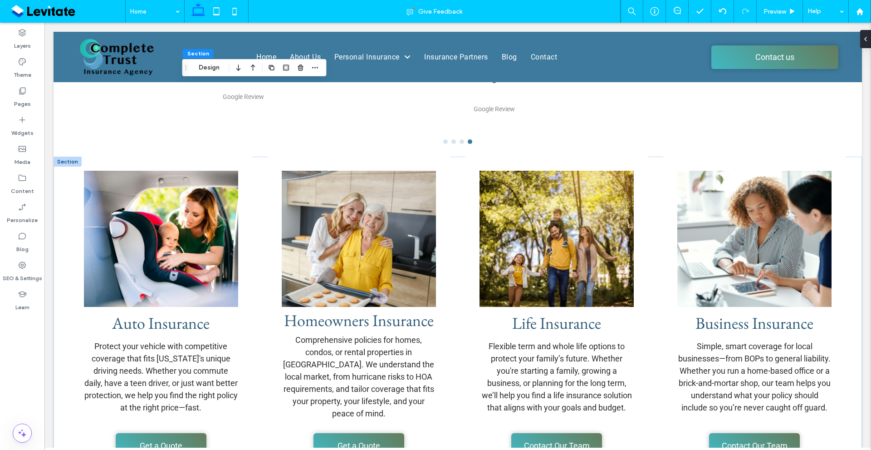
click at [68, 162] on div at bounding box center [68, 162] width 28 height 10
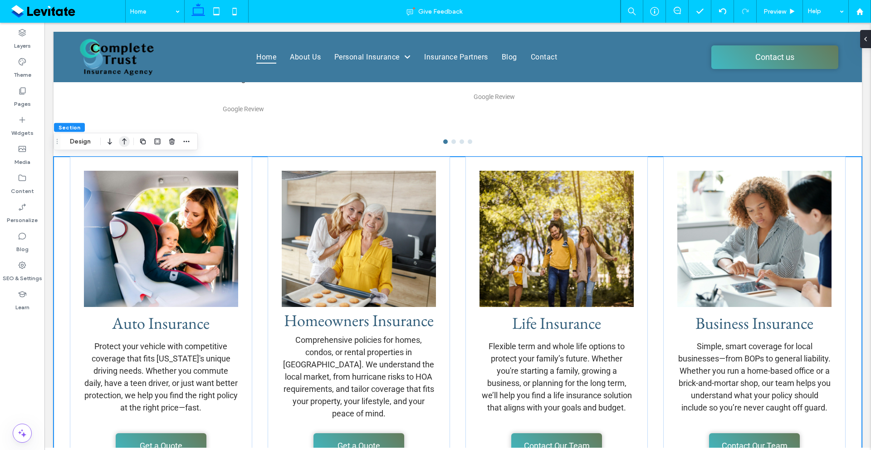
click at [122, 141] on icon "button" at bounding box center [124, 141] width 11 height 16
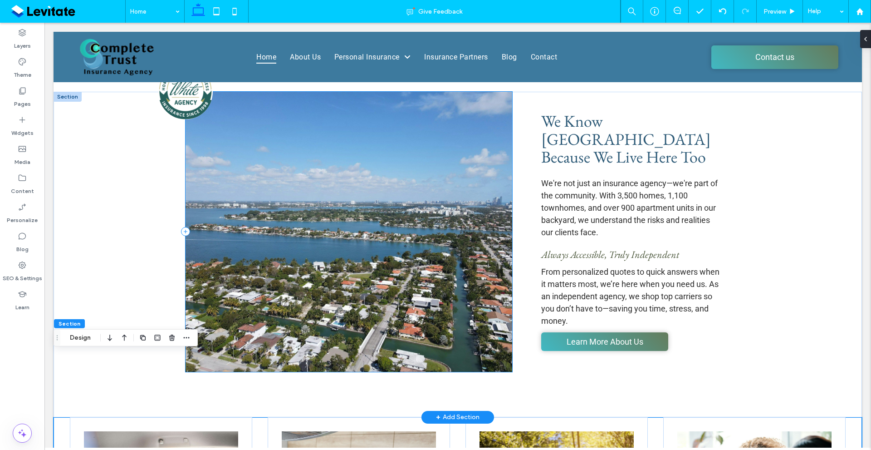
scroll to position [698, 0]
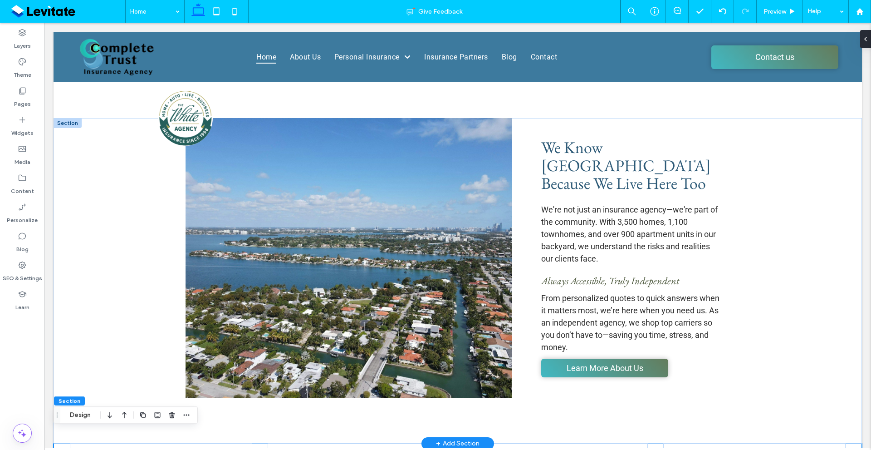
click at [61, 122] on div at bounding box center [68, 123] width 28 height 10
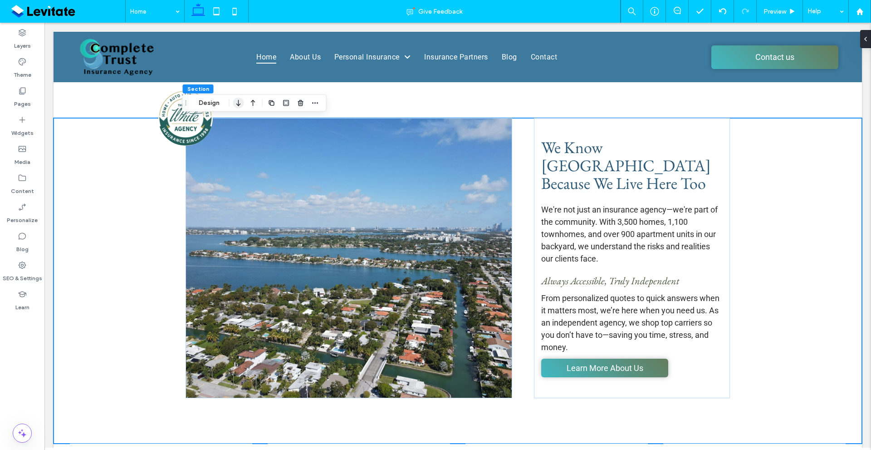
click at [238, 106] on icon "button" at bounding box center [238, 103] width 11 height 16
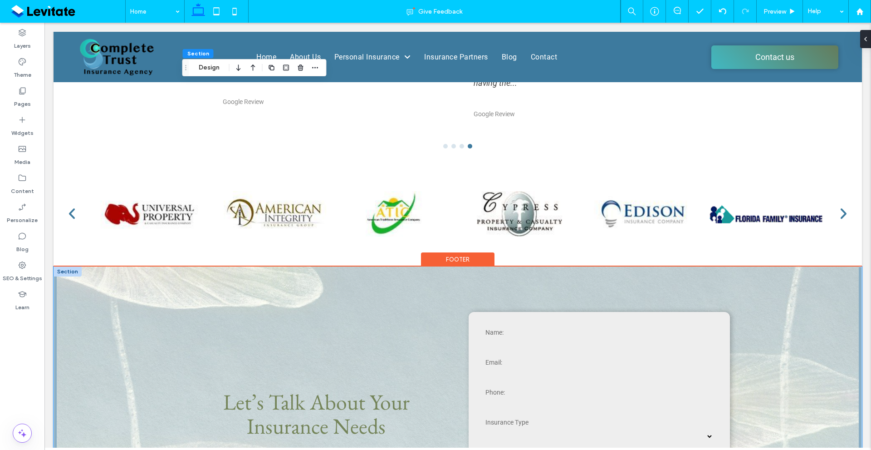
scroll to position [1560, 0]
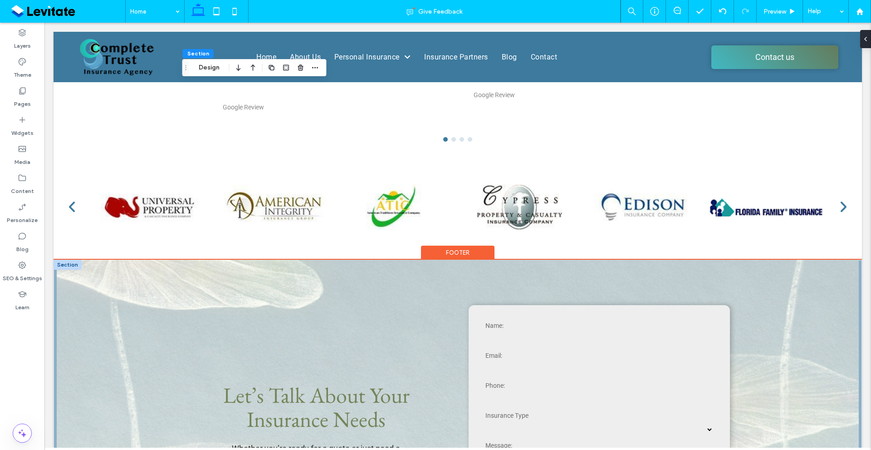
click at [71, 266] on div at bounding box center [68, 265] width 28 height 10
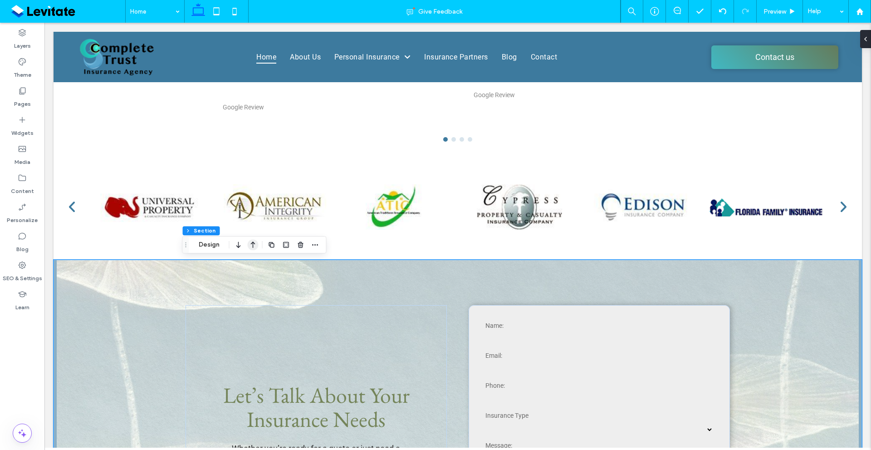
click at [256, 243] on icon "button" at bounding box center [253, 244] width 11 height 16
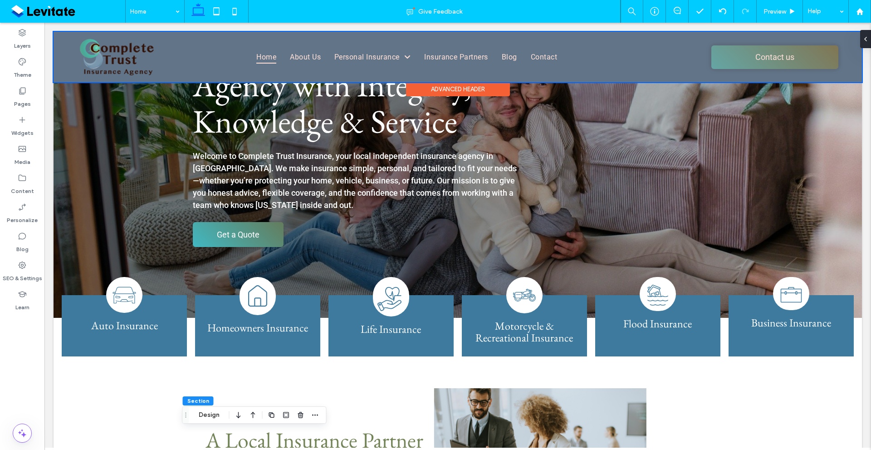
scroll to position [136, 0]
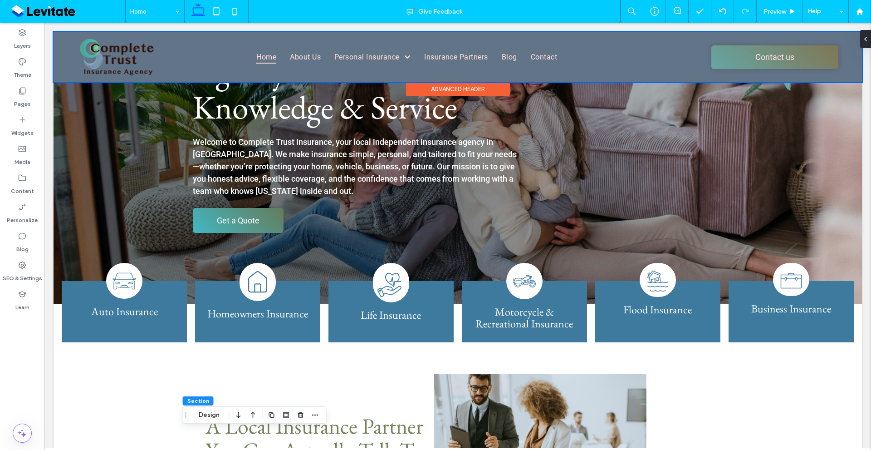
click at [468, 84] on div "Advanced Header" at bounding box center [458, 89] width 104 height 14
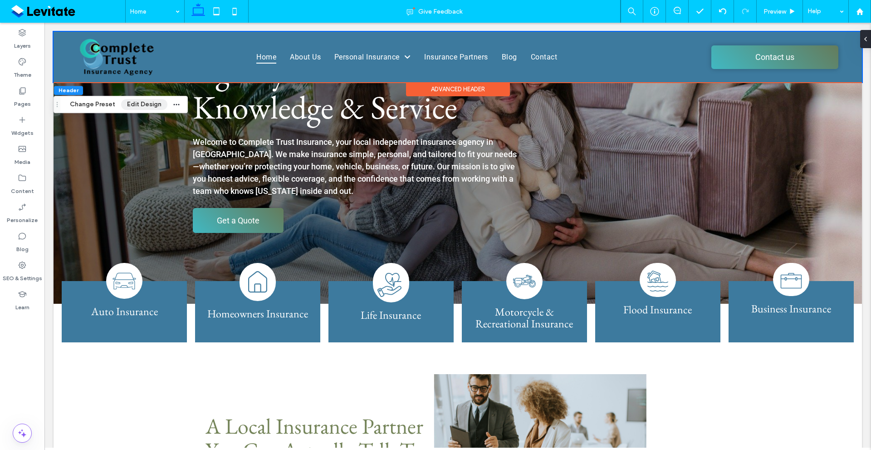
click at [141, 101] on button "Edit Design" at bounding box center [144, 104] width 46 height 11
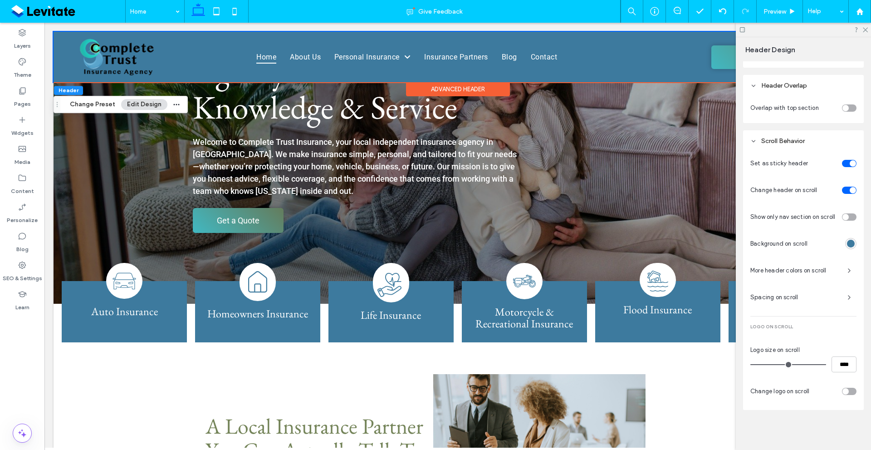
scroll to position [321, 0]
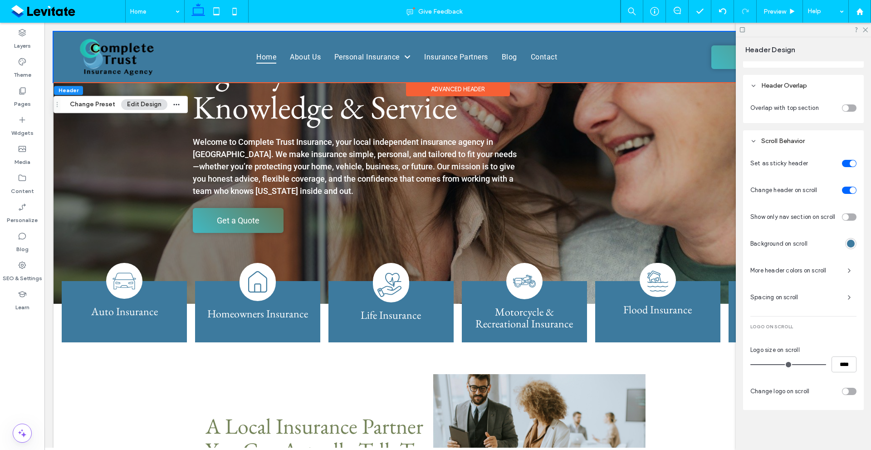
click at [846, 244] on div "rgba(61,122,158,1)" at bounding box center [851, 243] width 11 height 11
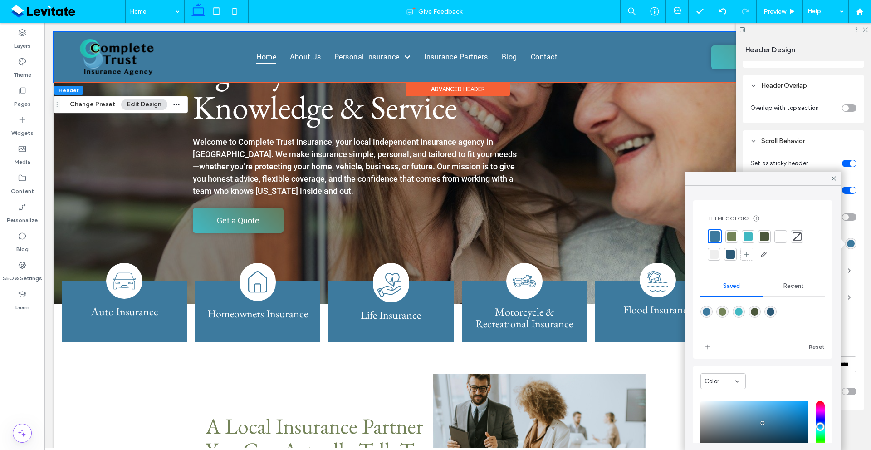
click at [735, 236] on div at bounding box center [732, 236] width 9 height 9
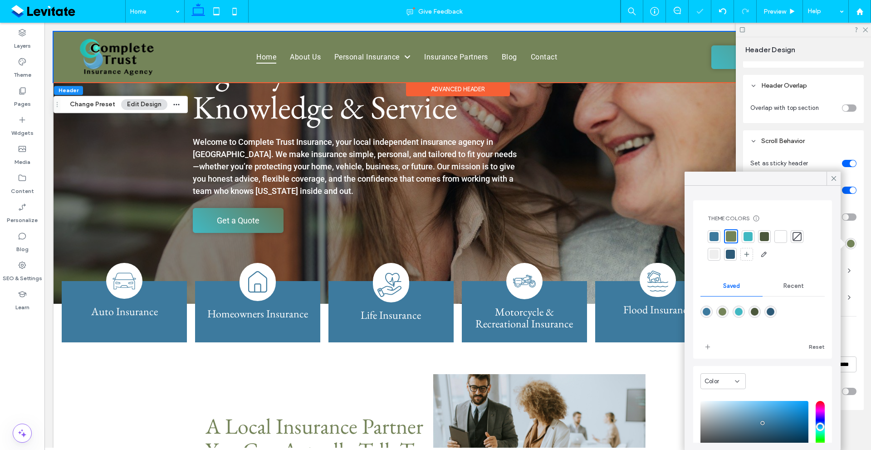
click at [721, 236] on div at bounding box center [763, 245] width 110 height 32
click at [718, 236] on div at bounding box center [714, 236] width 9 height 9
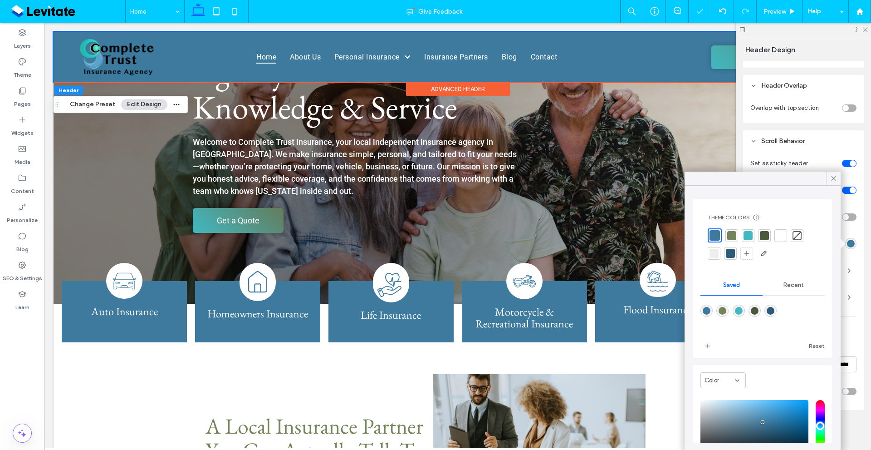
scroll to position [0, 0]
click at [715, 256] on div at bounding box center [714, 254] width 9 height 9
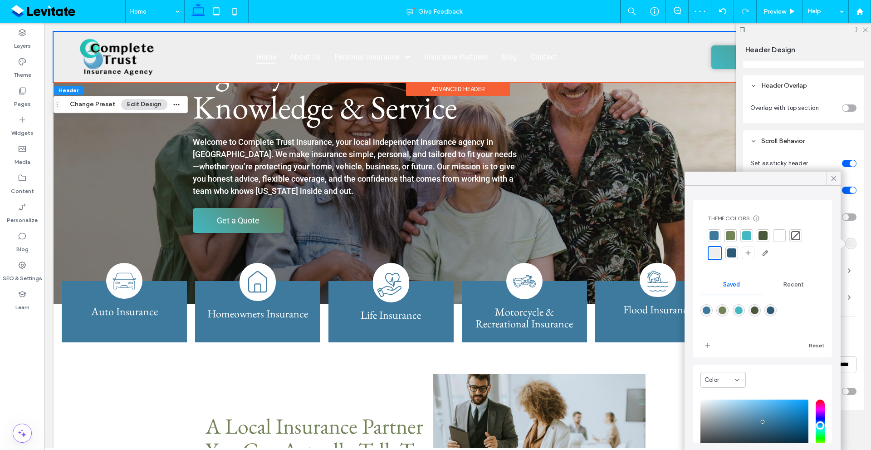
click at [782, 240] on div at bounding box center [779, 235] width 9 height 9
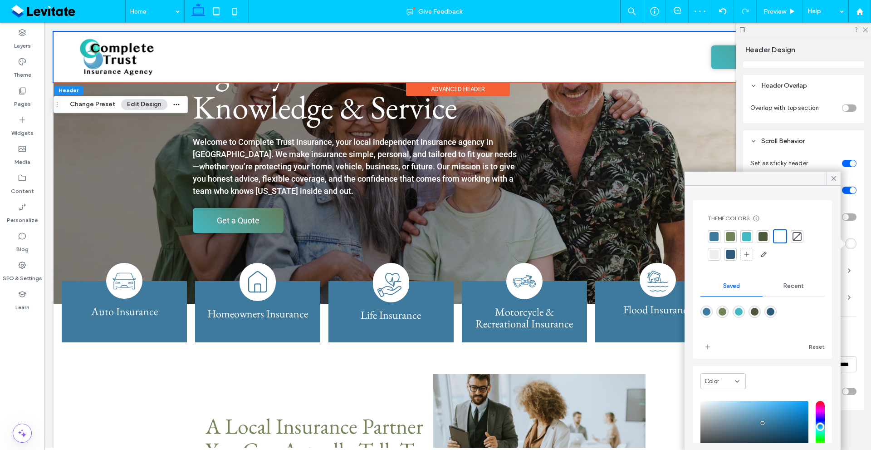
click at [714, 238] on div at bounding box center [714, 236] width 9 height 9
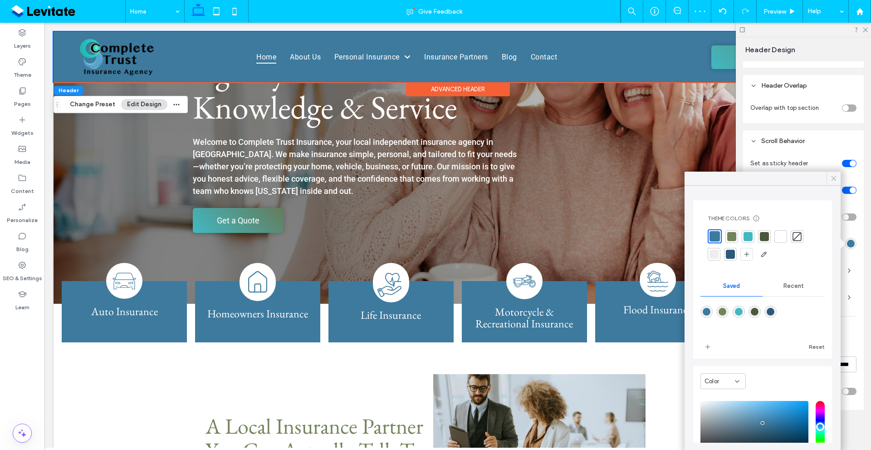
click at [831, 172] on span at bounding box center [834, 179] width 8 height 14
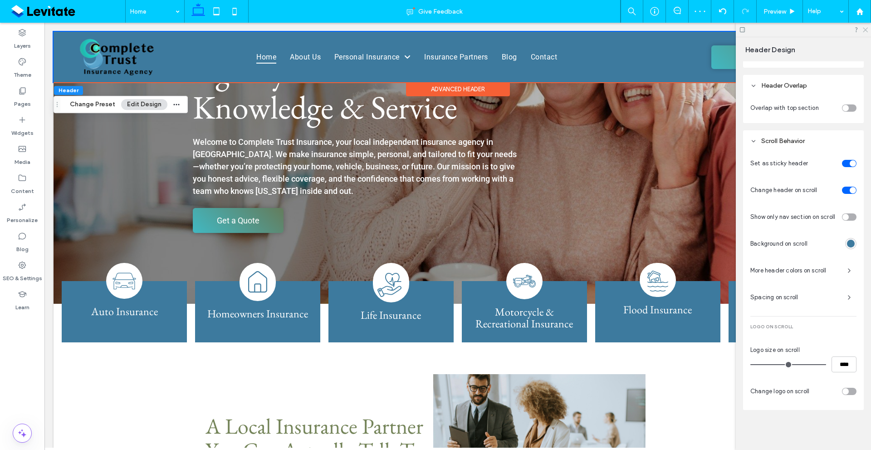
drag, startPoint x: 866, startPoint y: 28, endPoint x: 636, endPoint y: 84, distance: 237.2
click at [866, 28] on icon at bounding box center [865, 29] width 6 height 6
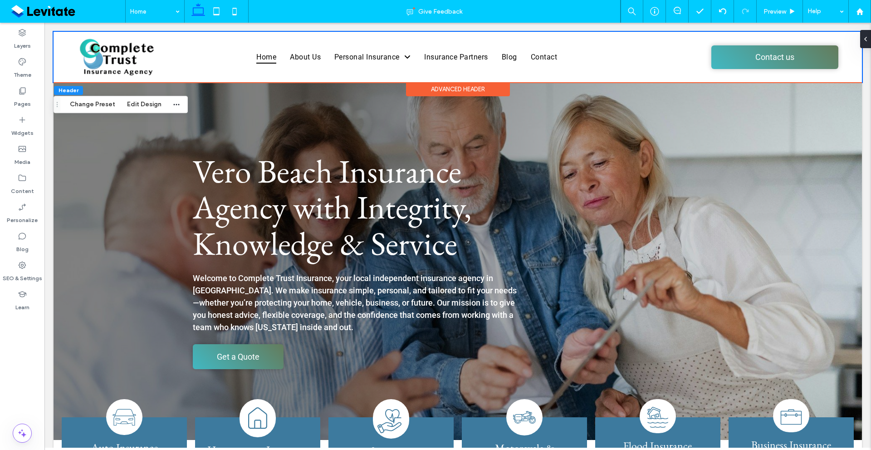
click at [31, 357] on div "Layers Theme Pages Widgets Media Content Personalize Blog SEO & Settings Learn" at bounding box center [22, 236] width 44 height 427
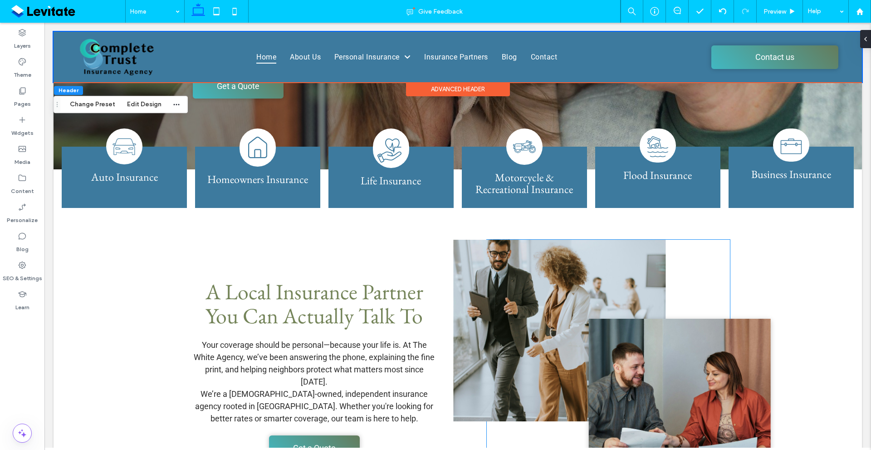
scroll to position [272, 0]
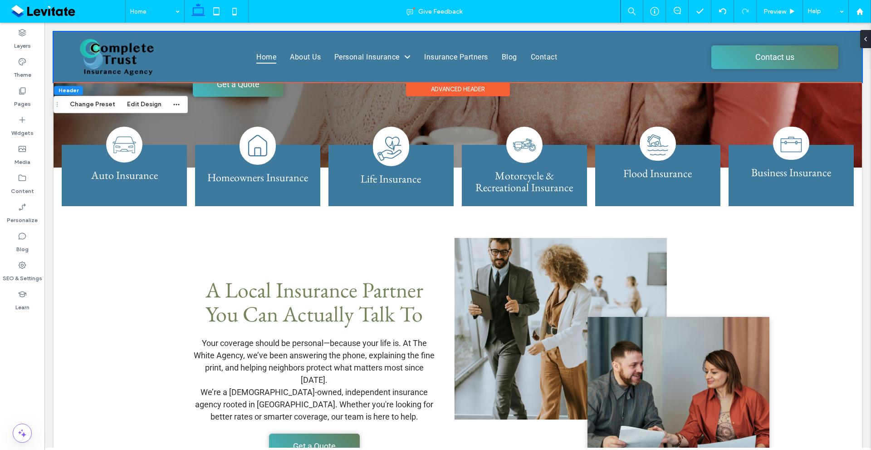
click at [0, 362] on div "Layers Theme Pages Widgets Media Content Personalize Blog SEO & Settings Learn" at bounding box center [22, 236] width 44 height 427
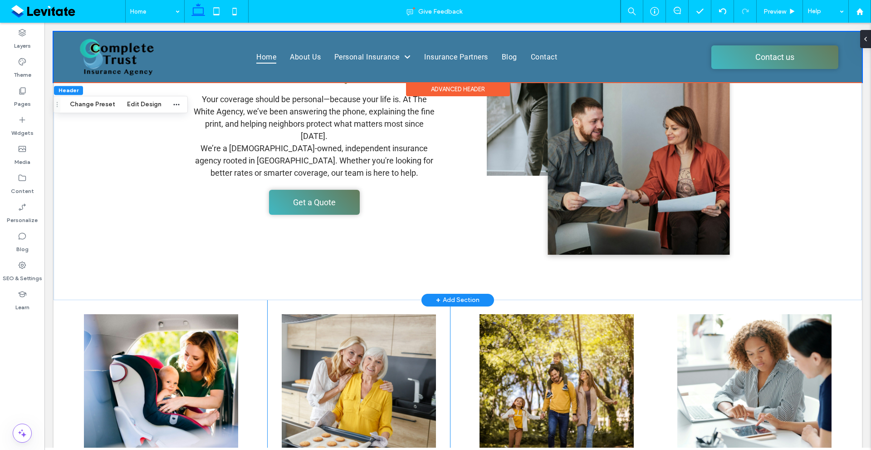
scroll to position [363, 0]
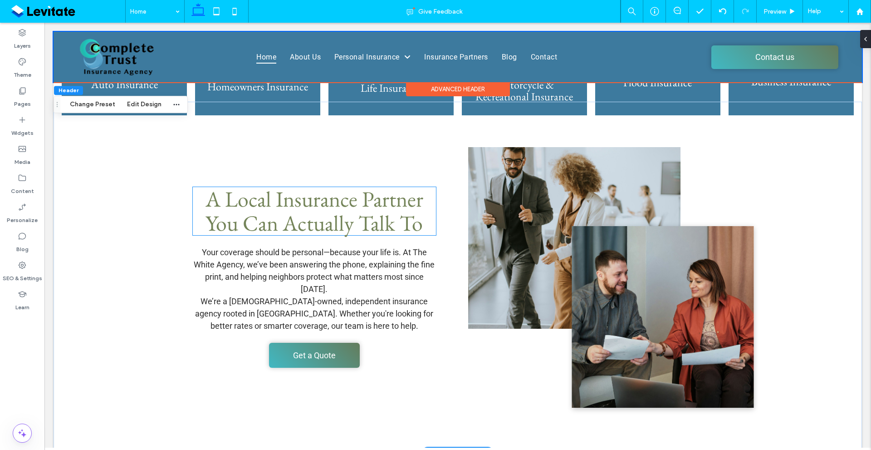
click at [331, 213] on span "A Local Insurance Partner You Can Actually Talk To" at bounding box center [315, 211] width 218 height 52
click at [331, 213] on div "A Local Insurance Partner You Can Actually Talk To" at bounding box center [314, 211] width 243 height 48
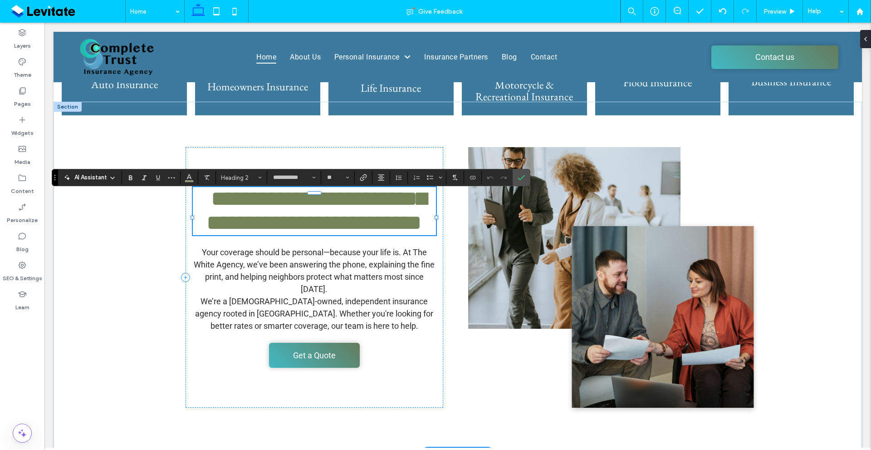
type input "******"
type input "**"
drag, startPoint x: 519, startPoint y: 177, endPoint x: 464, endPoint y: 155, distance: 58.5
click at [519, 177] on icon "Confirm" at bounding box center [521, 177] width 7 height 7
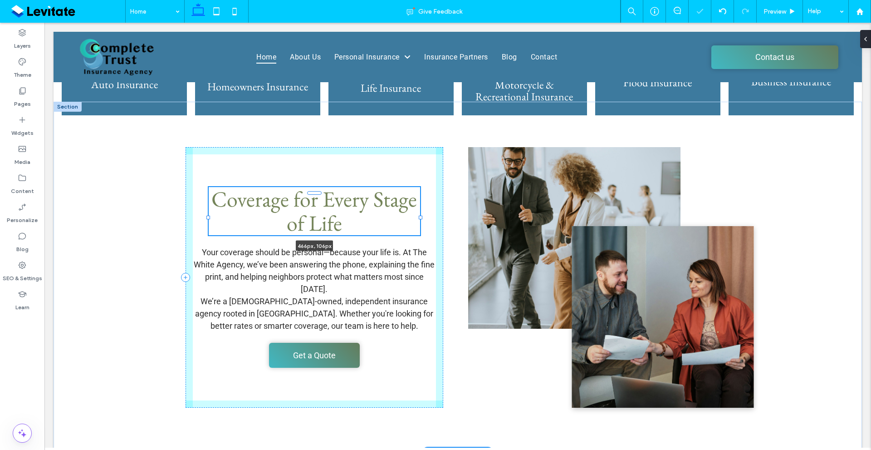
drag, startPoint x: 433, startPoint y: 218, endPoint x: 417, endPoint y: 220, distance: 15.9
click at [209, 194] on div at bounding box center [209, 193] width 0 height 0
type input "***"
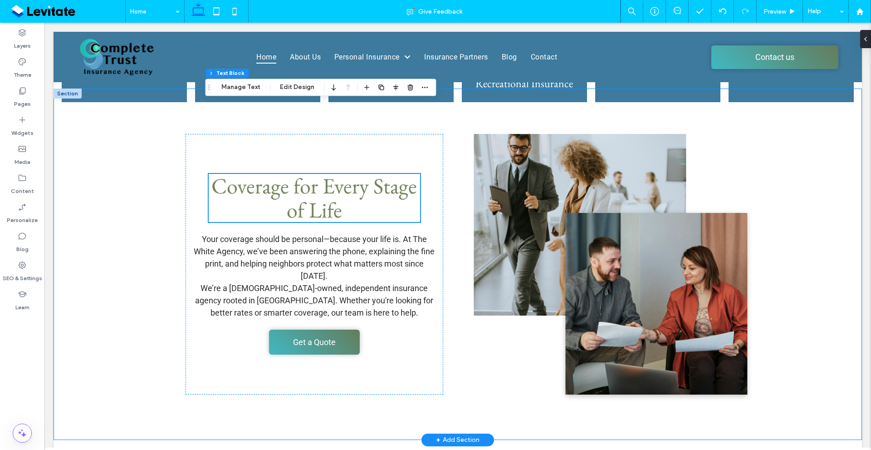
scroll to position [318, 0]
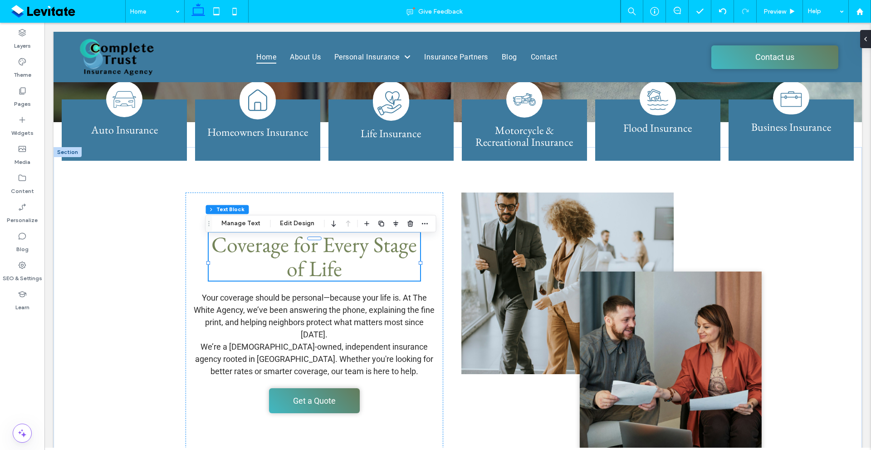
click at [0, 366] on div "Layers Theme Pages Widgets Media Content Personalize Blog SEO & Settings Learn" at bounding box center [22, 236] width 44 height 427
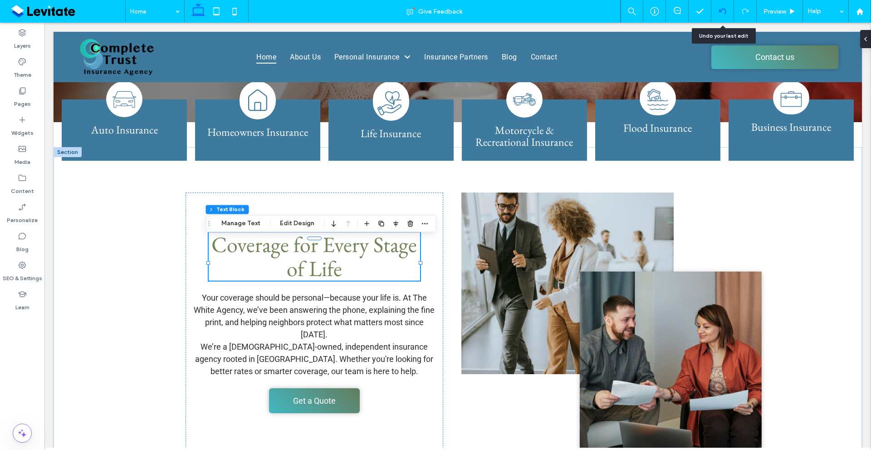
click at [717, 13] on div at bounding box center [723, 11] width 22 height 7
